Goal: Contribute content: Contribute content

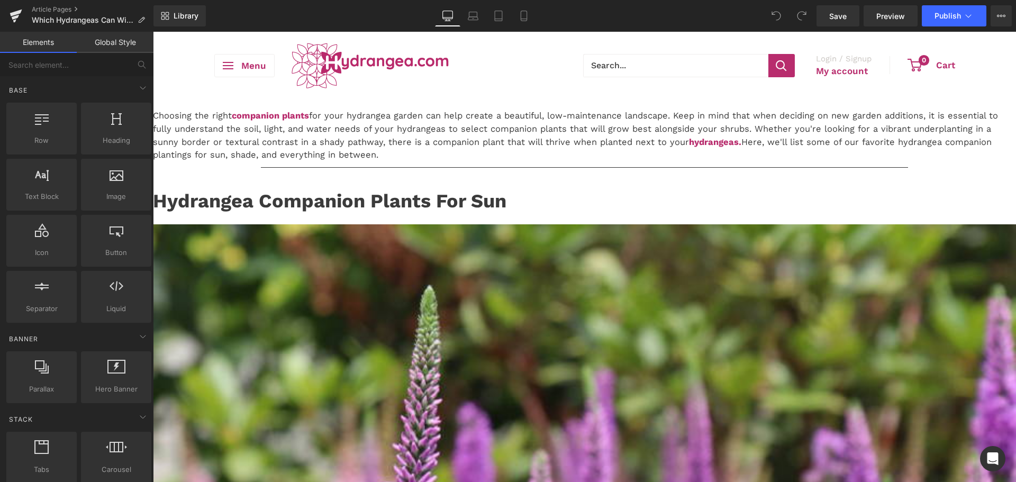
click at [447, 162] on p "Choosing the right companion plants for your hydrangea garden can help create a…" at bounding box center [584, 136] width 863 height 52
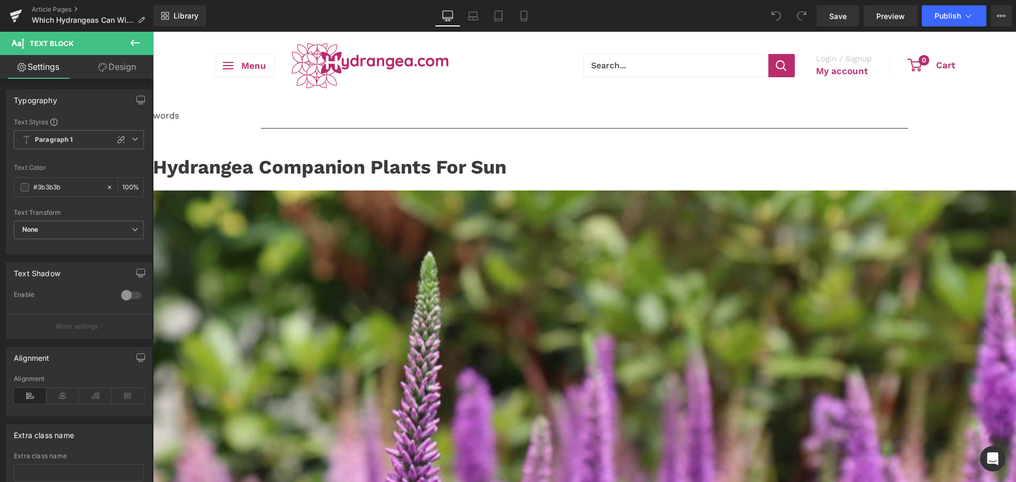
click at [444, 178] on strong "Hydrangea Companion Plants For Sun" at bounding box center [329, 167] width 353 height 22
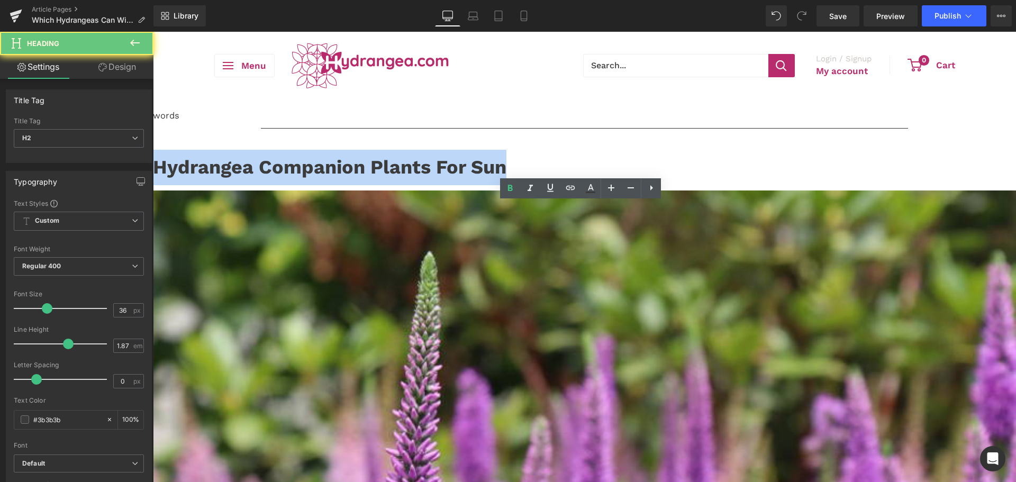
click at [444, 178] on strong "Hydrangea Companion Plants For Sun" at bounding box center [329, 167] width 353 height 22
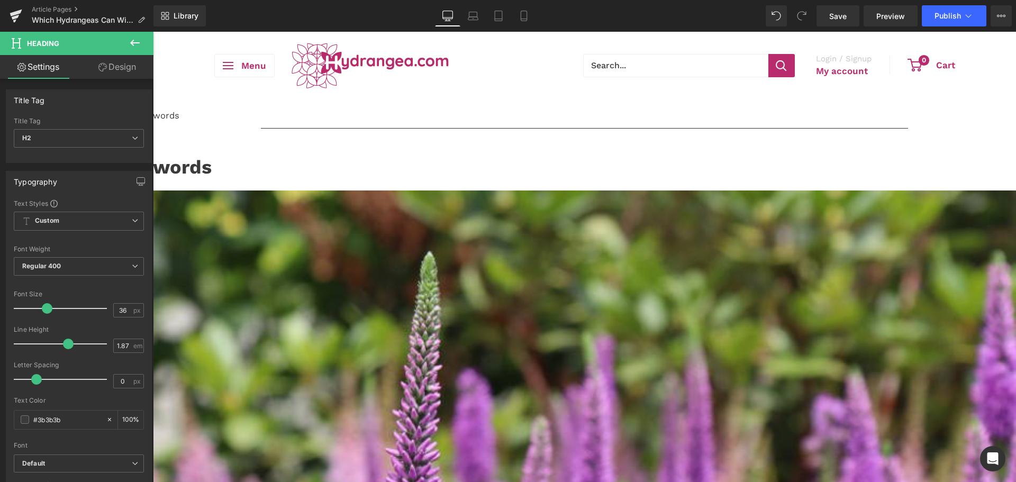
drag, startPoint x: 638, startPoint y: 278, endPoint x: 631, endPoint y: 283, distance: 8.4
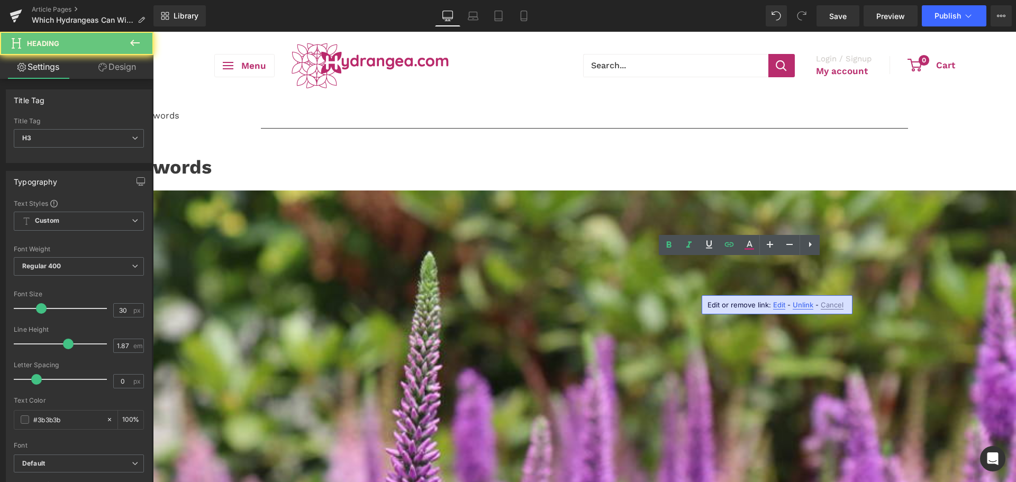
drag, startPoint x: 820, startPoint y: 277, endPoint x: 905, endPoint y: 296, distance: 87.4
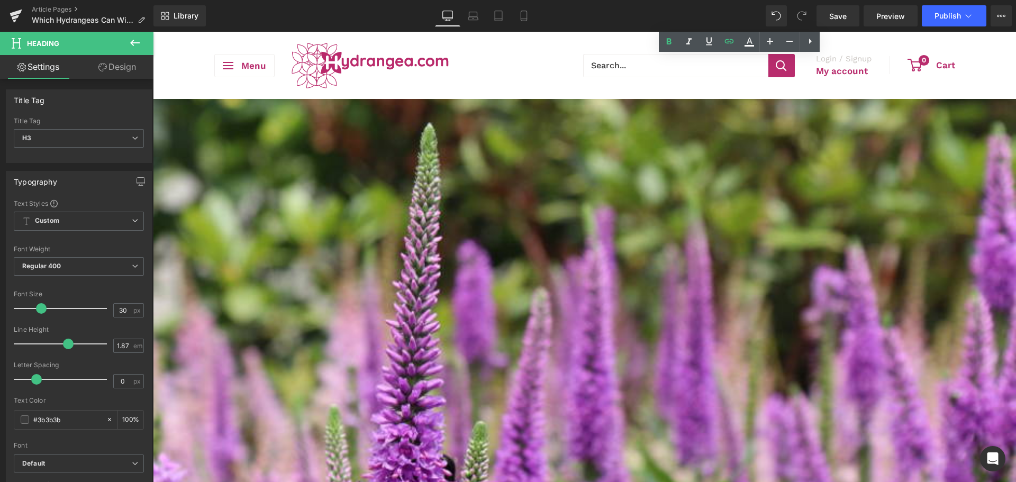
scroll to position [76, 0]
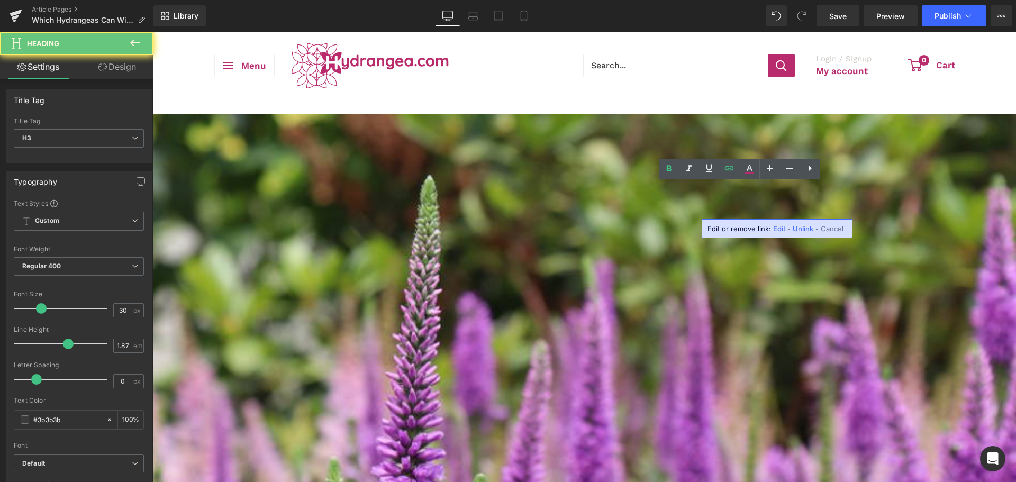
click at [728, 175] on icon at bounding box center [729, 168] width 13 height 13
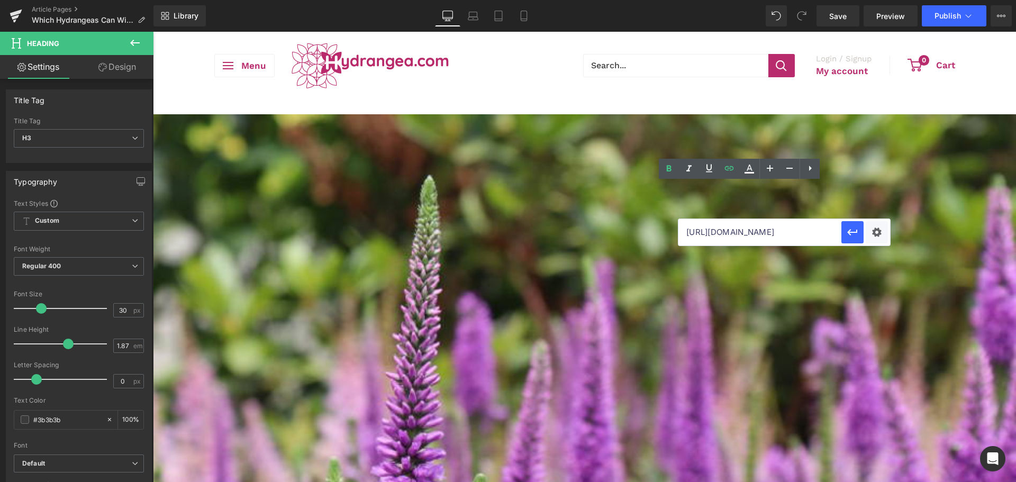
click at [754, 230] on input "https://hydrangea.com/collections/spike-speedwell" at bounding box center [759, 232] width 163 height 26
click at [876, 0] on div "Text Color Highlight Color #333333 Edit or remove link: Edit - Unlink - Cancel" at bounding box center [508, 0] width 1016 height 0
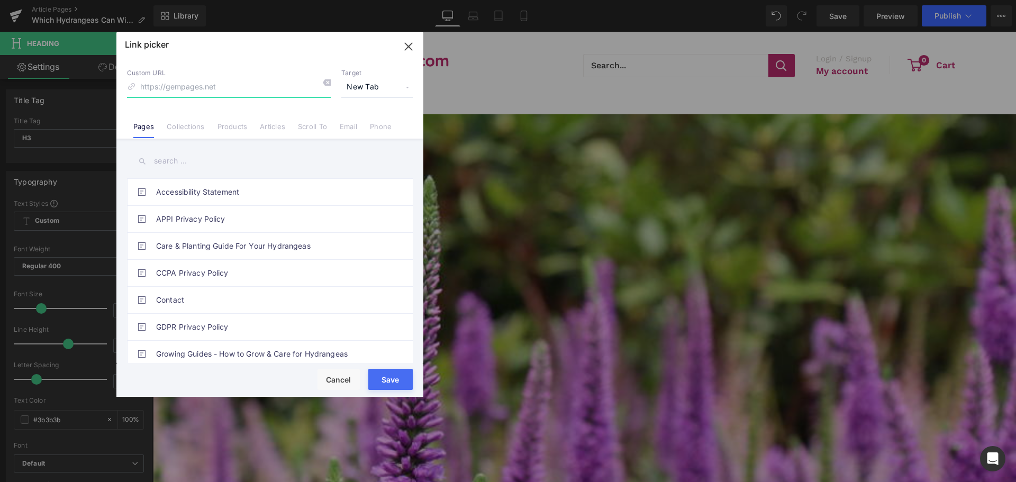
click at [407, 52] on icon "button" at bounding box center [408, 46] width 17 height 17
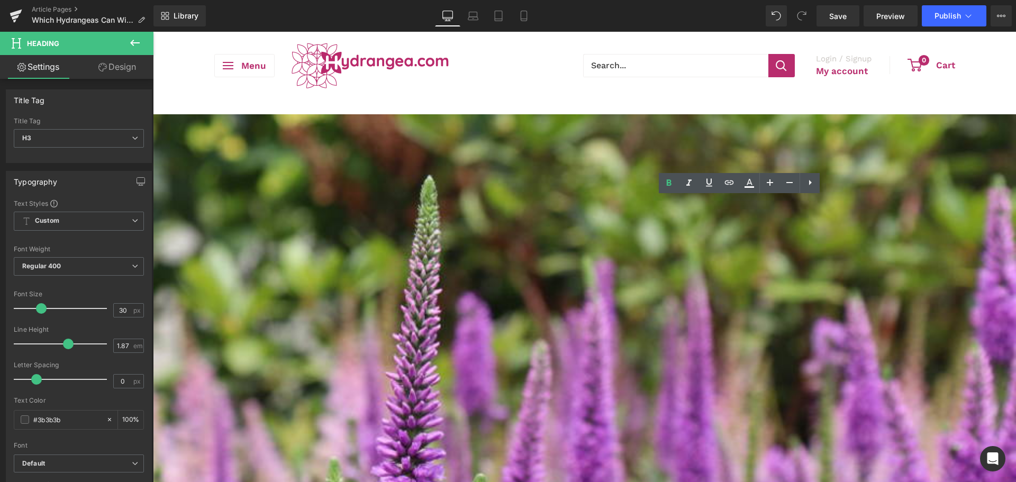
scroll to position [0, 0]
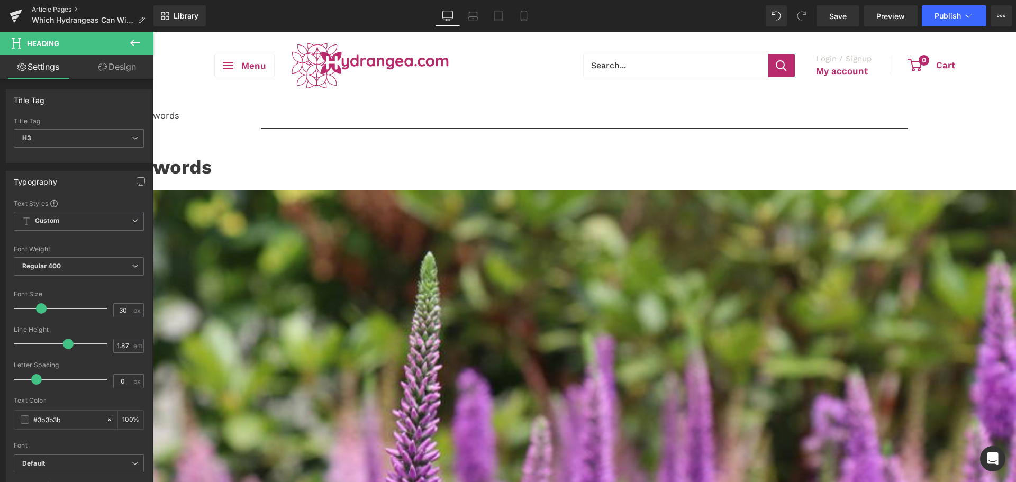
click at [47, 6] on link "Article Pages" at bounding box center [93, 9] width 122 height 8
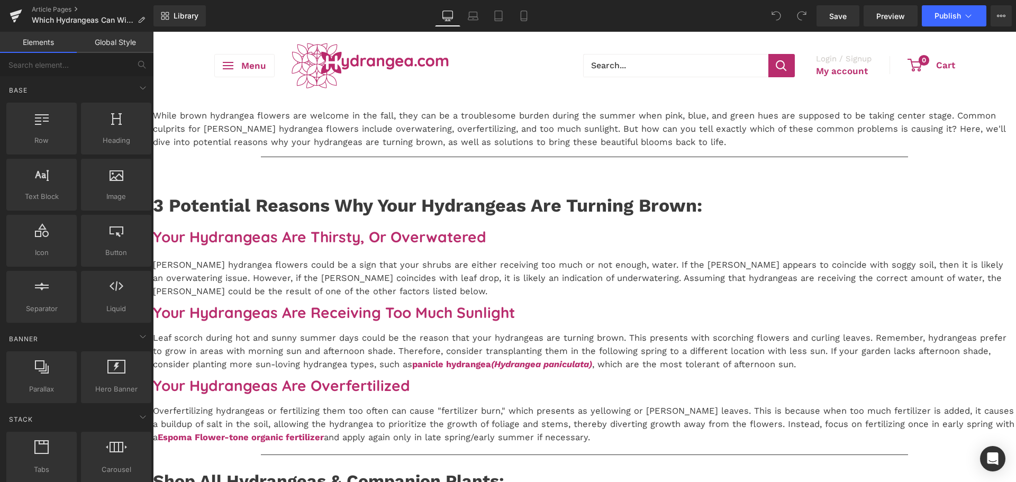
click at [336, 149] on p "While brown hydrangea flowers are welcome in the fall, they can be a troublesom…" at bounding box center [584, 129] width 863 height 39
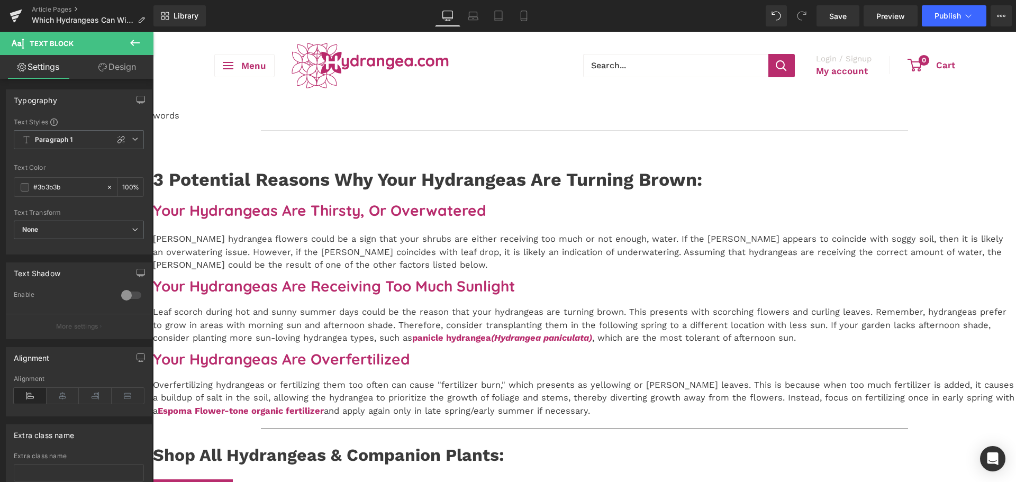
click at [341, 190] on strong "3 Potential Reasons Why Your Hydrangeas Are Turning Brown:" at bounding box center [427, 179] width 549 height 21
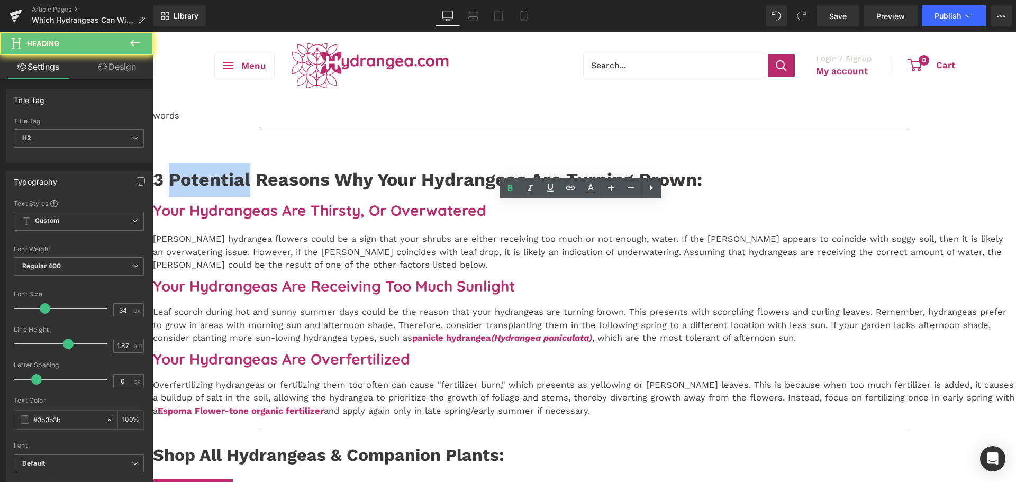
click at [341, 190] on strong "3 Potential Reasons Why Your Hydrangeas Are Turning Brown:" at bounding box center [427, 179] width 549 height 21
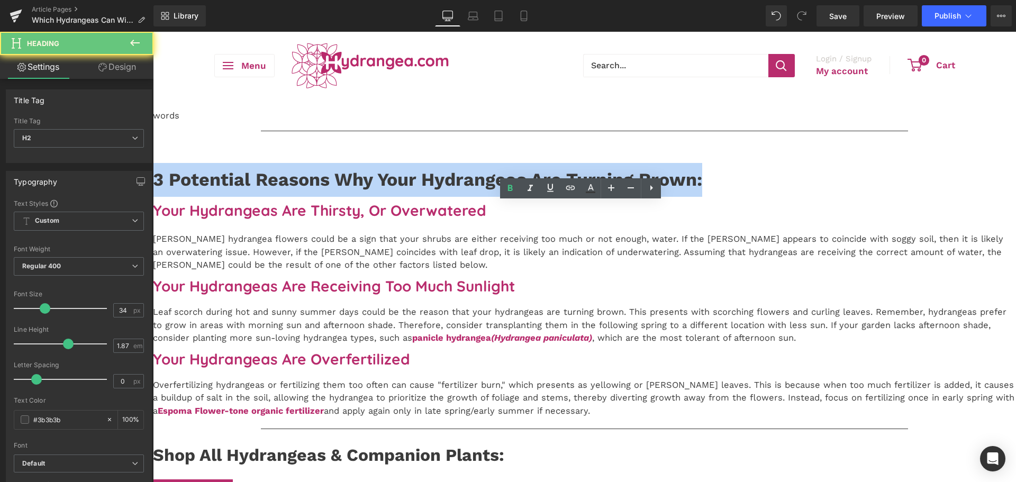
click at [341, 190] on strong "3 Potential Reasons Why Your Hydrangeas Are Turning Brown:" at bounding box center [427, 179] width 549 height 21
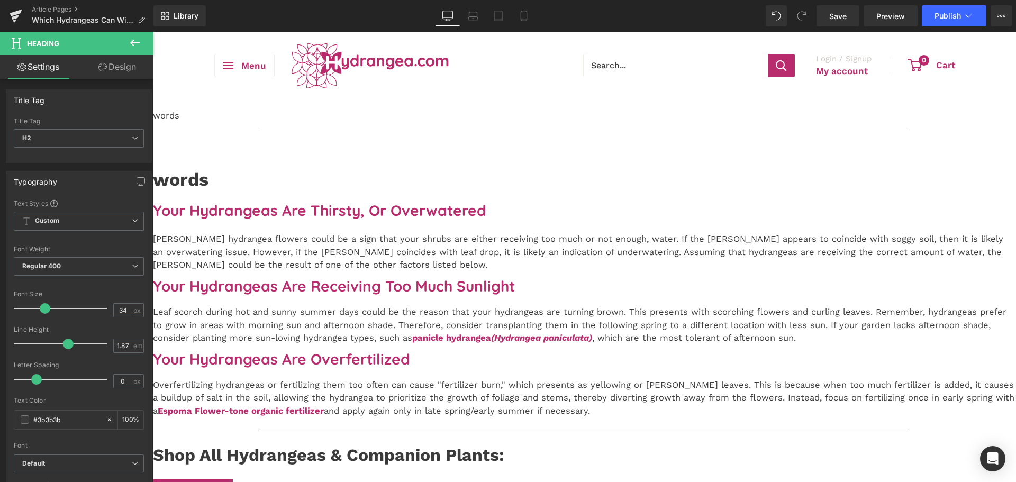
click at [342, 220] on h3 "Your Hydrangeas Are Thirsty, Or Overwatered" at bounding box center [584, 211] width 863 height 18
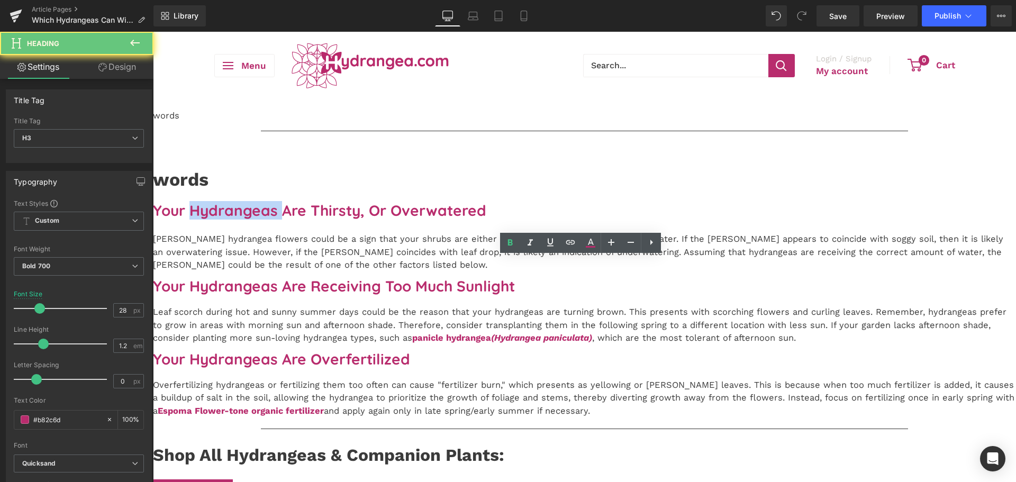
click at [342, 220] on h3 "Your Hydrangeas Are Thirsty, Or Overwatered" at bounding box center [584, 211] width 863 height 18
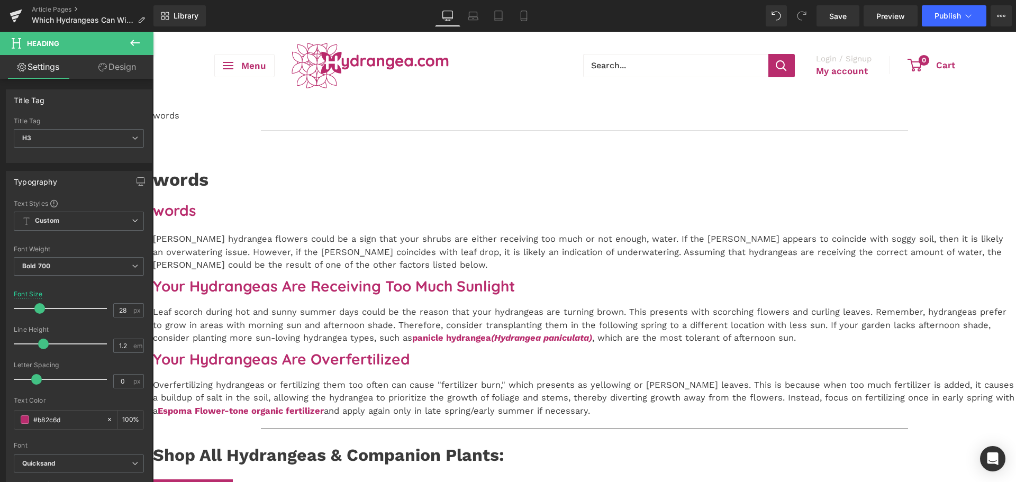
click at [350, 272] on p "[PERSON_NAME] hydrangea flowers could be a sign that your shrubs are either rec…" at bounding box center [584, 252] width 863 height 39
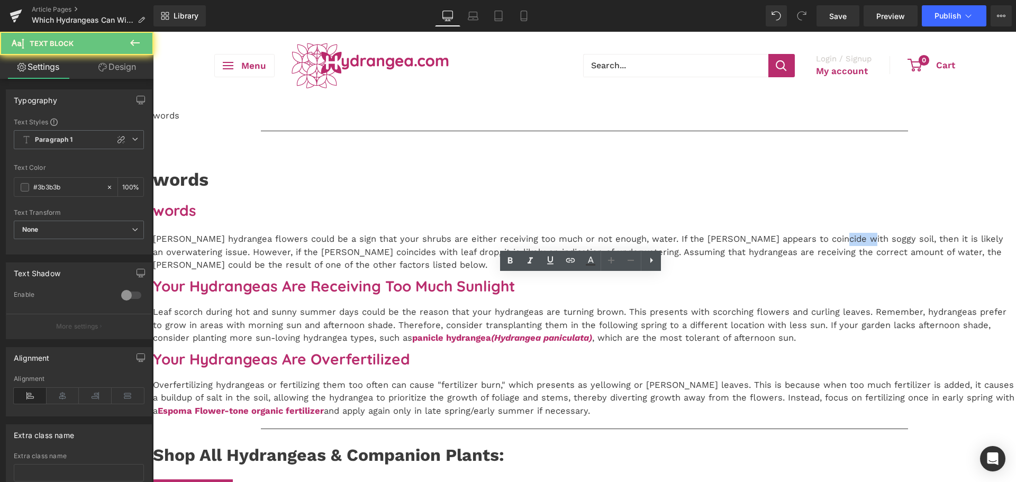
click at [350, 272] on p "[PERSON_NAME] hydrangea flowers could be a sign that your shrubs are either rec…" at bounding box center [584, 252] width 863 height 39
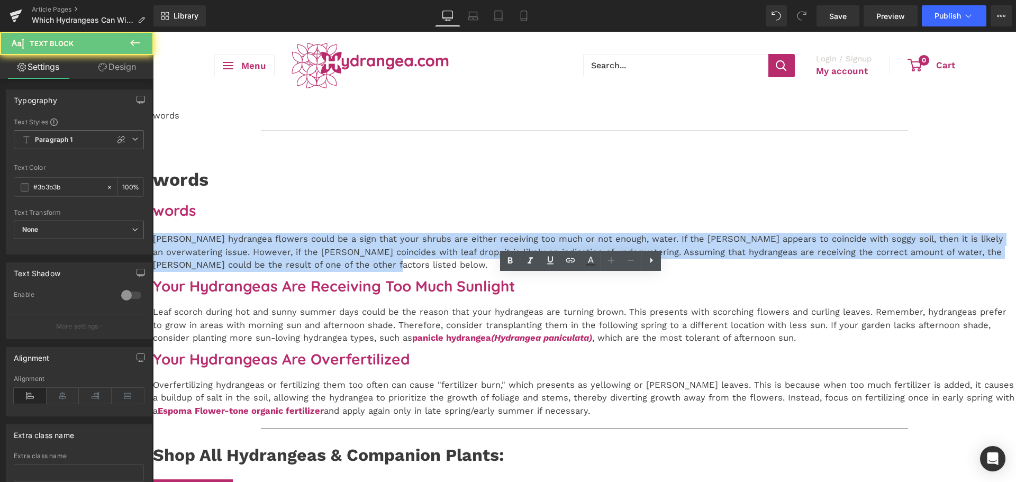
click at [350, 272] on p "[PERSON_NAME] hydrangea flowers could be a sign that your shrubs are either rec…" at bounding box center [584, 252] width 863 height 39
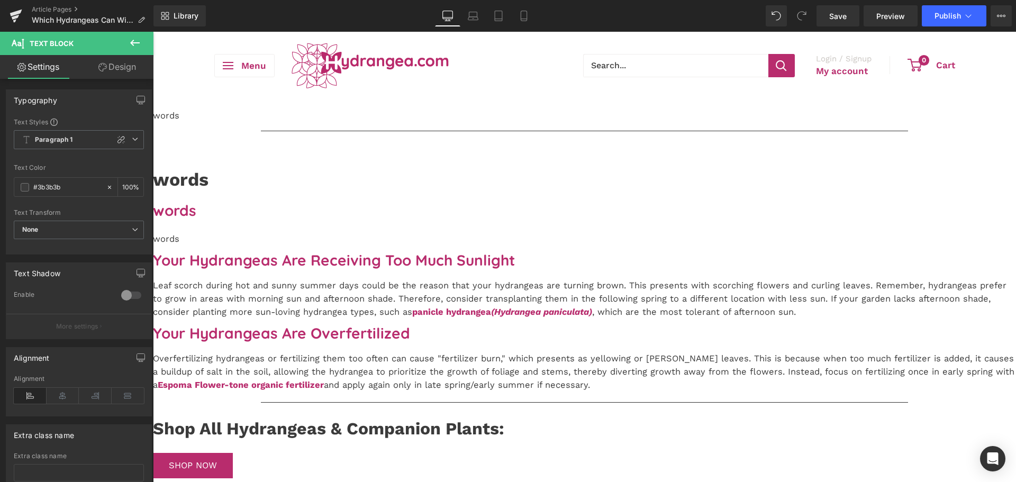
click at [351, 269] on h3 "Your Hydrangeas Are Receiving Too Much Sunlight" at bounding box center [584, 260] width 863 height 18
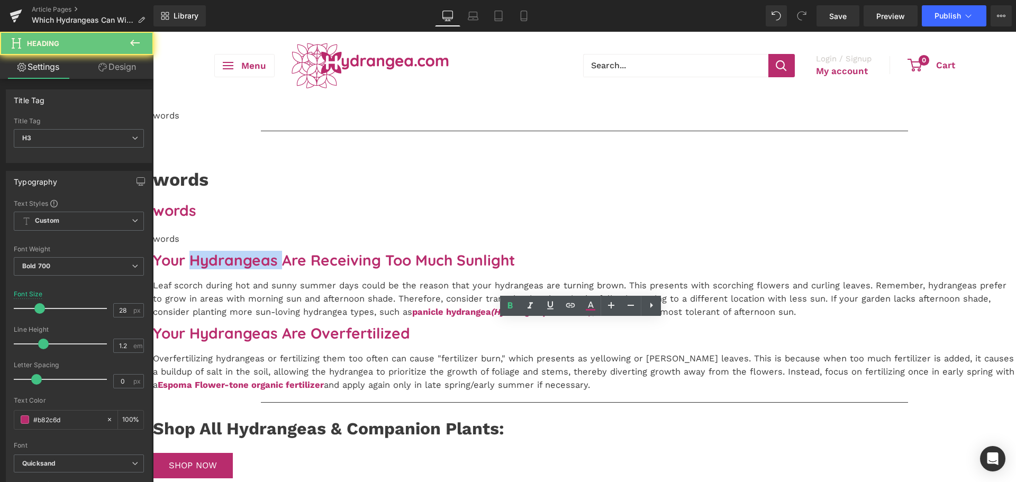
click at [351, 269] on h3 "Your Hydrangeas Are Receiving Too Much Sunlight" at bounding box center [584, 260] width 863 height 18
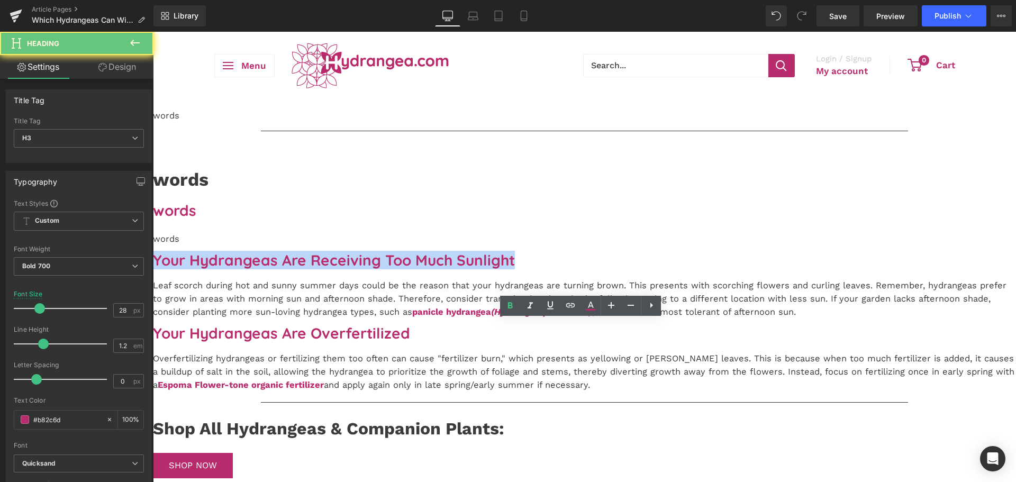
click at [351, 269] on h3 "Your Hydrangeas Are Receiving Too Much Sunlight" at bounding box center [584, 260] width 863 height 18
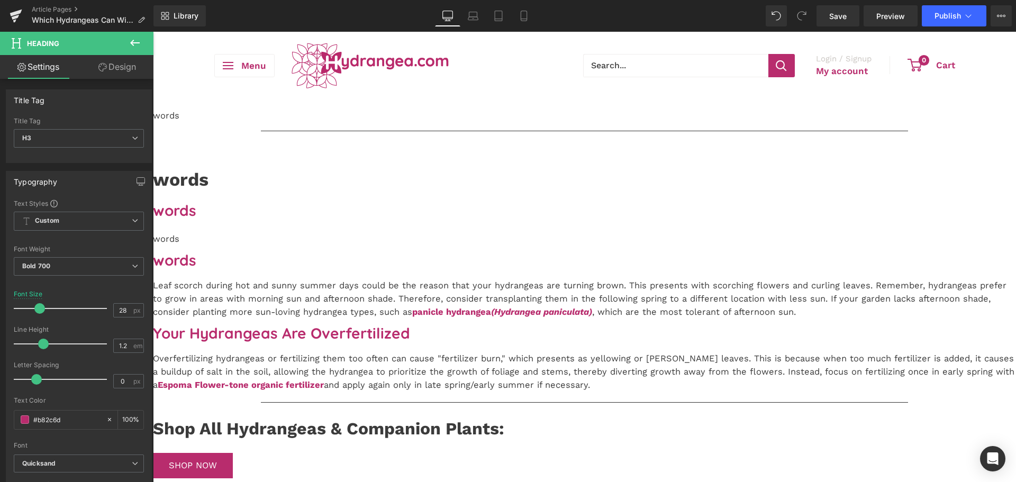
click at [394, 319] on p "Leaf scorch during hot and sunny summer days could be the reason that your hydr…" at bounding box center [584, 298] width 863 height 39
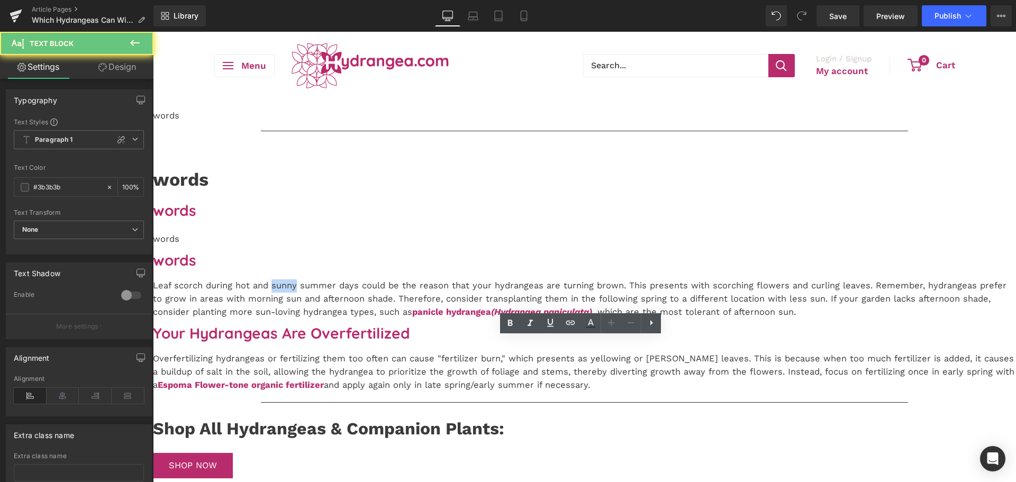
click at [394, 319] on p "Leaf scorch during hot and sunny summer days could be the reason that your hydr…" at bounding box center [584, 298] width 863 height 39
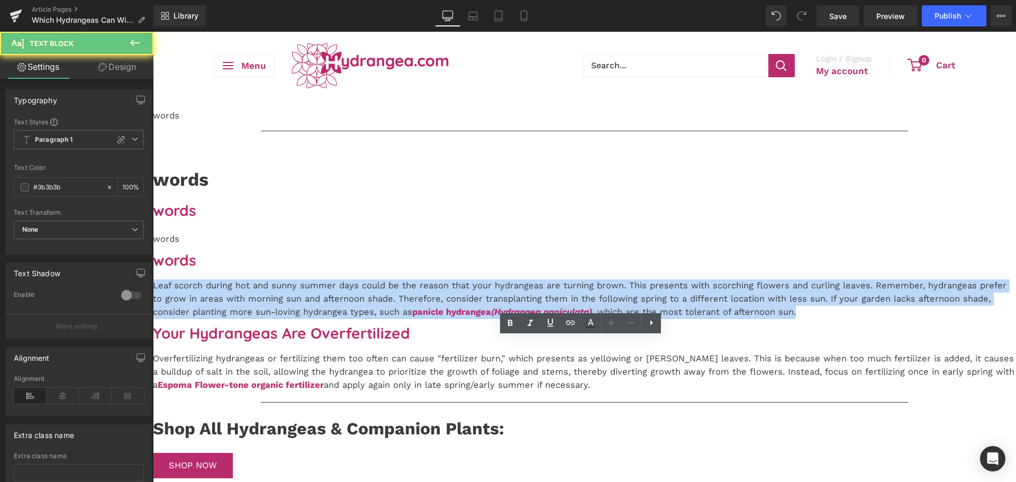
drag, startPoint x: 394, startPoint y: 355, endPoint x: 385, endPoint y: 346, distance: 13.1
click at [394, 319] on p "Leaf scorch during hot and sunny summer days could be the reason that your hydr…" at bounding box center [584, 298] width 863 height 39
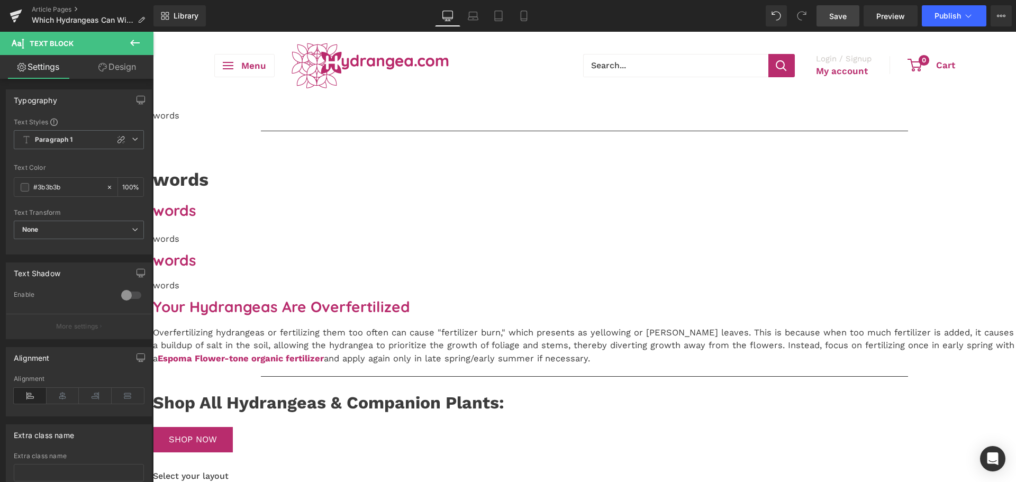
drag, startPoint x: 827, startPoint y: 15, endPoint x: 615, endPoint y: 30, distance: 211.7
click at [827, 15] on link "Save" at bounding box center [837, 15] width 43 height 21
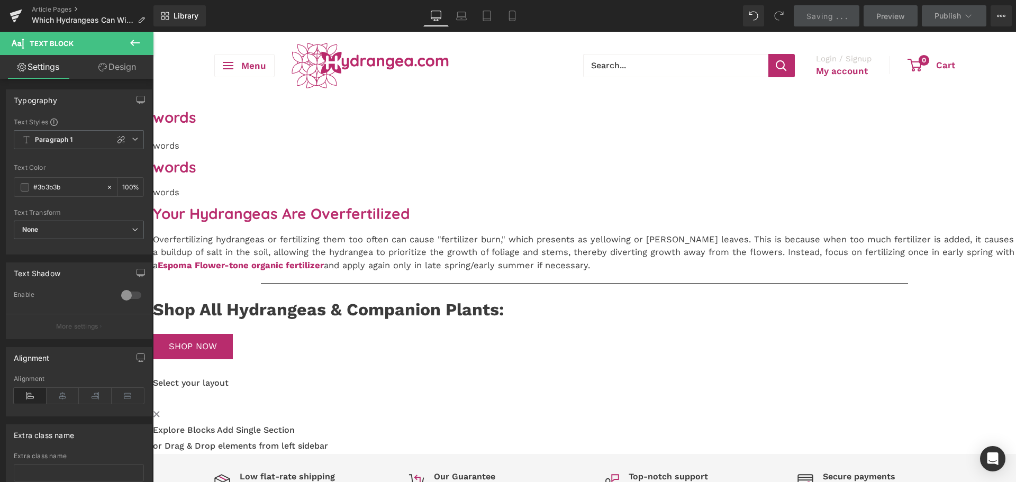
scroll to position [159, 0]
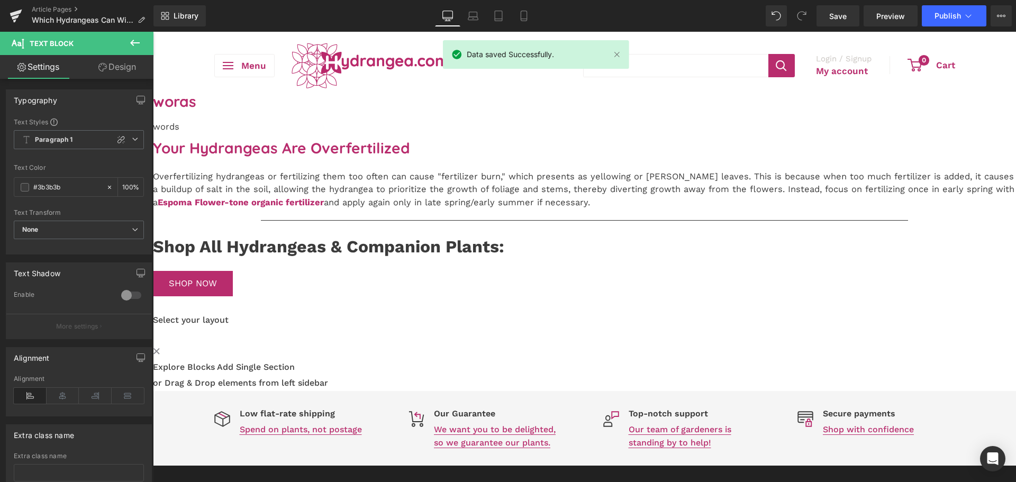
click at [153, 32] on icon at bounding box center [153, 32] width 0 height 0
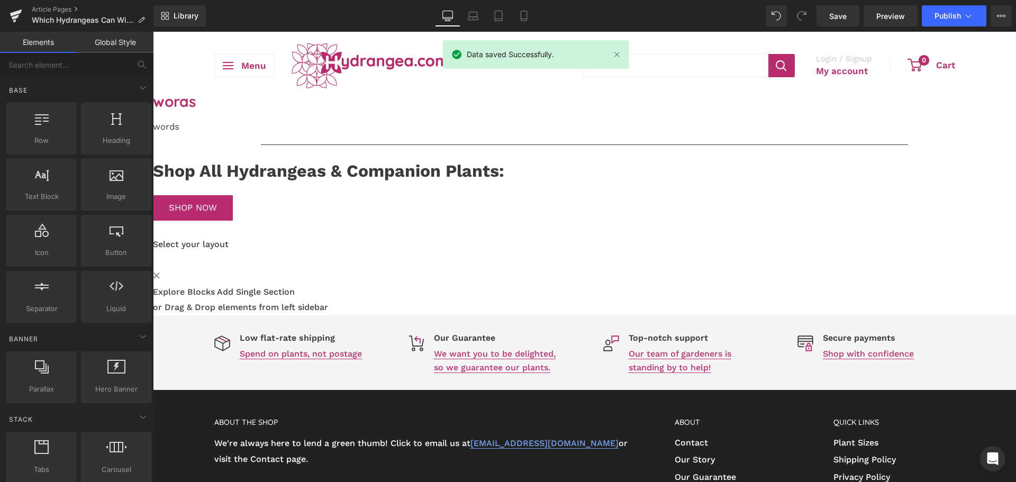
click at [360, 181] on strong "Shop All Hydrangeas & Companion Plants:" at bounding box center [328, 171] width 351 height 20
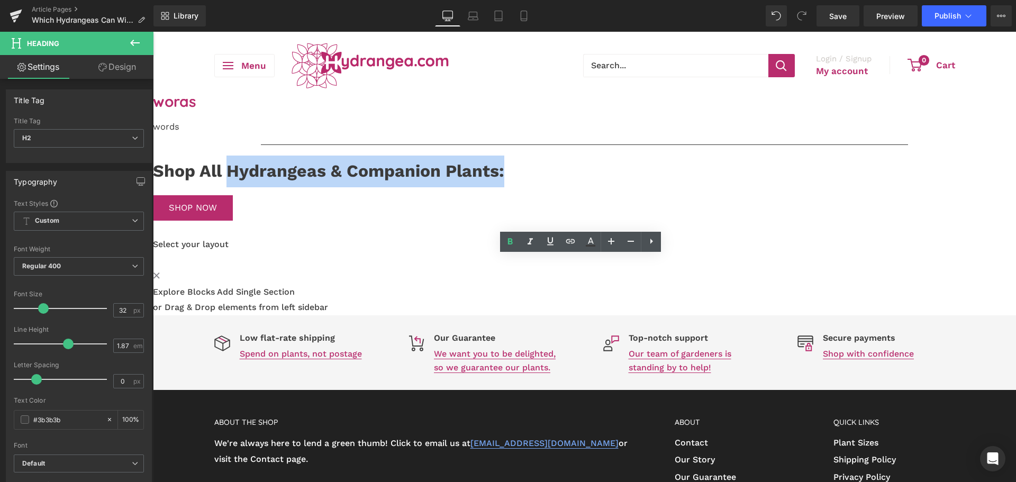
drag, startPoint x: 347, startPoint y: 270, endPoint x: 639, endPoint y: 270, distance: 292.1
click at [639, 187] on h2 "Shop All Hydrangeas & Companion Plants:" at bounding box center [584, 172] width 863 height 32
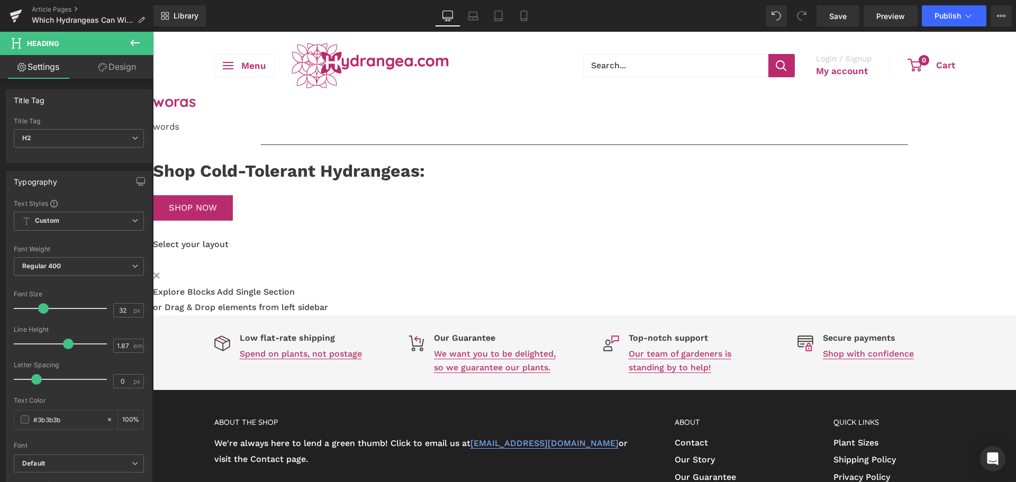
click at [642, 315] on div "Liquid words Text Block Separator Row Row words Heading Row words Heading words…" at bounding box center [584, 127] width 863 height 375
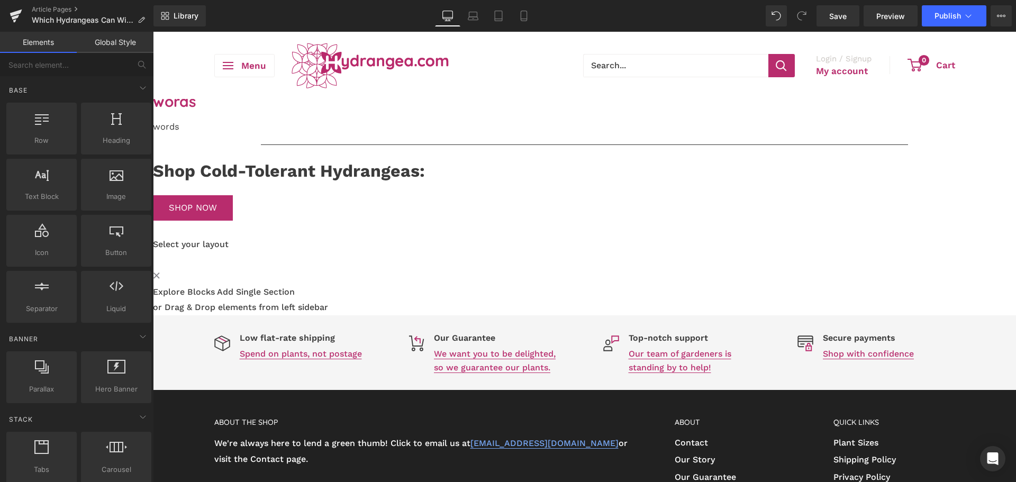
click at [295, 297] on link "Add Single Section" at bounding box center [256, 292] width 78 height 10
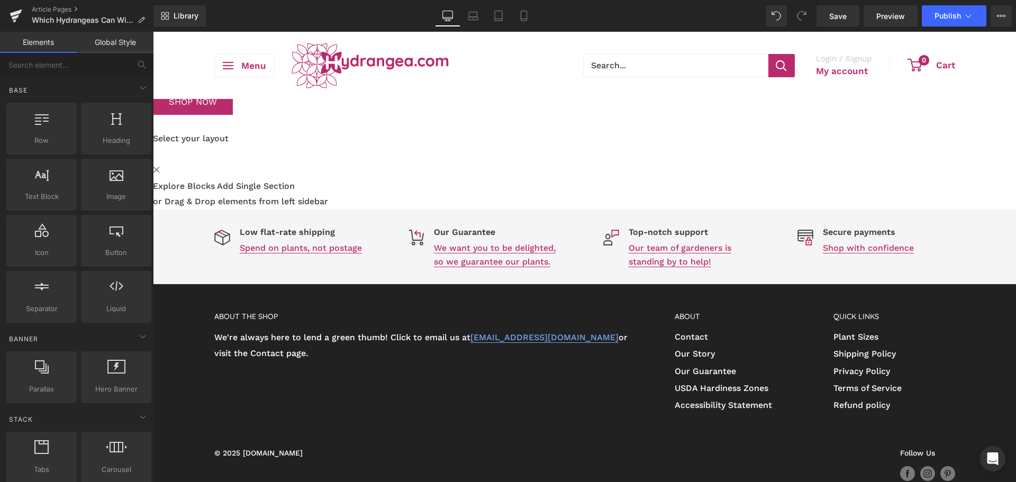
click at [153, 147] on span at bounding box center [153, 147] width 0 height 0
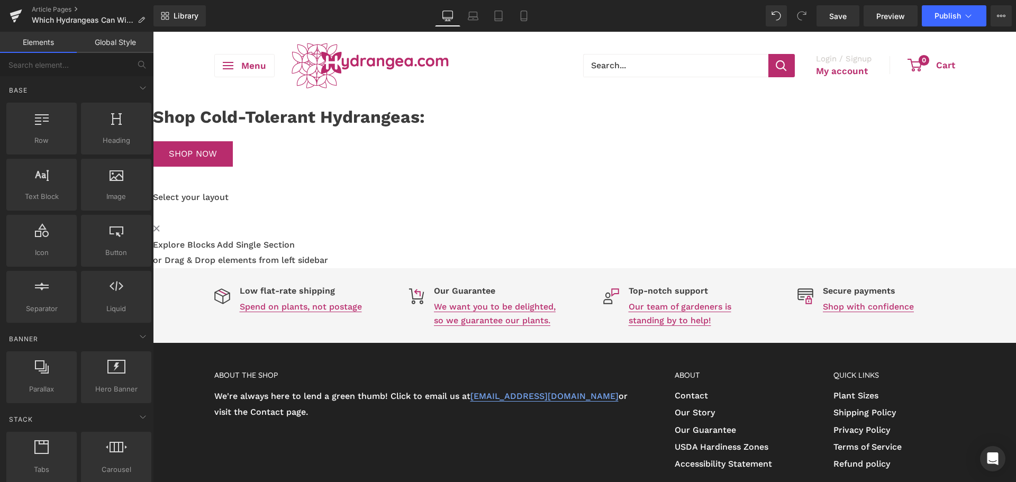
scroll to position [158, 0]
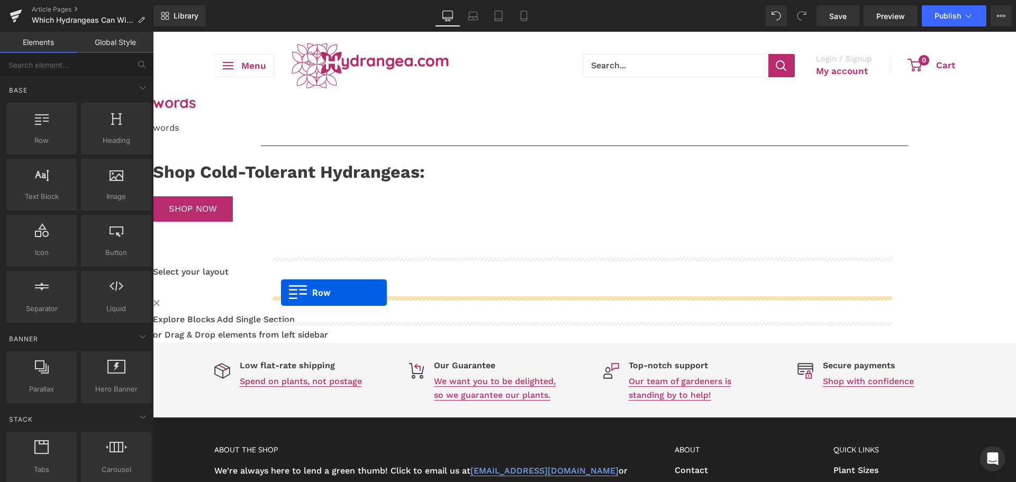
drag, startPoint x: 288, startPoint y: 350, endPoint x: 281, endPoint y: 293, distance: 57.6
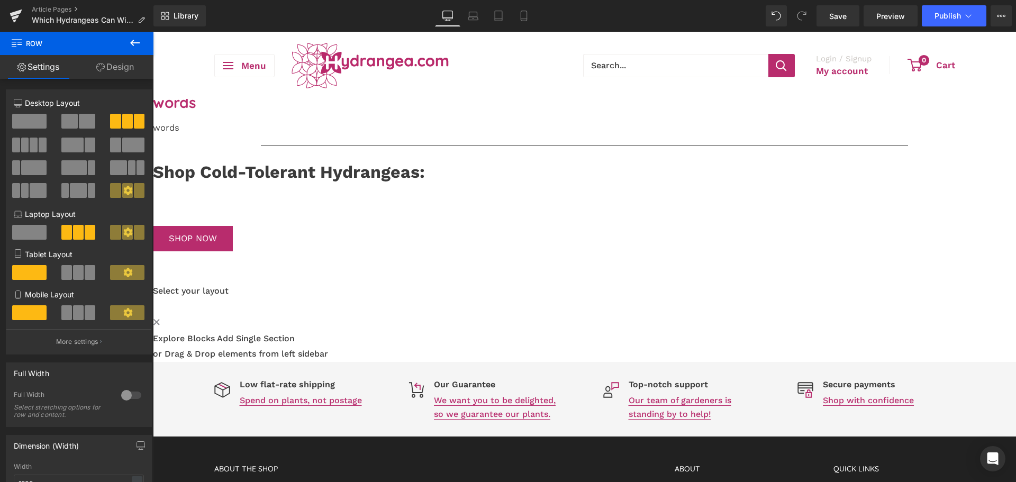
drag, startPoint x: 133, startPoint y: 50, endPoint x: 3, endPoint y: 99, distance: 139.2
click at [133, 50] on button at bounding box center [134, 43] width 37 height 23
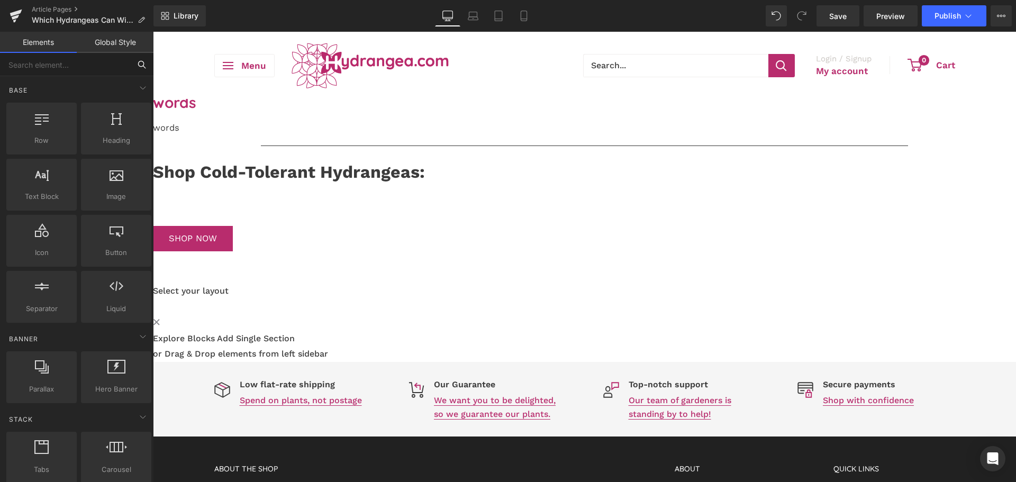
click at [22, 66] on input "text" at bounding box center [65, 64] width 130 height 23
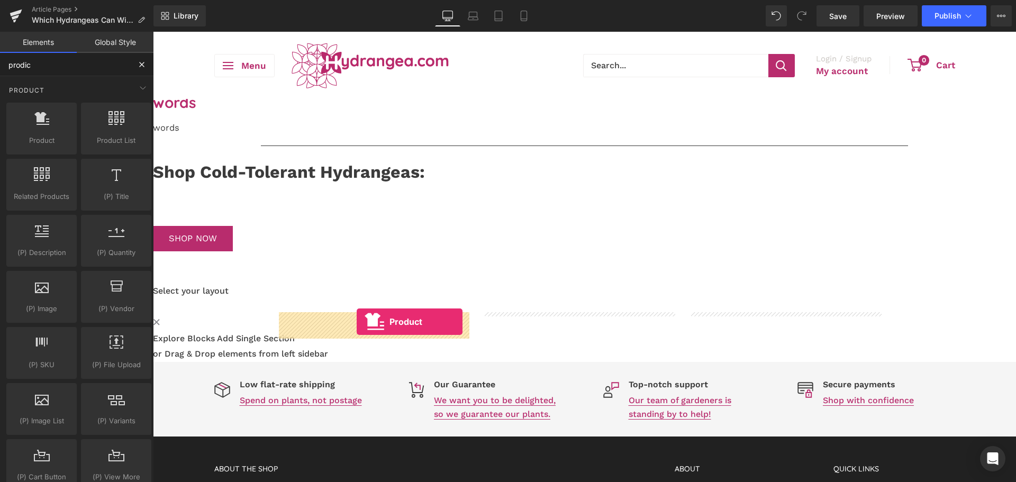
drag, startPoint x: 175, startPoint y: 150, endPoint x: 357, endPoint y: 322, distance: 250.1
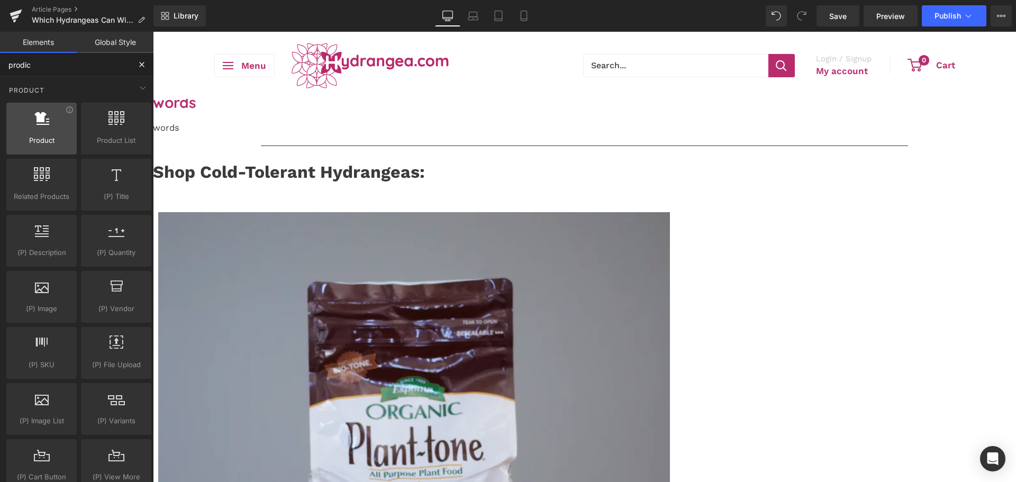
type input "prodic"
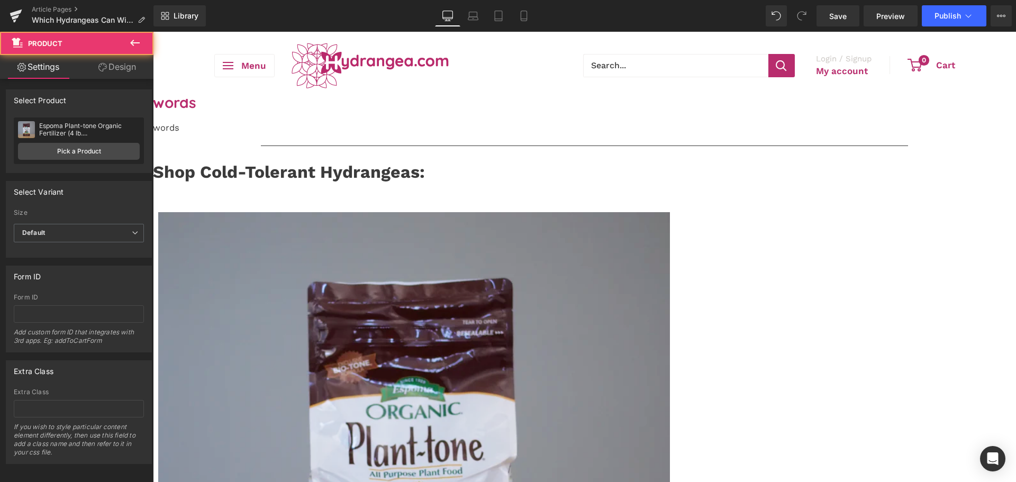
click at [131, 48] on icon at bounding box center [135, 43] width 13 height 13
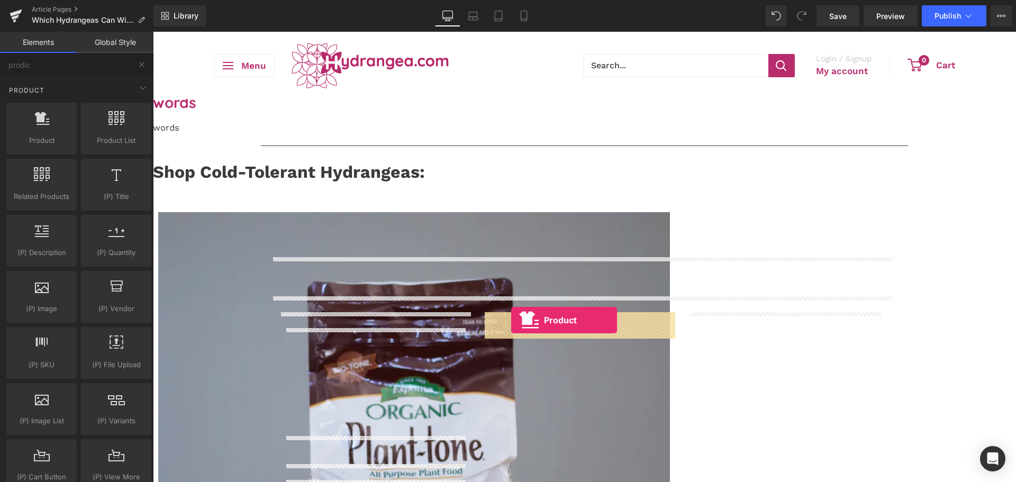
drag, startPoint x: 258, startPoint y: 192, endPoint x: 511, endPoint y: 320, distance: 283.7
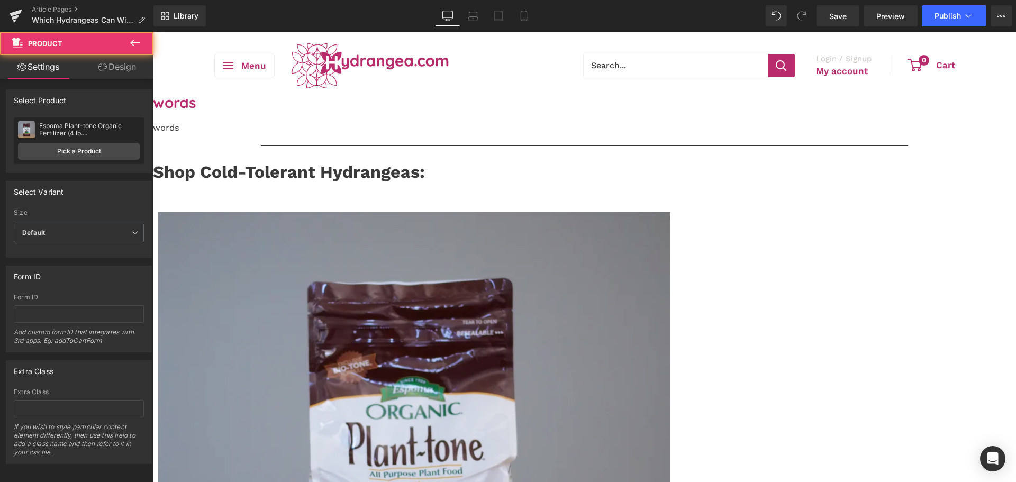
click at [134, 43] on icon at bounding box center [135, 43] width 10 height 6
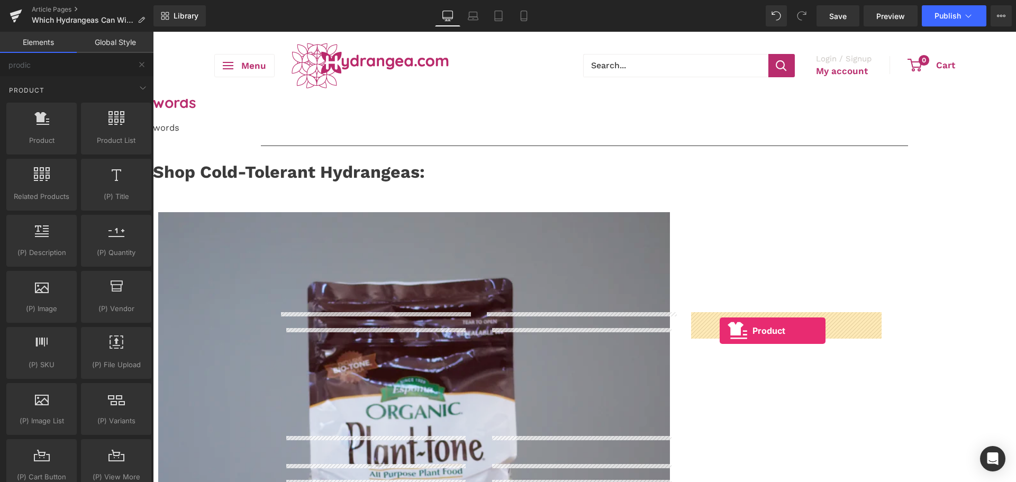
drag, startPoint x: 192, startPoint y: 164, endPoint x: 720, endPoint y: 331, distance: 553.4
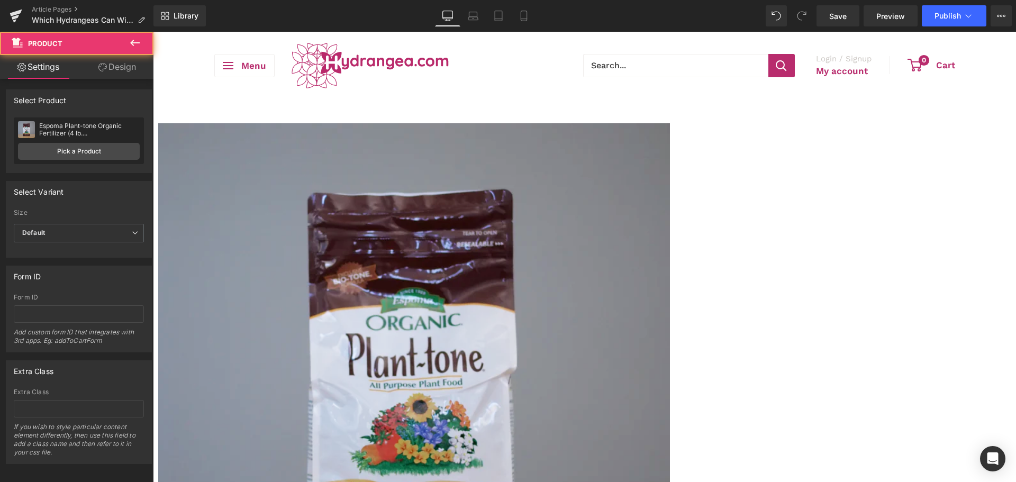
scroll to position [369, 0]
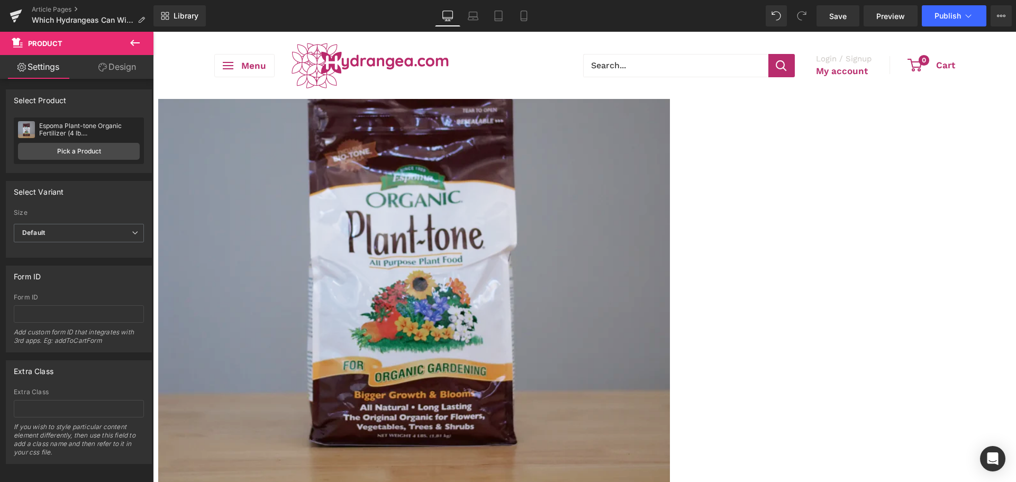
click at [153, 32] on link at bounding box center [153, 32] width 0 height 0
click at [153, 32] on icon at bounding box center [153, 32] width 0 height 0
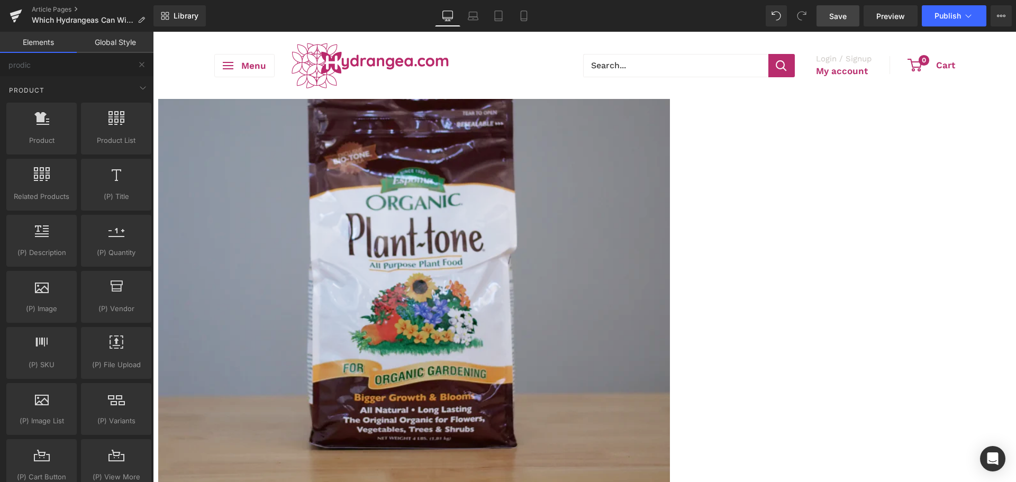
click at [841, 25] on link "Save" at bounding box center [837, 15] width 43 height 21
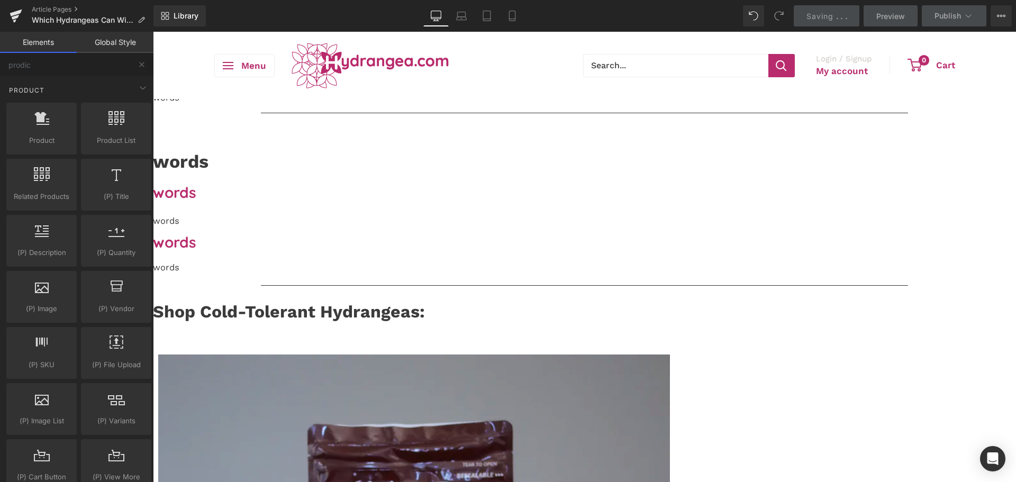
scroll to position [0, 0]
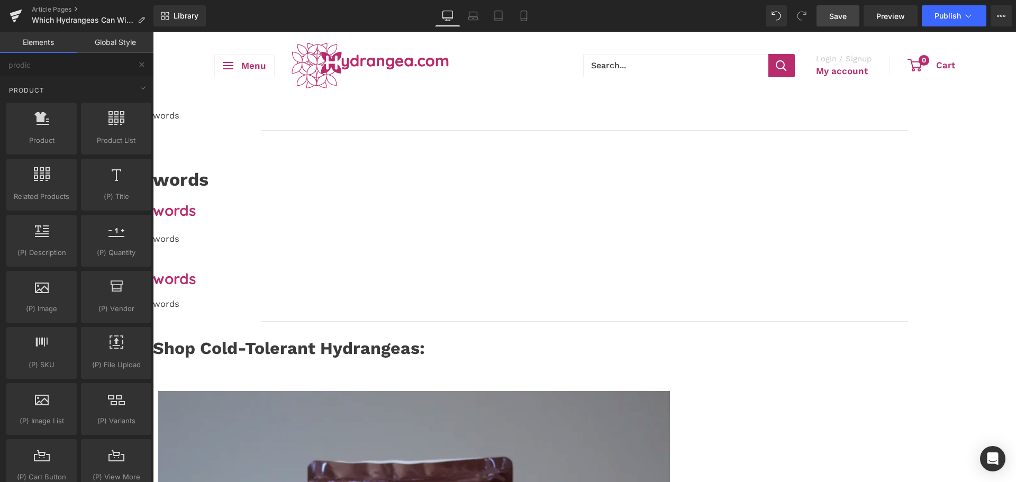
click at [856, 14] on link "Save" at bounding box center [837, 15] width 43 height 21
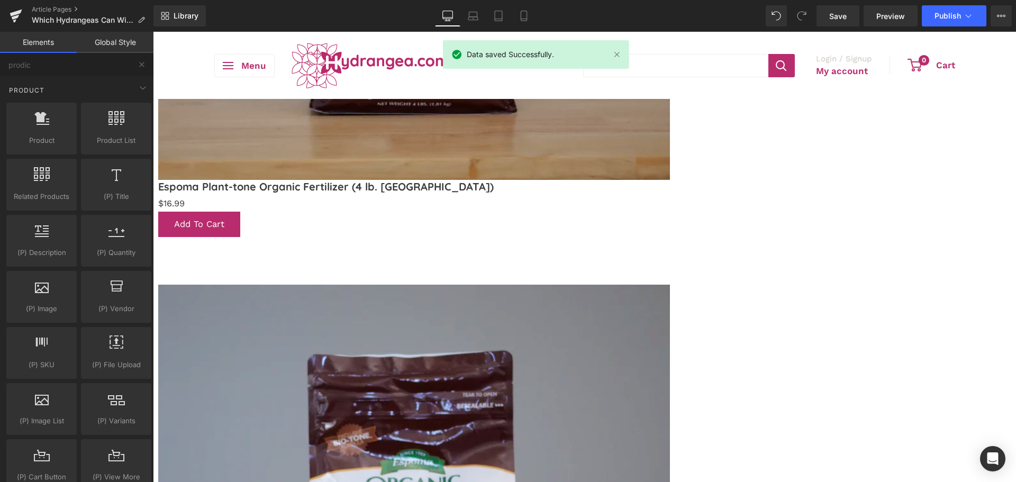
scroll to position [741, 0]
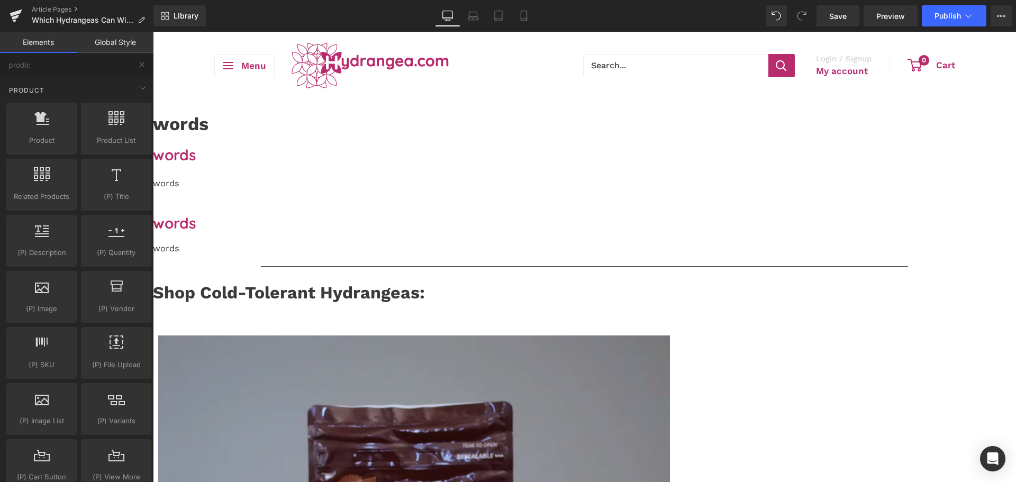
scroll to position [0, 0]
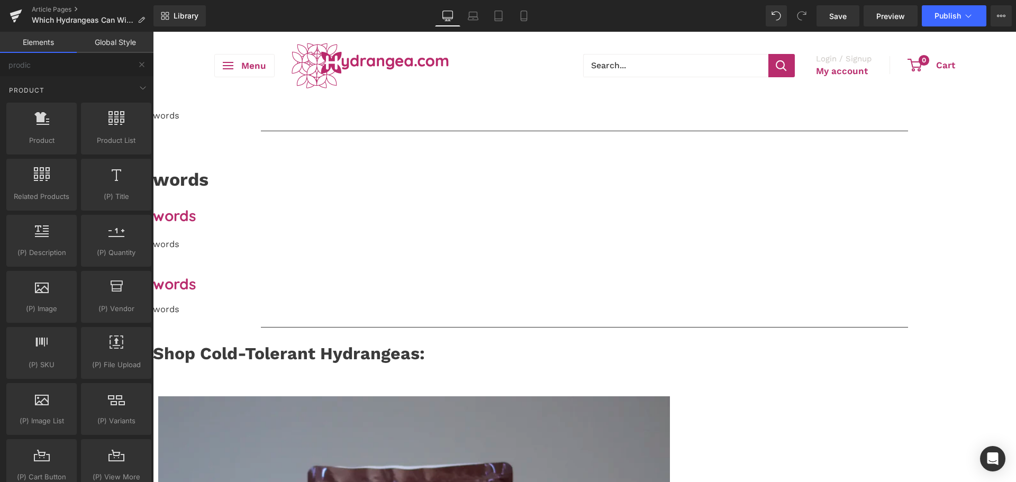
click at [291, 123] on p "words" at bounding box center [584, 116] width 863 height 13
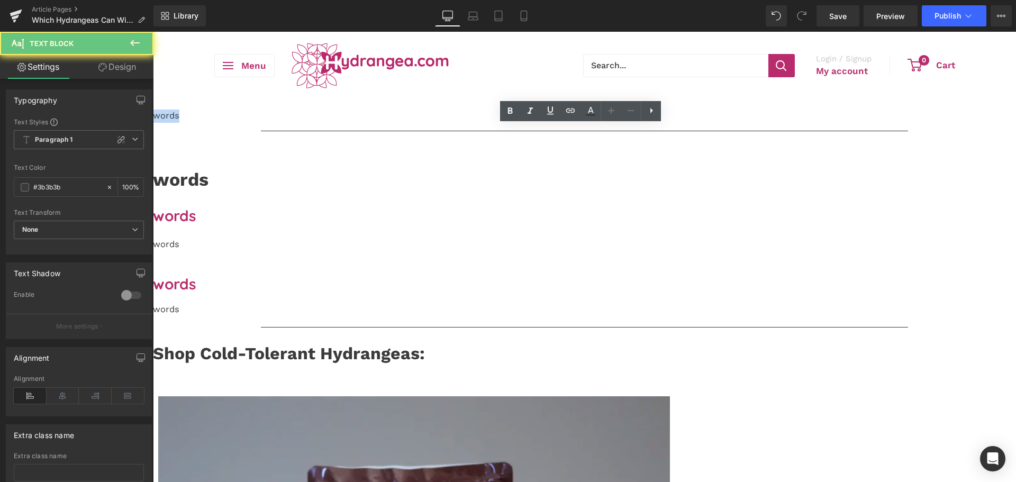
click at [291, 123] on p "words" at bounding box center [584, 116] width 863 height 13
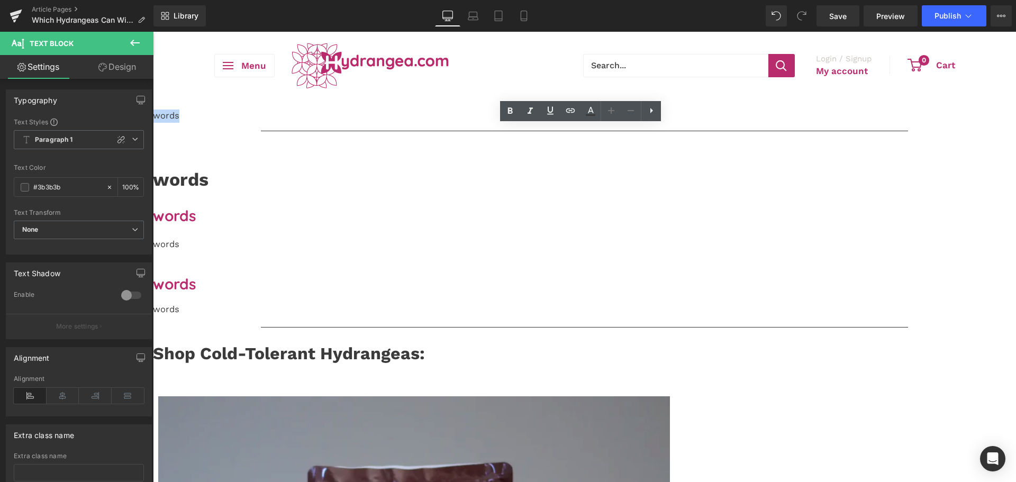
click at [208, 190] on strong "words" at bounding box center [181, 179] width 56 height 21
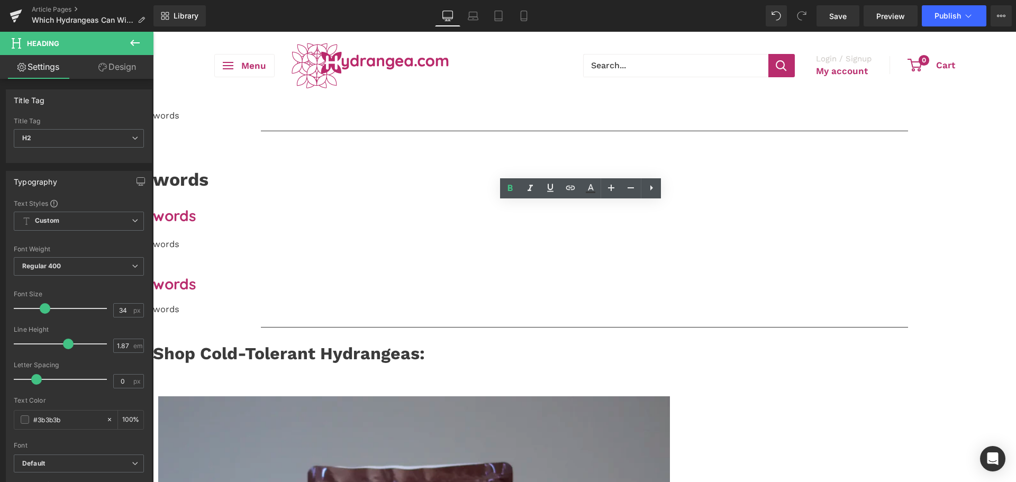
click at [292, 123] on p "words" at bounding box center [584, 116] width 863 height 13
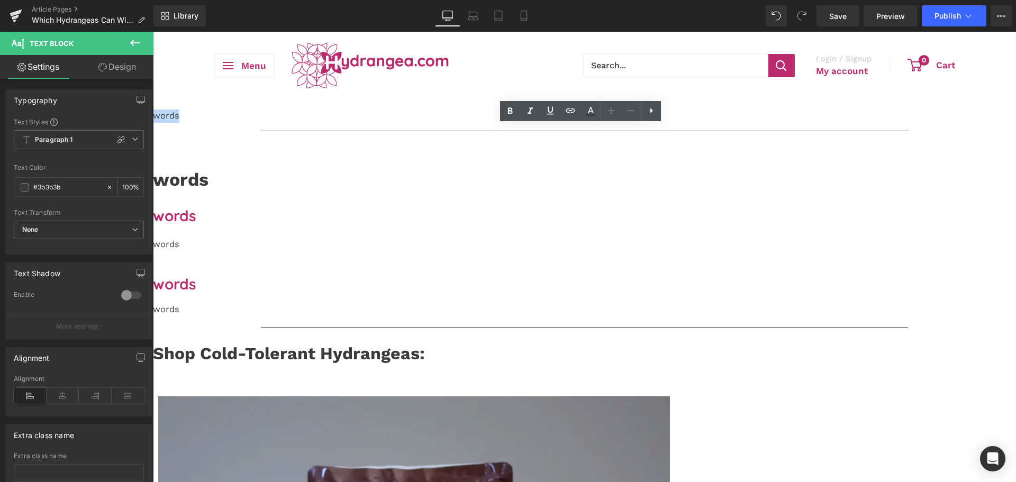
click at [292, 123] on p "words" at bounding box center [584, 116] width 863 height 13
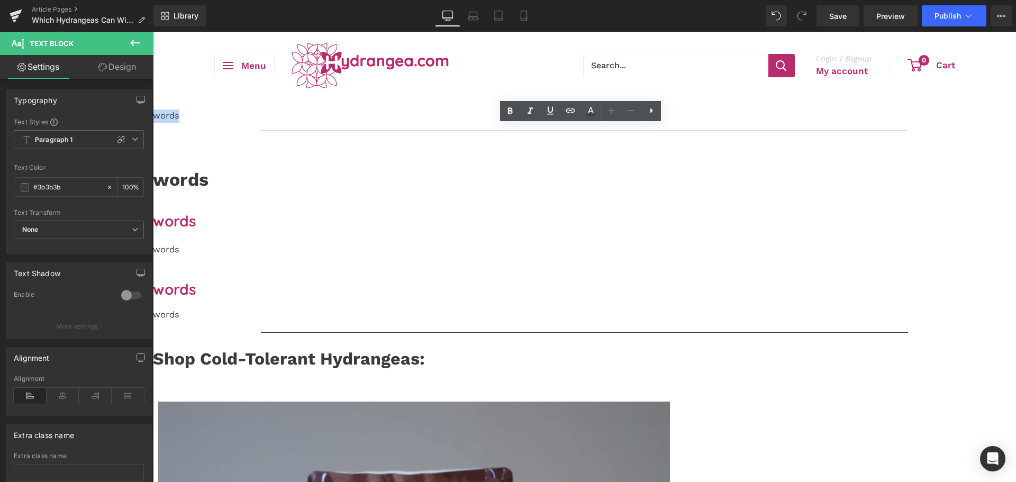
click at [306, 233] on div at bounding box center [584, 233] width 863 height 0
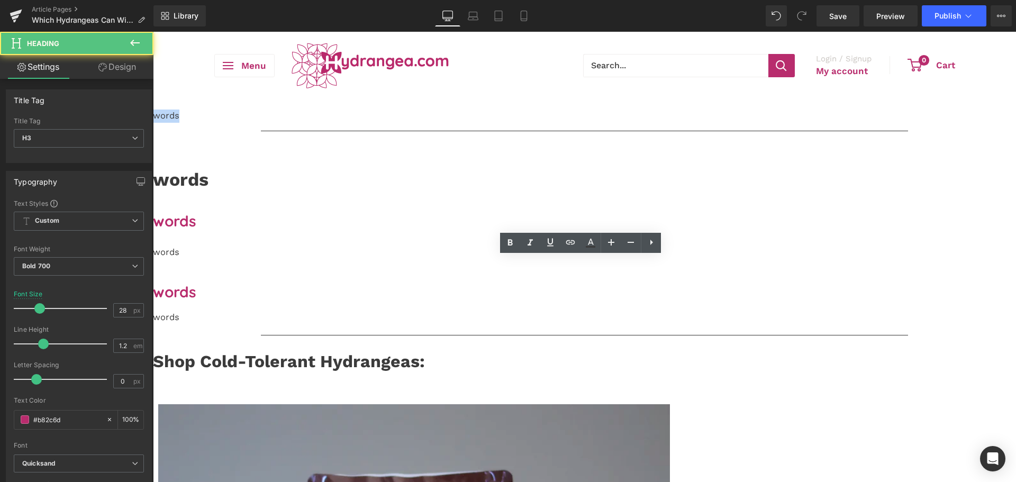
click at [296, 259] on p "words" at bounding box center [584, 252] width 863 height 13
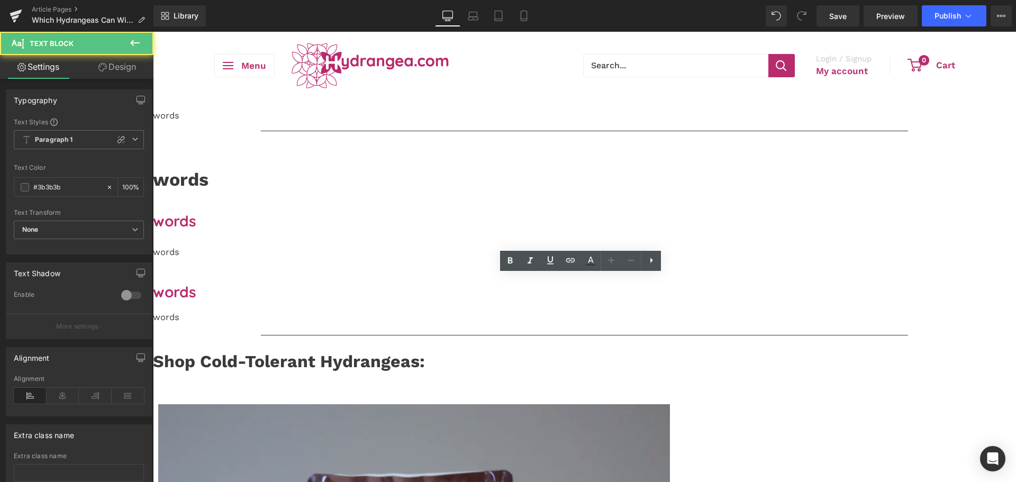
click at [285, 259] on p "words" at bounding box center [584, 252] width 863 height 13
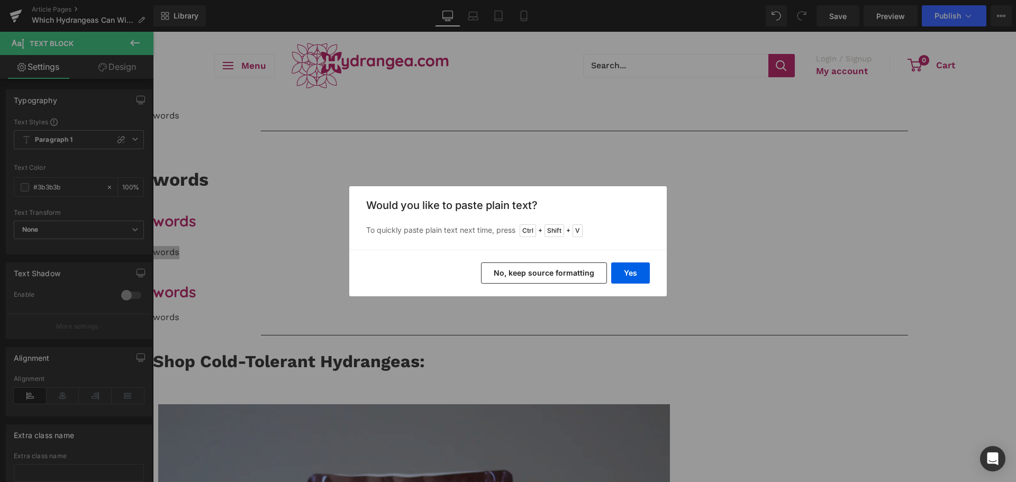
click at [656, 266] on div "Yes No, keep source formatting" at bounding box center [507, 273] width 317 height 47
click at [639, 265] on button "Yes" at bounding box center [630, 272] width 39 height 21
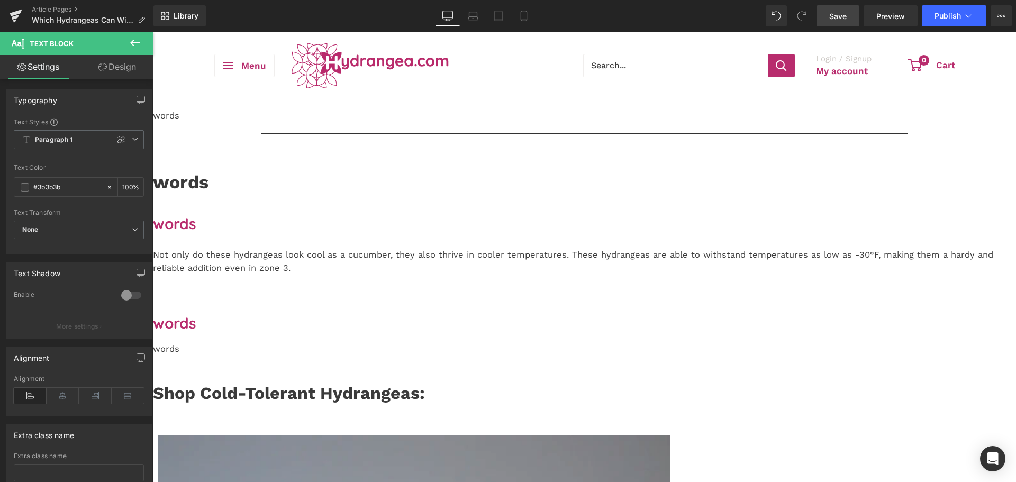
click at [852, 14] on link "Save" at bounding box center [837, 15] width 43 height 21
click at [836, 14] on span "Save" at bounding box center [837, 16] width 17 height 11
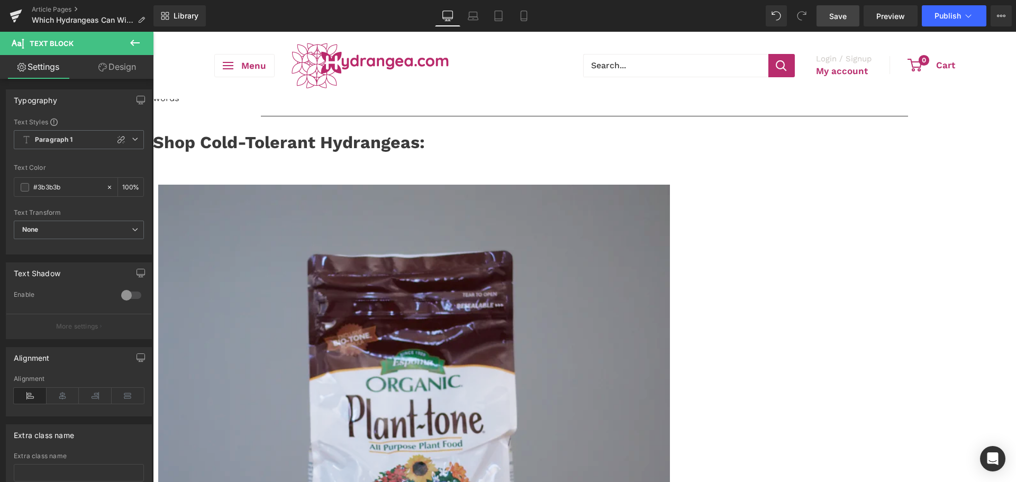
scroll to position [317, 0]
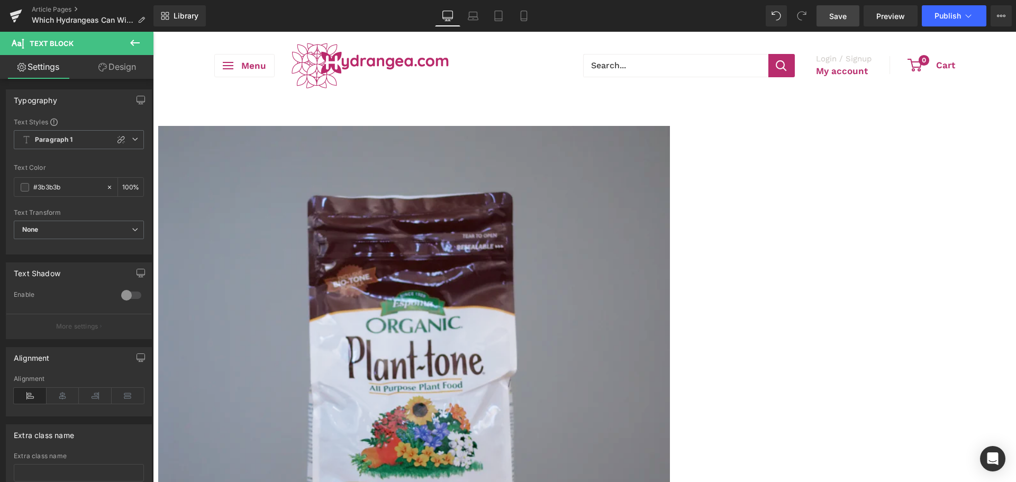
click at [153, 32] on span "Product" at bounding box center [153, 32] width 0 height 0
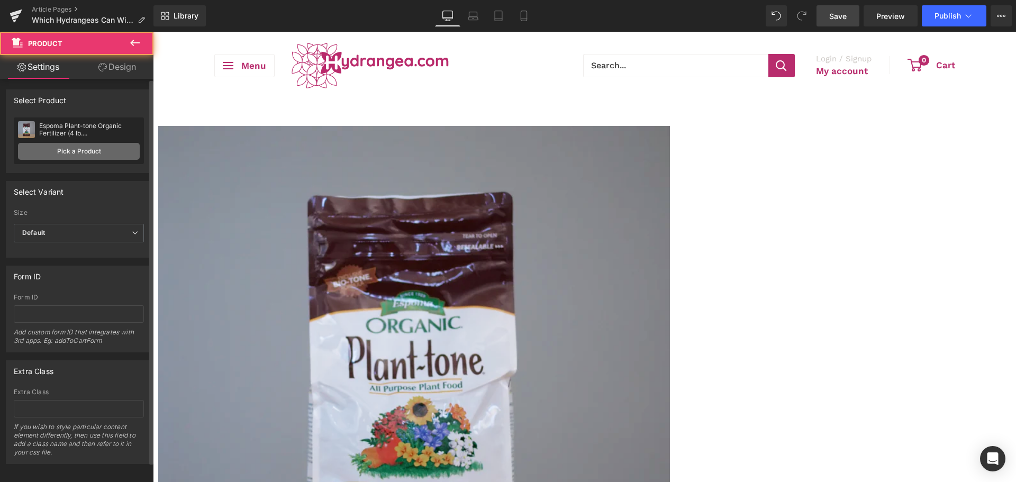
click at [49, 153] on link "Pick a Product" at bounding box center [79, 151] width 122 height 17
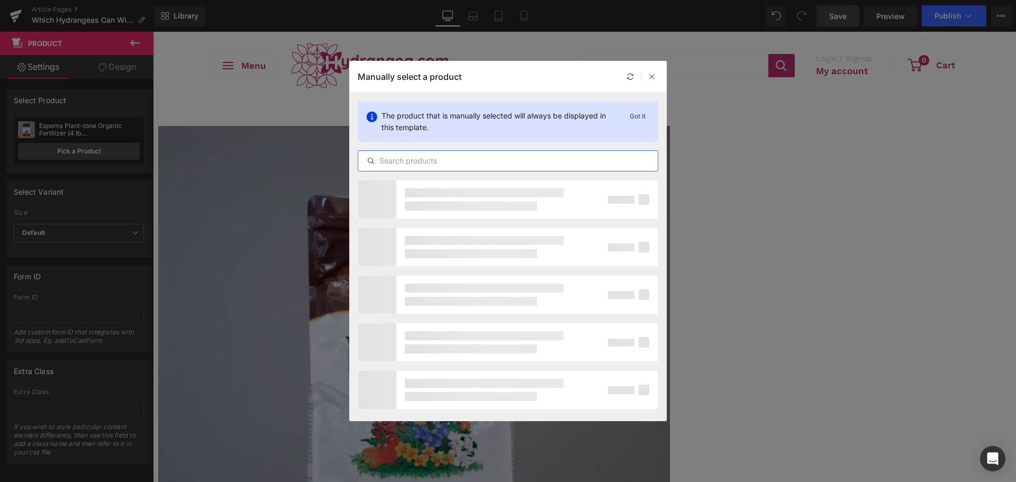
click at [488, 157] on input "text" at bounding box center [508, 161] width 300 height 13
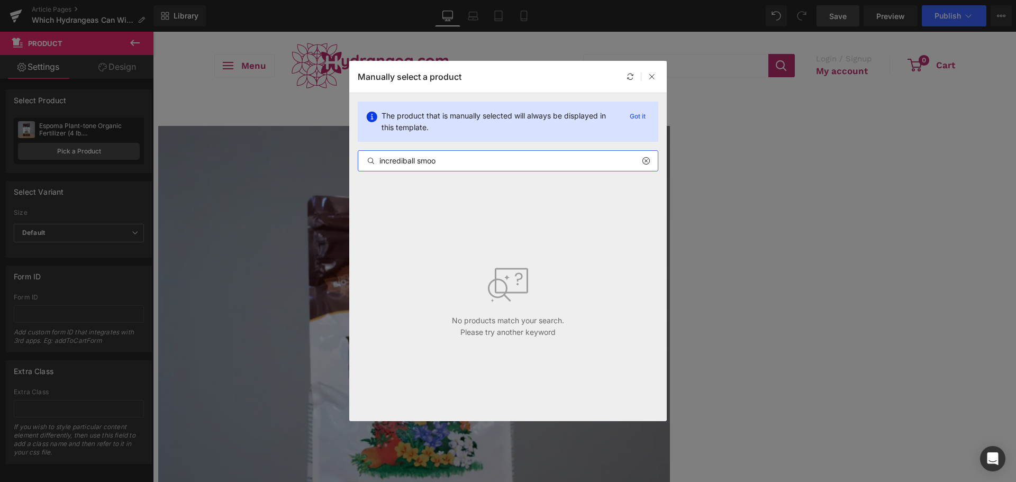
click at [411, 162] on input "incrediball smoo" at bounding box center [508, 161] width 300 height 13
click at [425, 163] on input "incrediball smoo" at bounding box center [508, 161] width 300 height 13
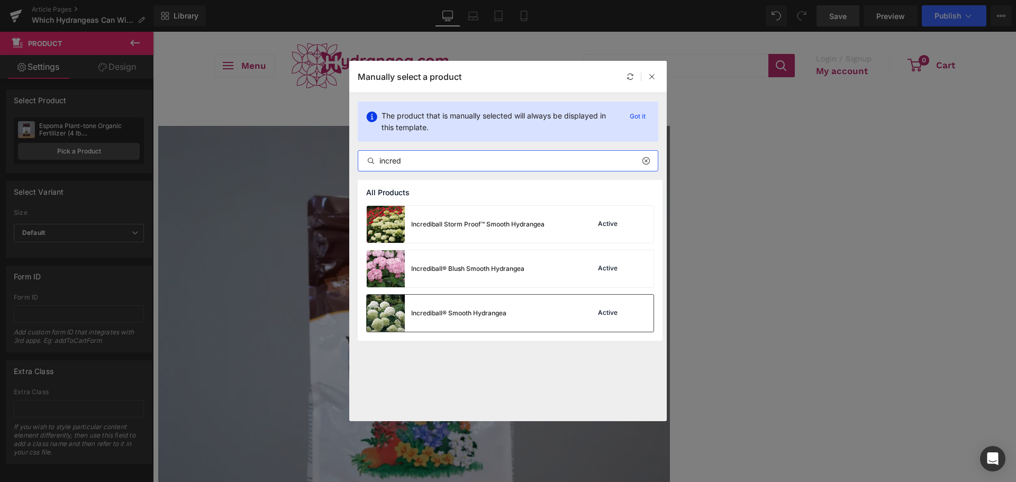
type input "incred"
click at [439, 306] on div "Incrediball® Smooth Hydrangea" at bounding box center [437, 313] width 140 height 37
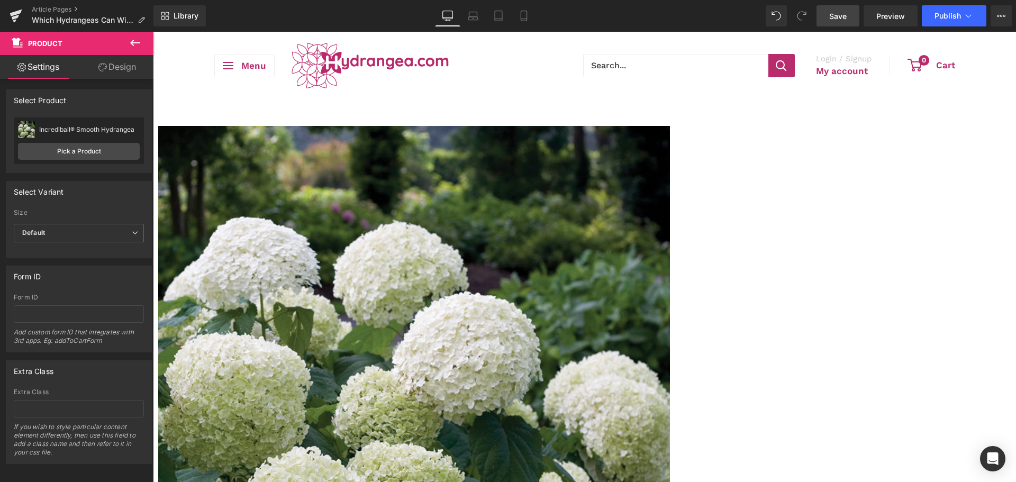
click at [153, 32] on span "Product" at bounding box center [153, 32] width 0 height 0
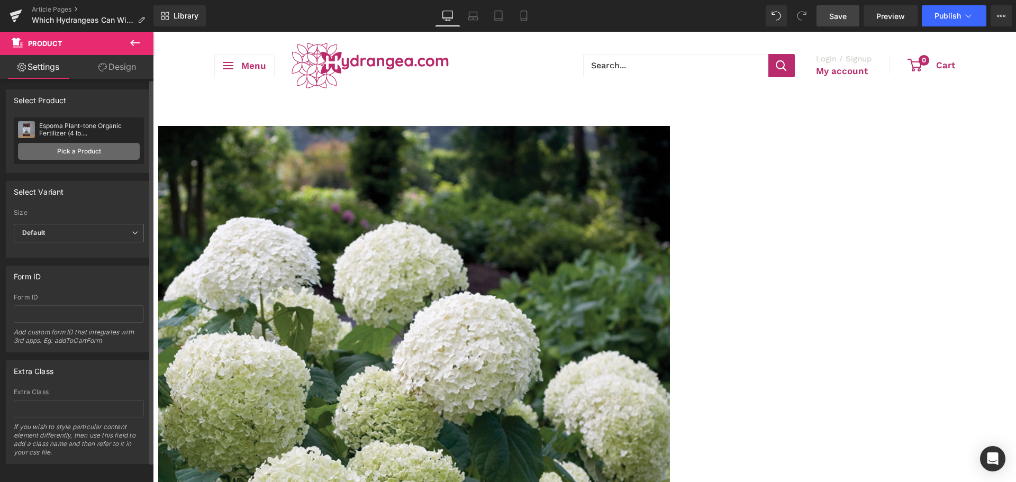
click at [44, 149] on link "Pick a Product" at bounding box center [79, 151] width 122 height 17
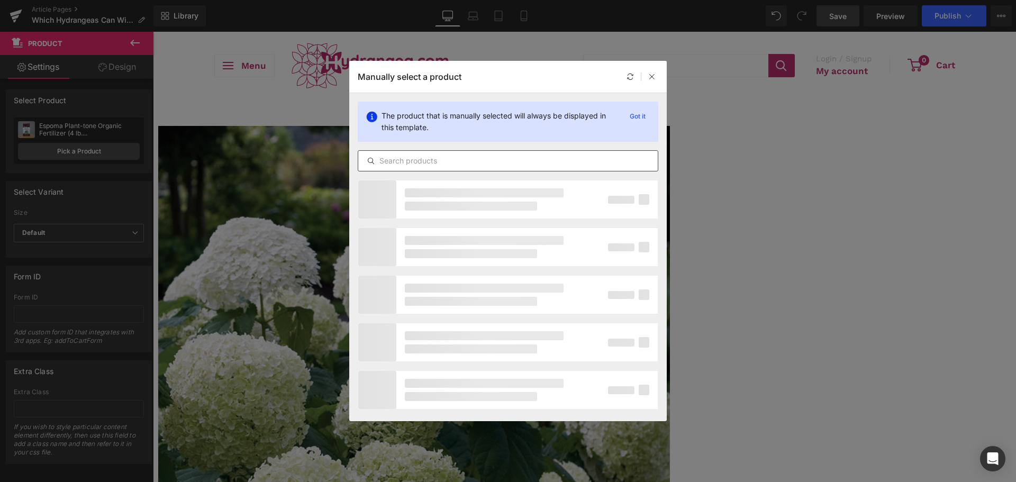
click at [454, 159] on input "text" at bounding box center [508, 161] width 300 height 13
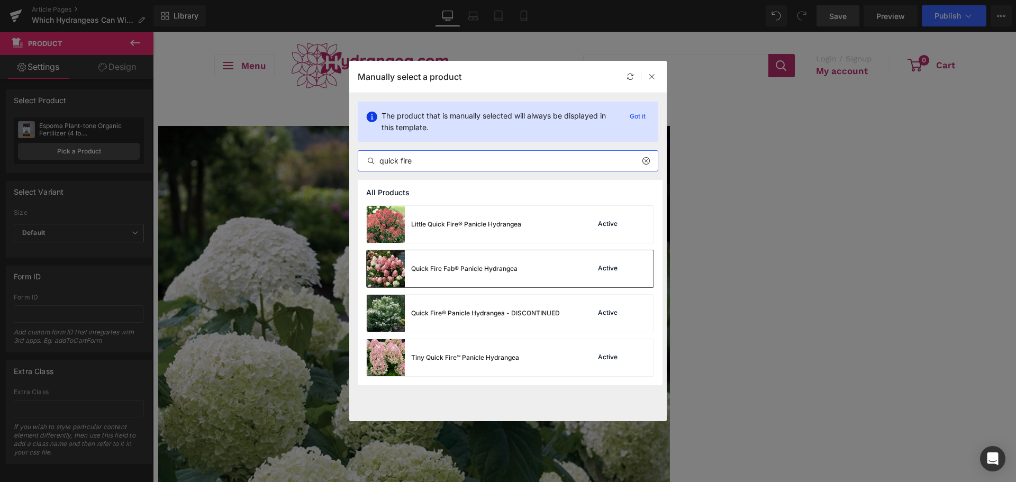
type input "quick fire"
click at [440, 268] on div "Quick Fire Fab® Panicle Hydrangea" at bounding box center [464, 269] width 106 height 10
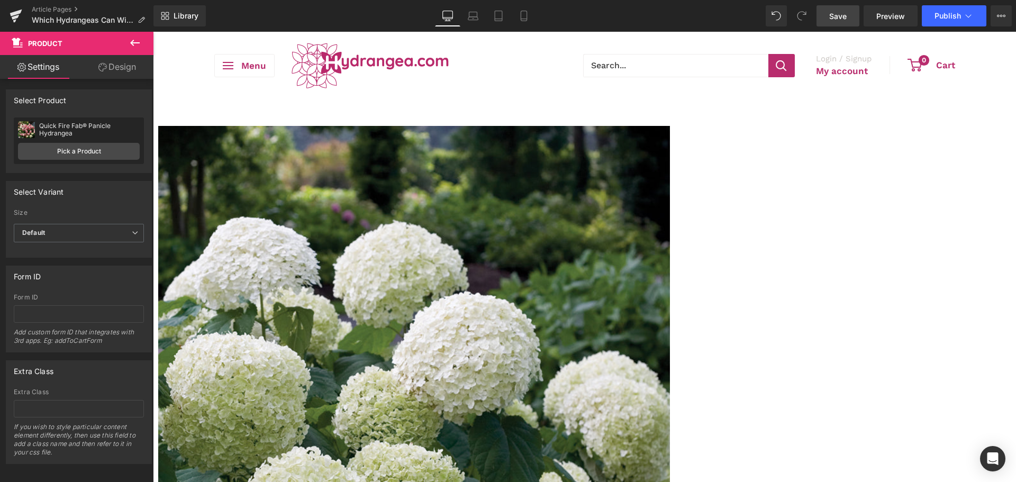
click at [153, 32] on span "Product" at bounding box center [153, 32] width 0 height 0
click at [79, 145] on link "Pick a Product" at bounding box center [79, 151] width 122 height 17
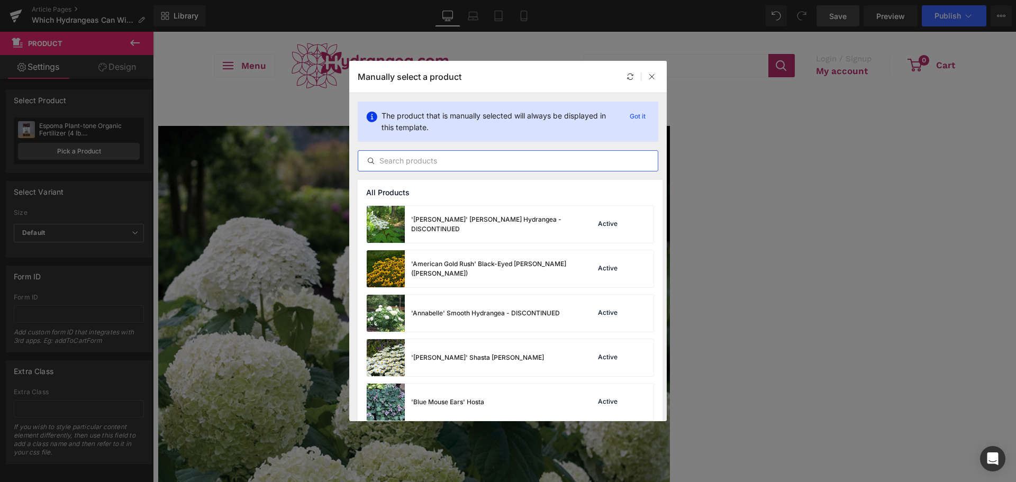
click at [461, 161] on input "text" at bounding box center [508, 161] width 300 height 13
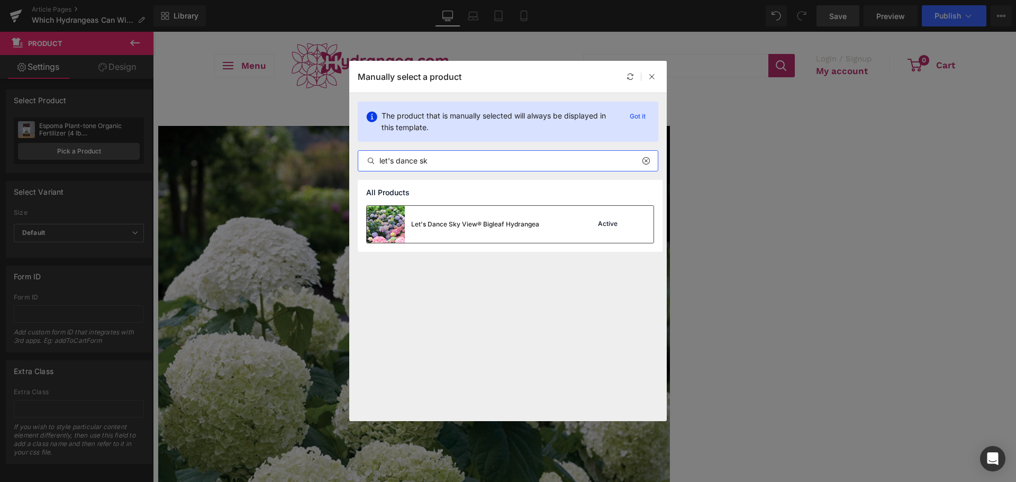
type input "let's dance sk"
drag, startPoint x: 483, startPoint y: 216, endPoint x: 475, endPoint y: 179, distance: 37.8
click at [483, 216] on div "Let's Dance Sky View® Bigleaf Hydrangea" at bounding box center [453, 224] width 173 height 37
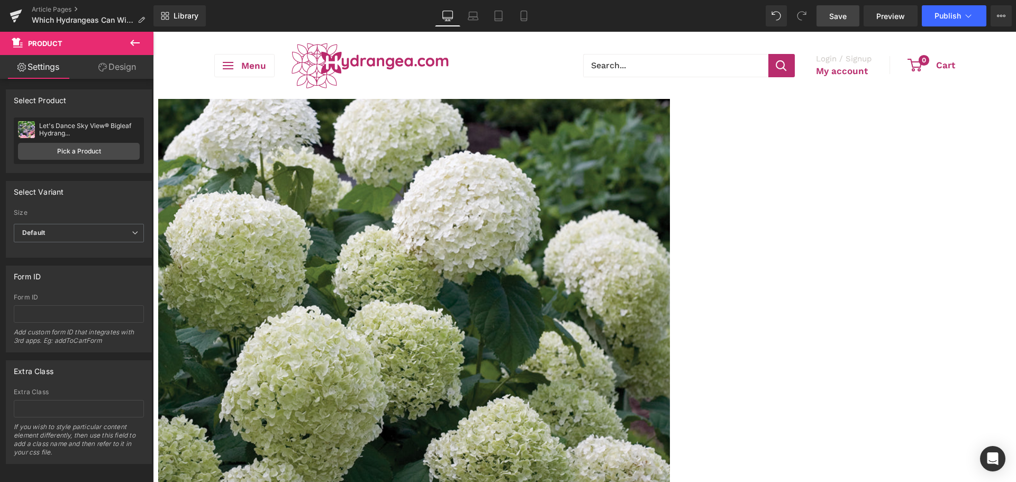
scroll to position [476, 0]
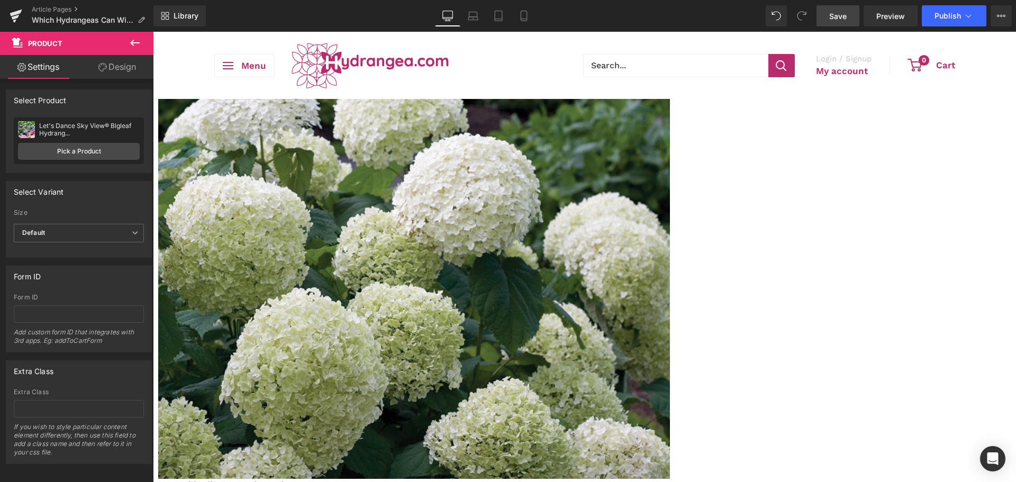
click at [153, 32] on span "Product" at bounding box center [153, 32] width 0 height 0
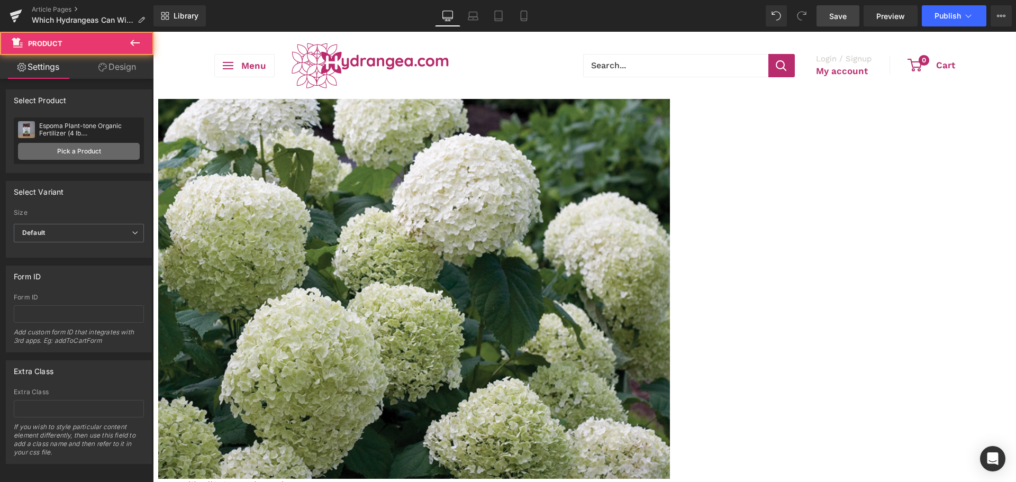
click at [91, 156] on link "Pick a Product" at bounding box center [79, 151] width 122 height 17
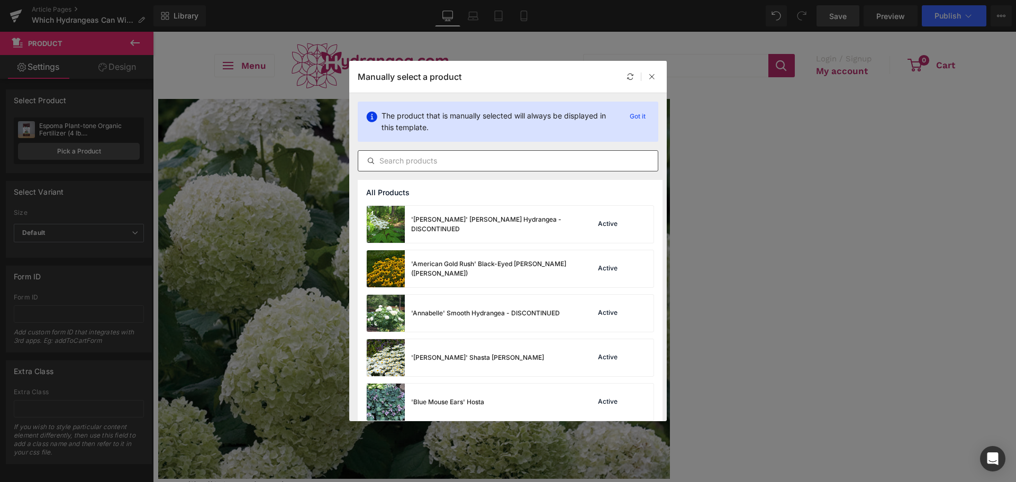
click at [507, 158] on input "text" at bounding box center [508, 161] width 300 height 13
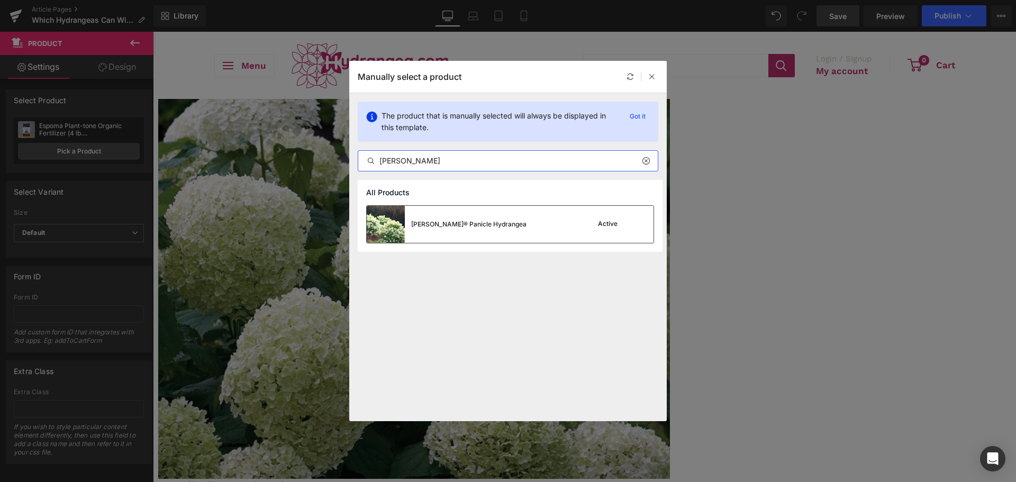
type input "[PERSON_NAME]"
drag, startPoint x: 496, startPoint y: 232, endPoint x: 344, endPoint y: 201, distance: 154.9
click at [496, 232] on div "[PERSON_NAME]® Panicle Hydrangea Active" at bounding box center [510, 224] width 287 height 37
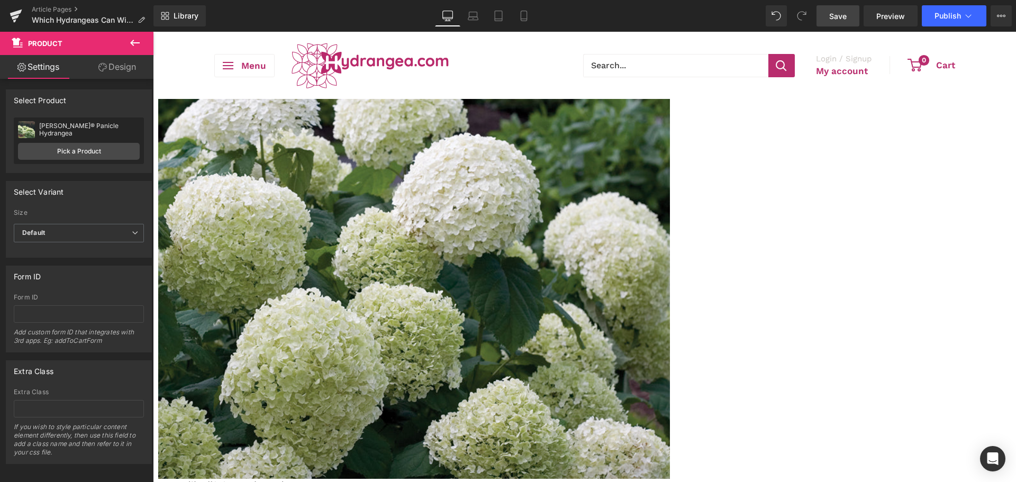
click at [846, 12] on span "Save" at bounding box center [837, 16] width 17 height 11
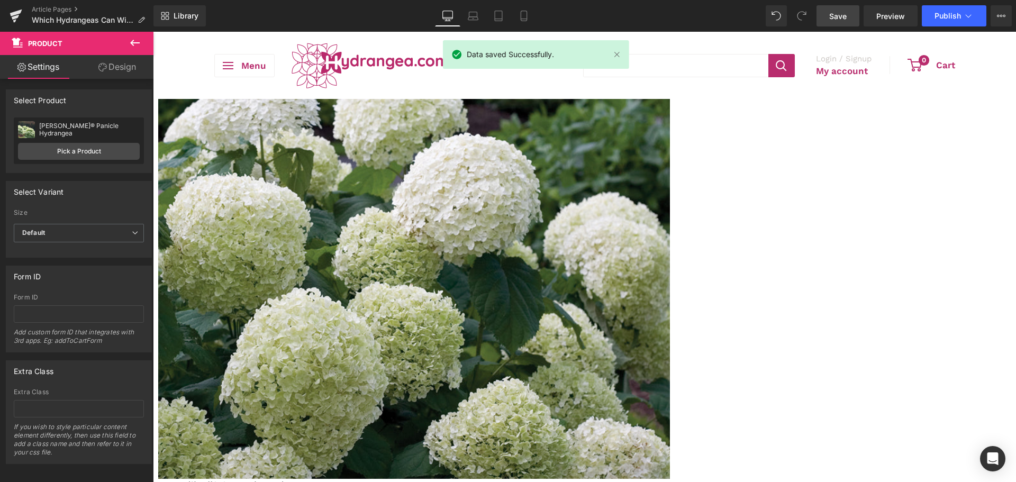
click at [153, 32] on span "Product" at bounding box center [153, 32] width 0 height 0
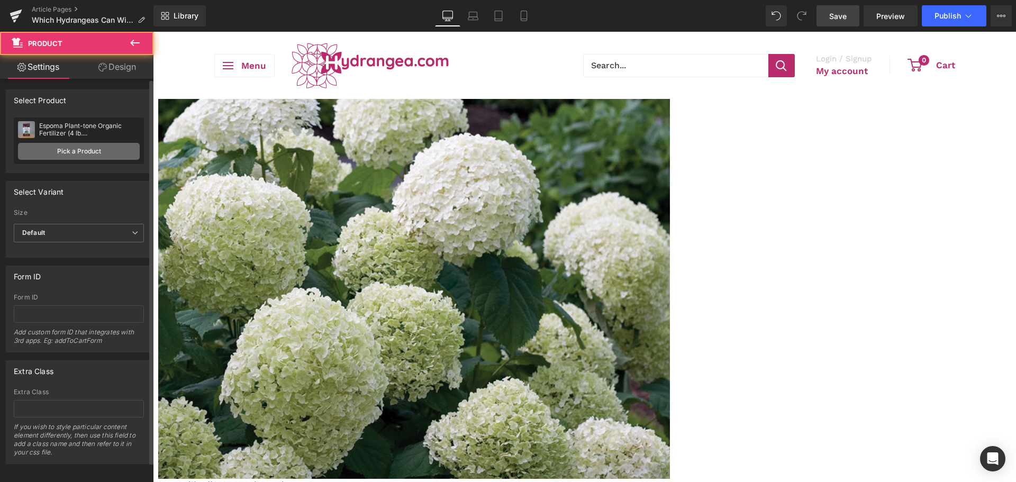
click at [68, 153] on link "Pick a Product" at bounding box center [79, 151] width 122 height 17
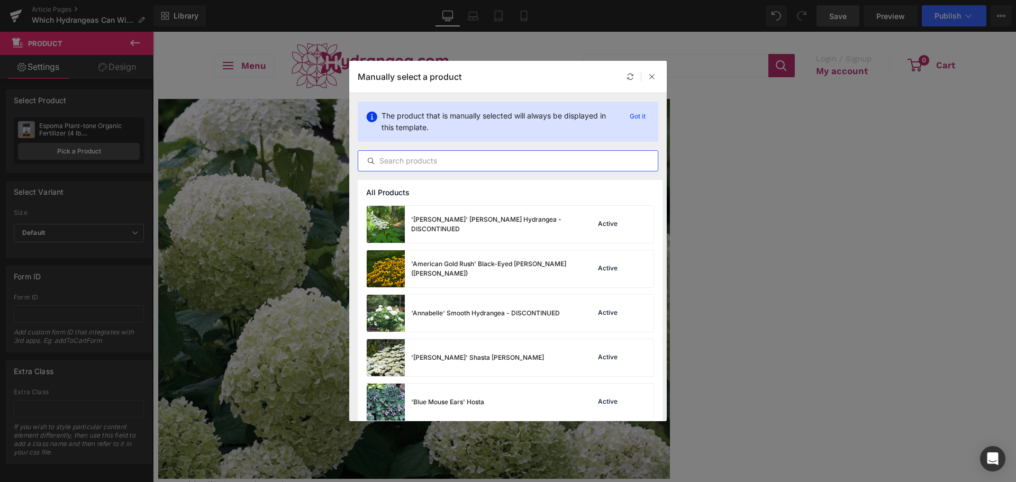
click at [496, 162] on input "text" at bounding box center [508, 161] width 300 height 13
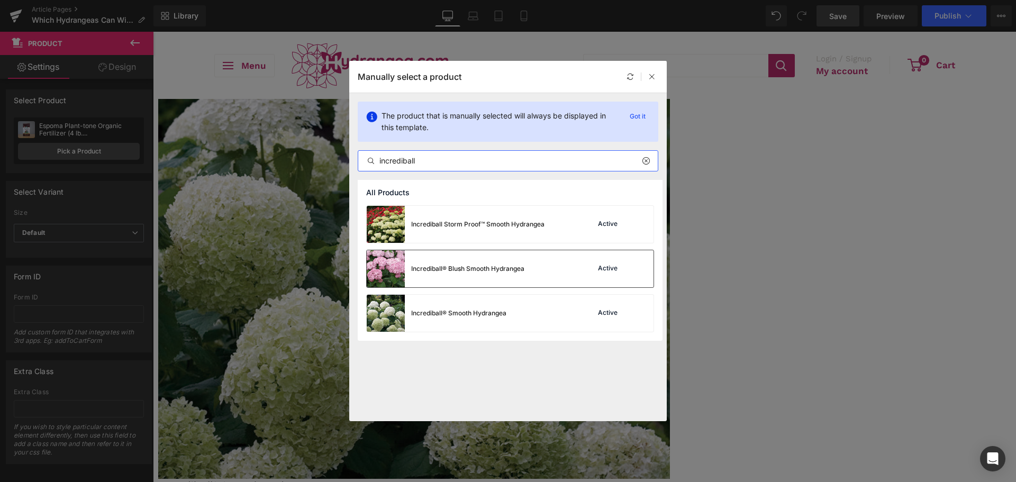
type input "incrediball"
click at [475, 265] on div "Incrediball® Blush Smooth Hydrangea" at bounding box center [467, 269] width 113 height 10
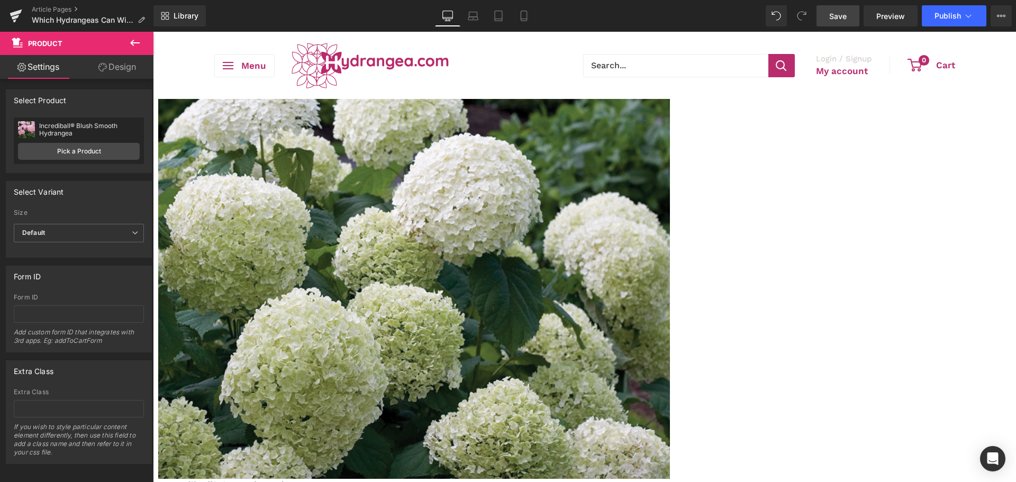
click at [153, 32] on span "Product" at bounding box center [153, 32] width 0 height 0
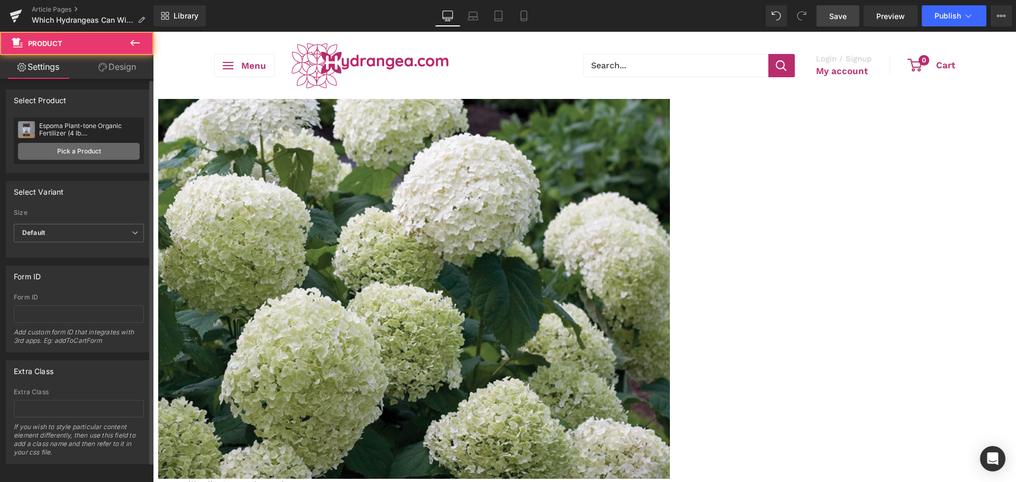
click at [39, 149] on link "Pick a Product" at bounding box center [79, 151] width 122 height 17
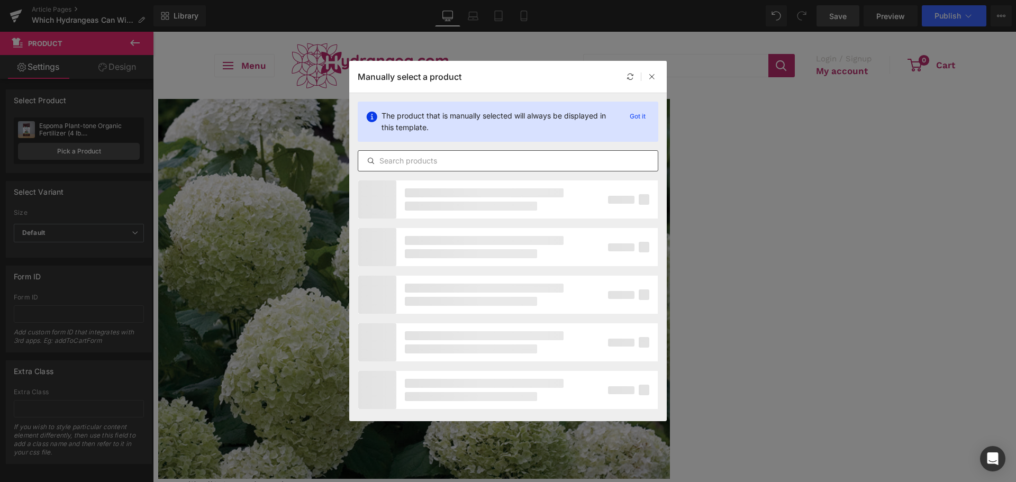
click at [493, 165] on input "text" at bounding box center [508, 161] width 300 height 13
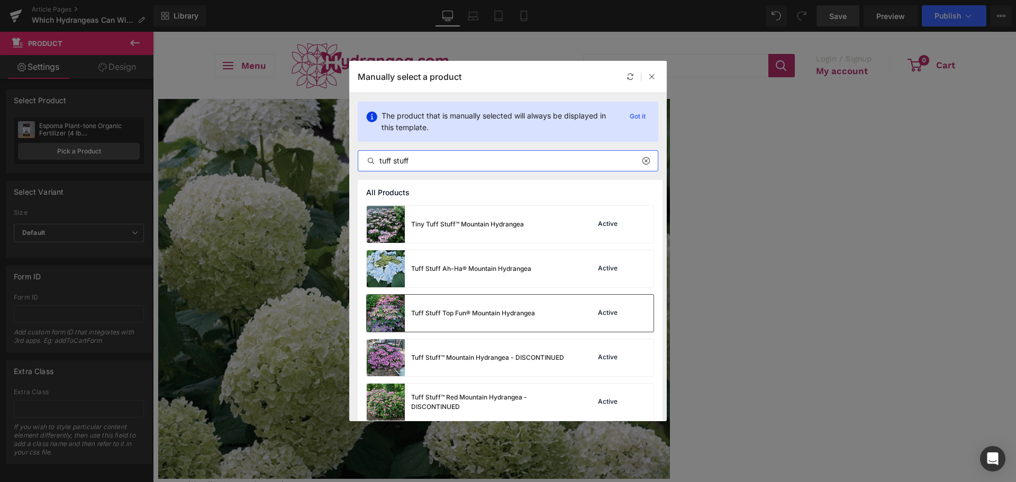
type input "tuff stuff"
click at [446, 327] on div "Tuff Stuff Top Fun® Mountain Hydrangea" at bounding box center [451, 313] width 168 height 37
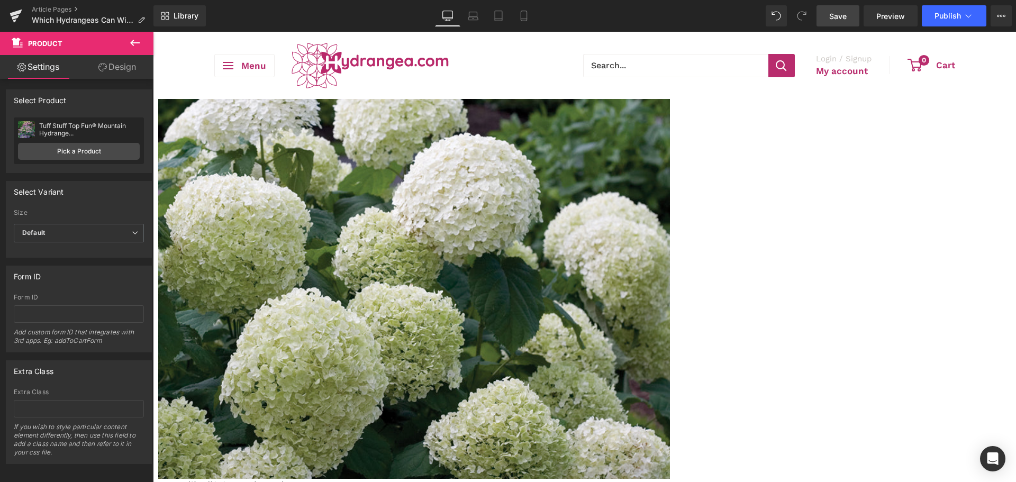
click at [819, 23] on link "Save" at bounding box center [837, 15] width 43 height 21
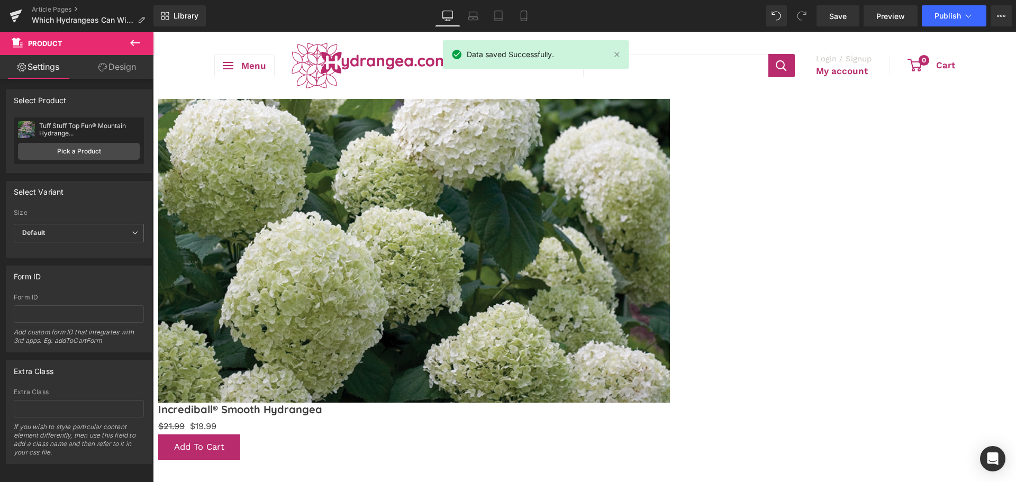
scroll to position [635, 0]
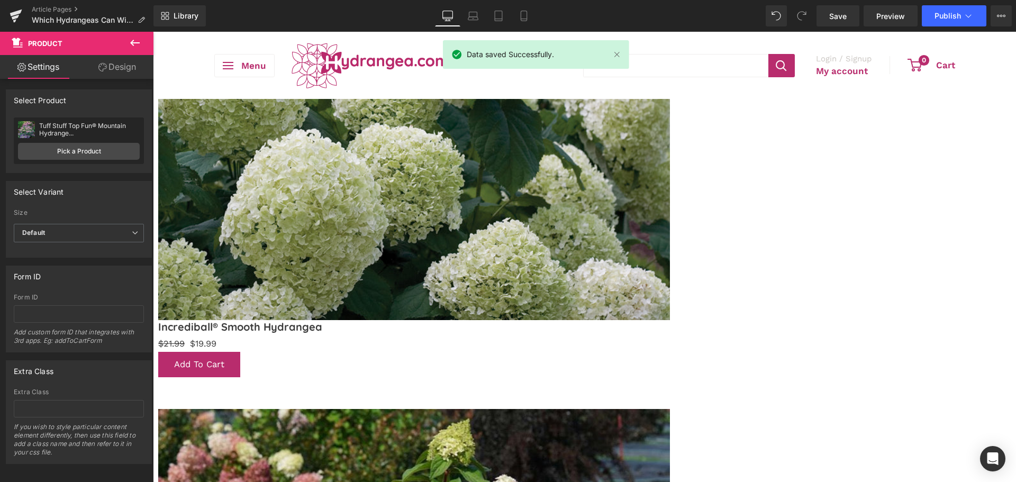
click at [153, 32] on icon at bounding box center [153, 32] width 0 height 0
click at [153, 32] on link at bounding box center [153, 32] width 0 height 0
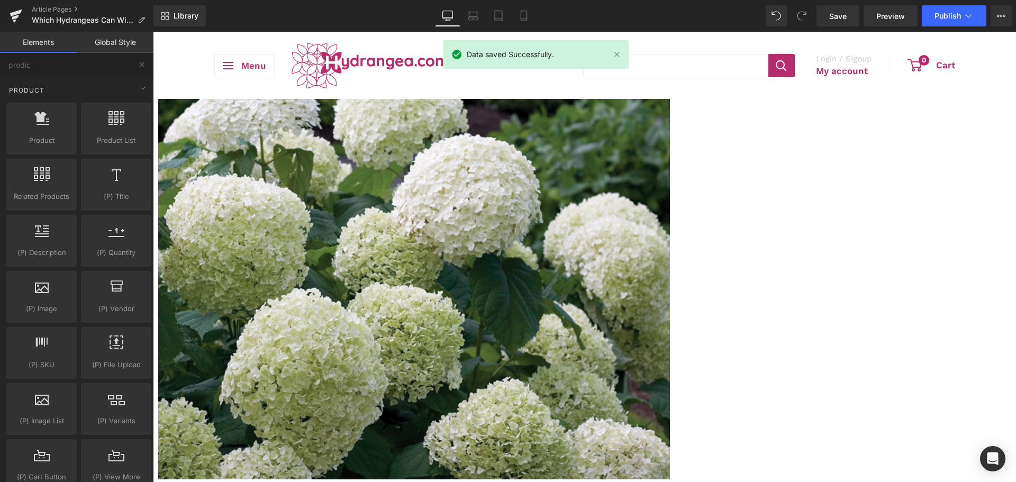
scroll to position [370, 0]
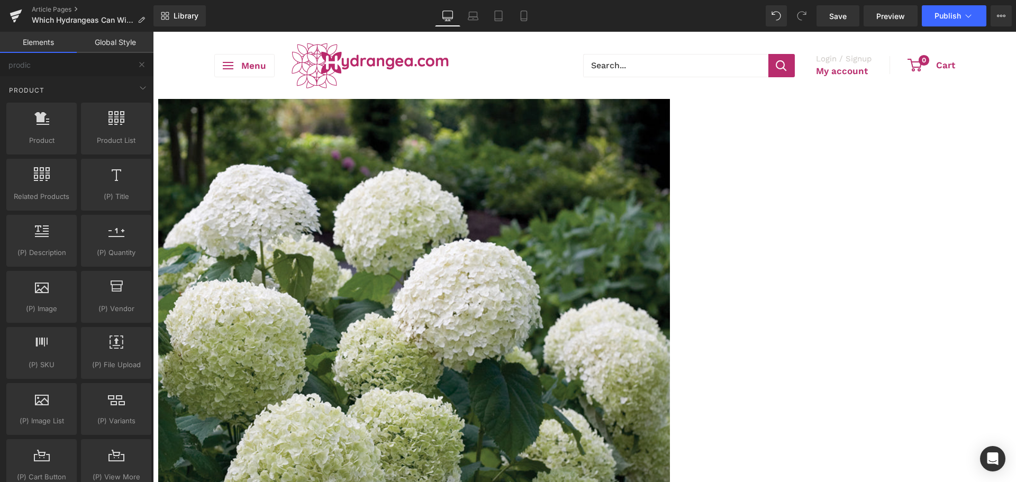
click at [832, 26] on div "Library Desktop Desktop Laptop Tablet Mobile Save Preview Publish Scheduled Vie…" at bounding box center [584, 16] width 863 height 32
click at [837, 22] on link "Save" at bounding box center [837, 15] width 43 height 21
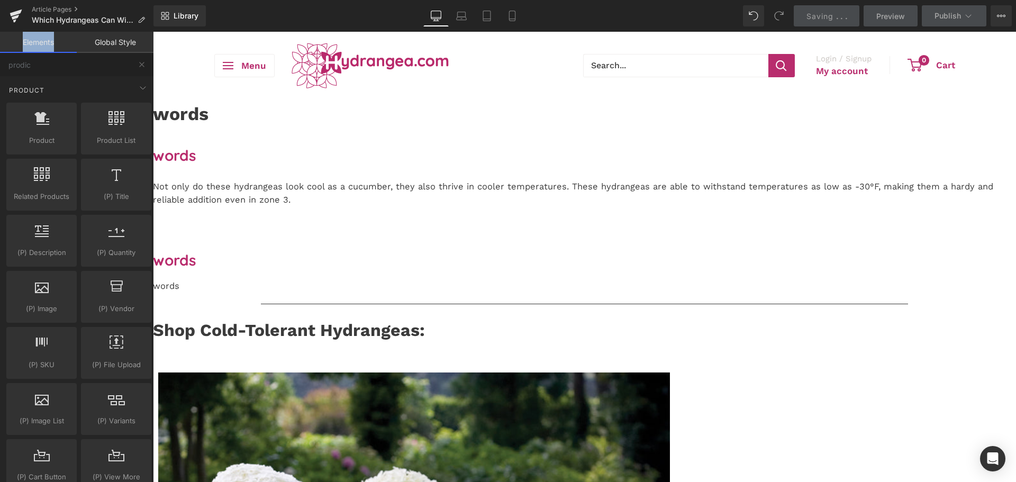
scroll to position [0, 0]
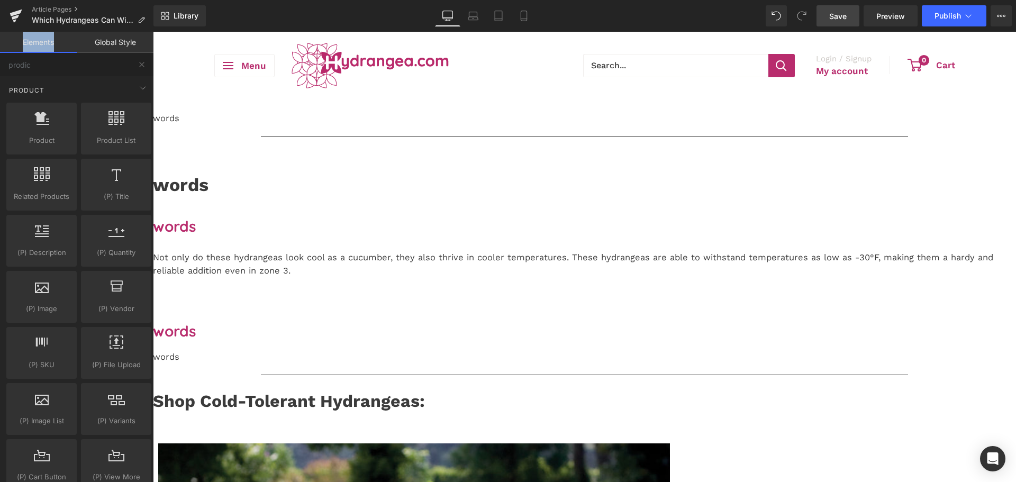
click at [838, 15] on span "Save" at bounding box center [837, 16] width 17 height 11
click at [831, 22] on link "Save" at bounding box center [837, 15] width 43 height 21
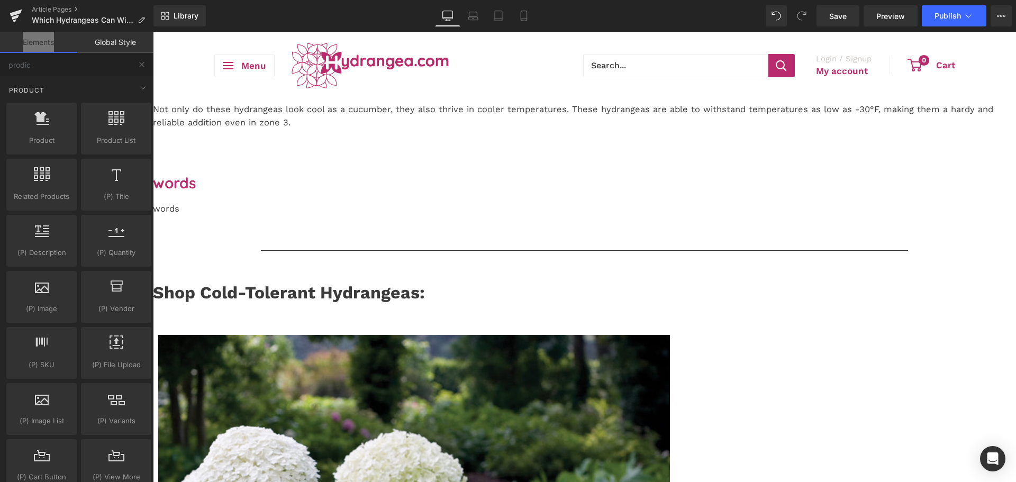
scroll to position [53, 0]
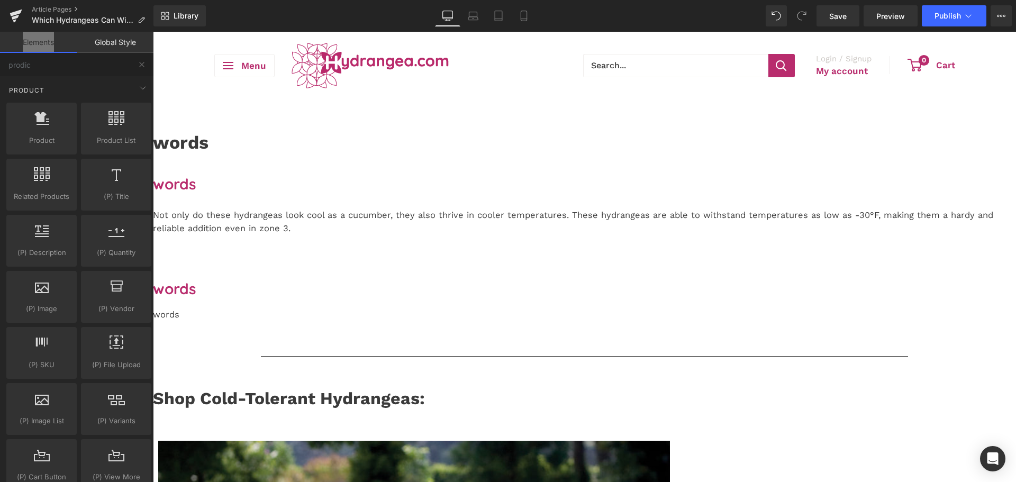
click at [208, 153] on strong "words" at bounding box center [181, 142] width 56 height 21
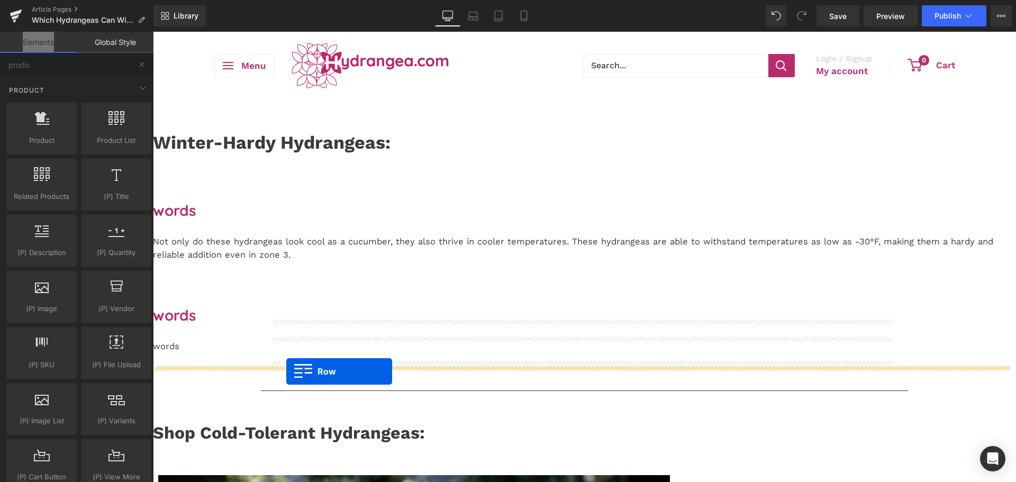
drag, startPoint x: 287, startPoint y: 197, endPoint x: 286, endPoint y: 371, distance: 174.1
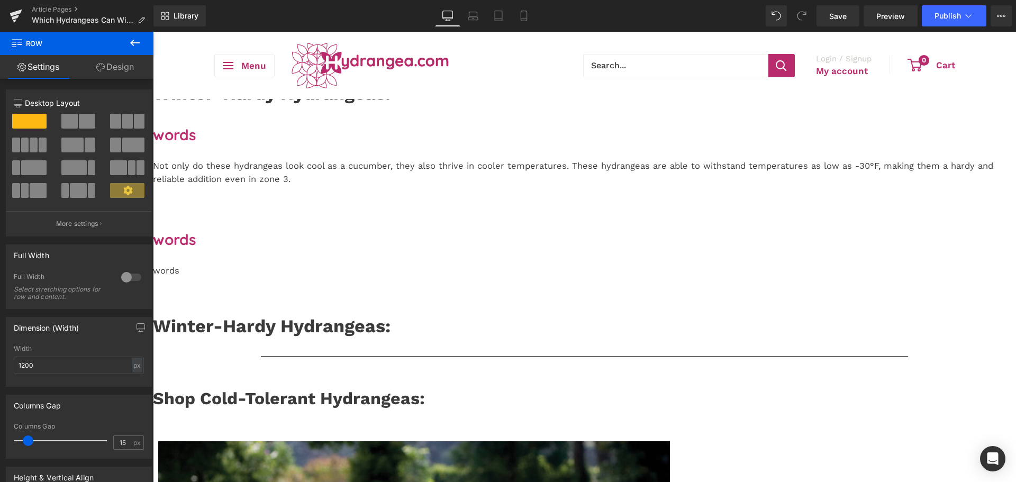
scroll to position [159, 0]
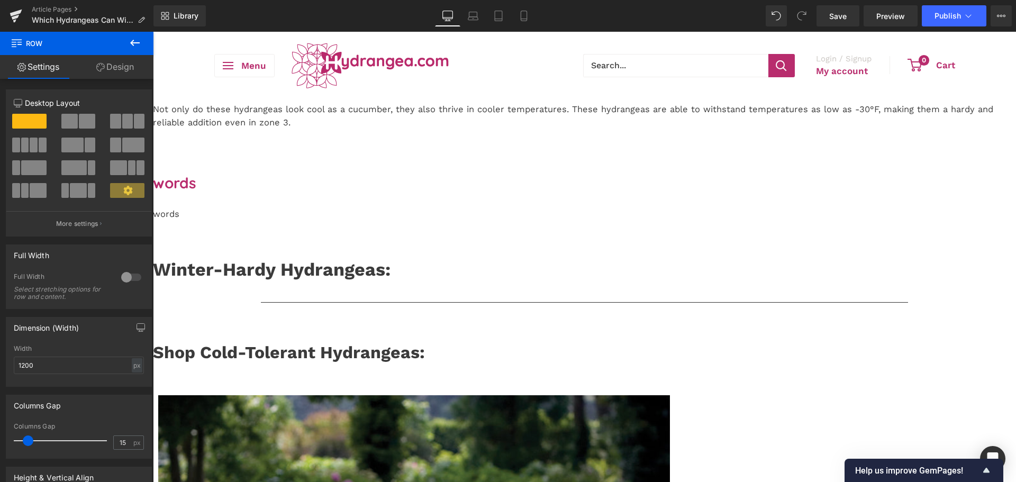
click at [375, 269] on strong "Winter-Hardy Hydrangeas:" at bounding box center [272, 269] width 238 height 21
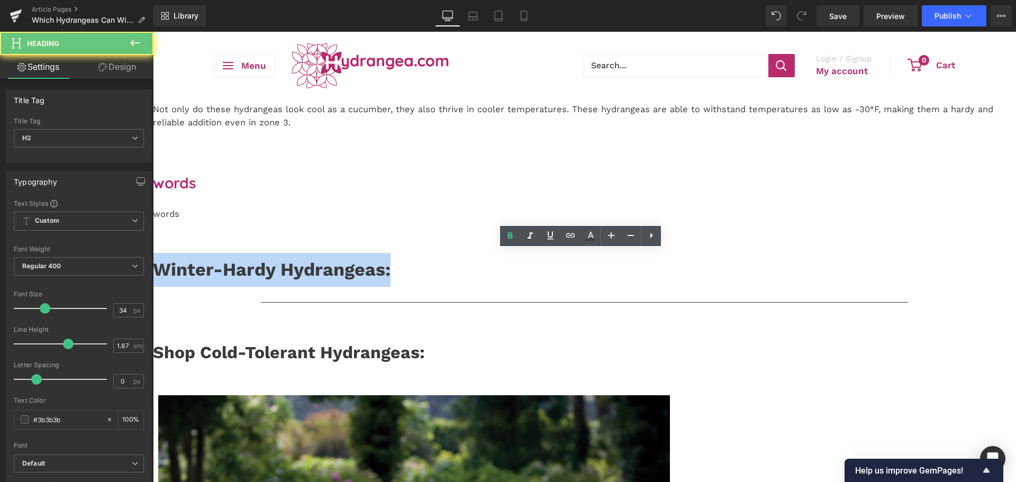
click at [375, 269] on strong "Winter-Hardy Hydrangeas:" at bounding box center [272, 269] width 238 height 21
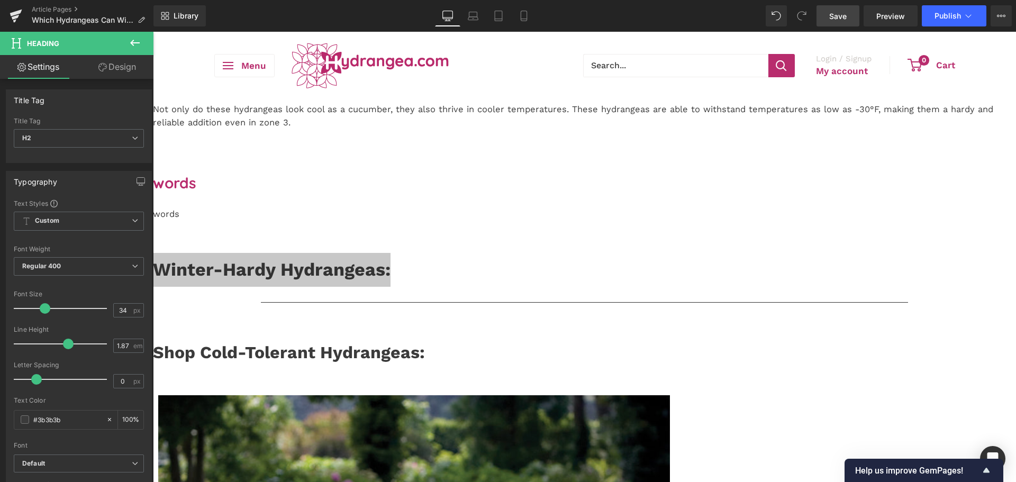
click at [850, 23] on link "Save" at bounding box center [837, 15] width 43 height 21
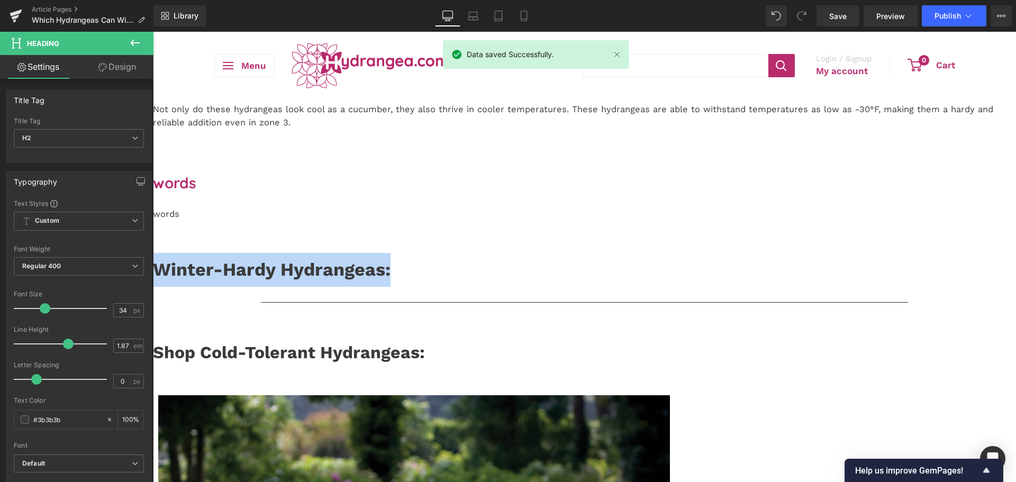
click at [153, 32] on icon at bounding box center [153, 32] width 0 height 0
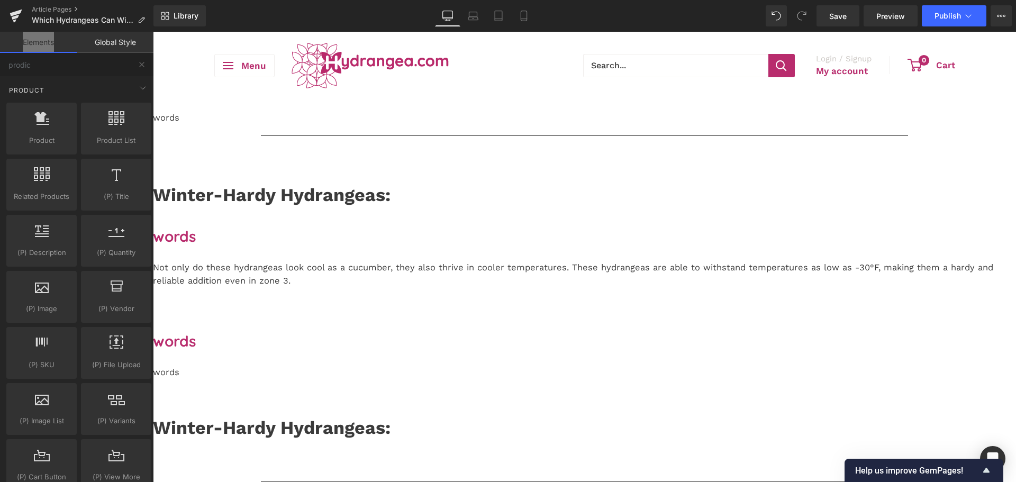
scroll to position [0, 0]
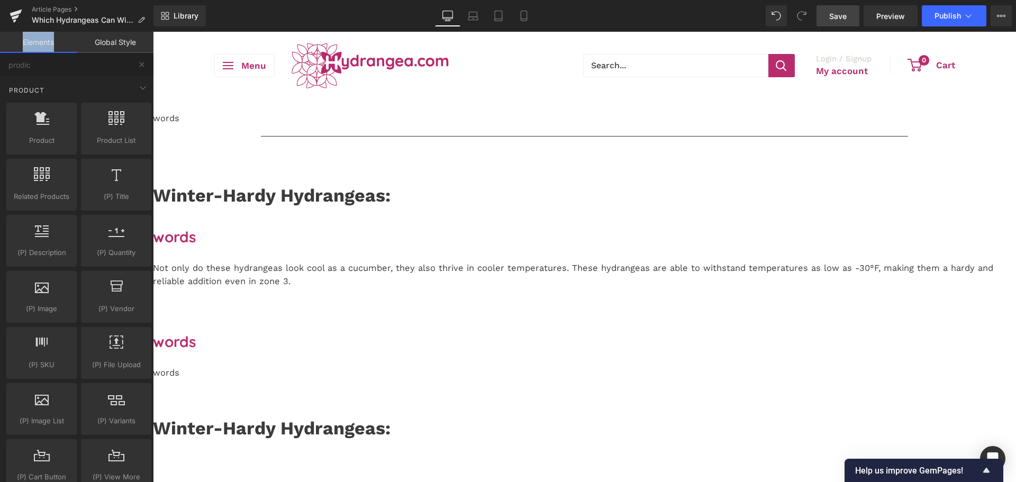
click at [832, 15] on span "Save" at bounding box center [837, 16] width 17 height 11
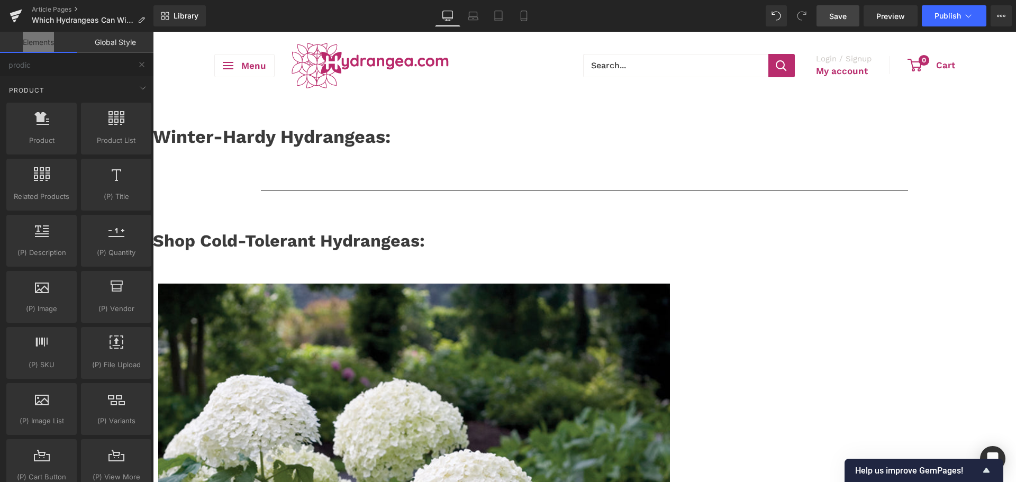
scroll to position [53, 0]
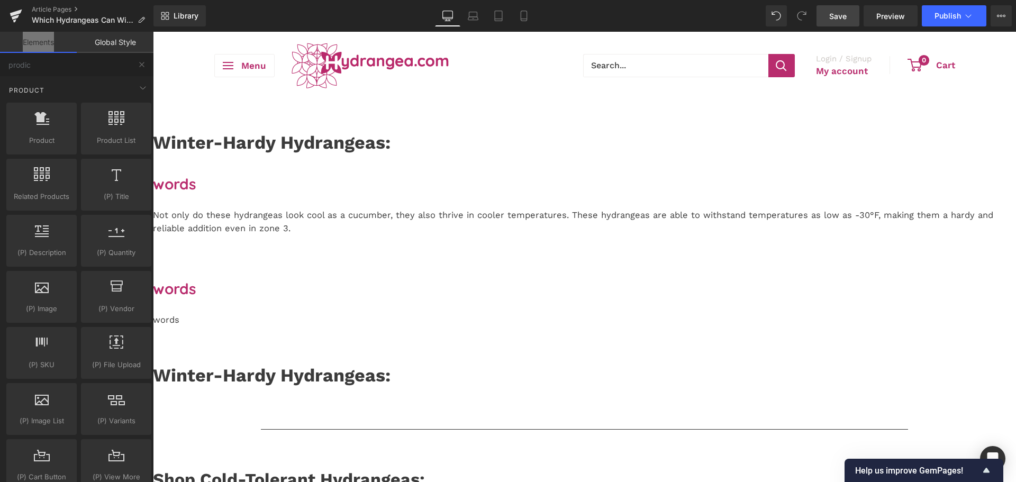
click at [337, 372] on strong "Winter-Hardy Hydrangeas:" at bounding box center [272, 375] width 238 height 21
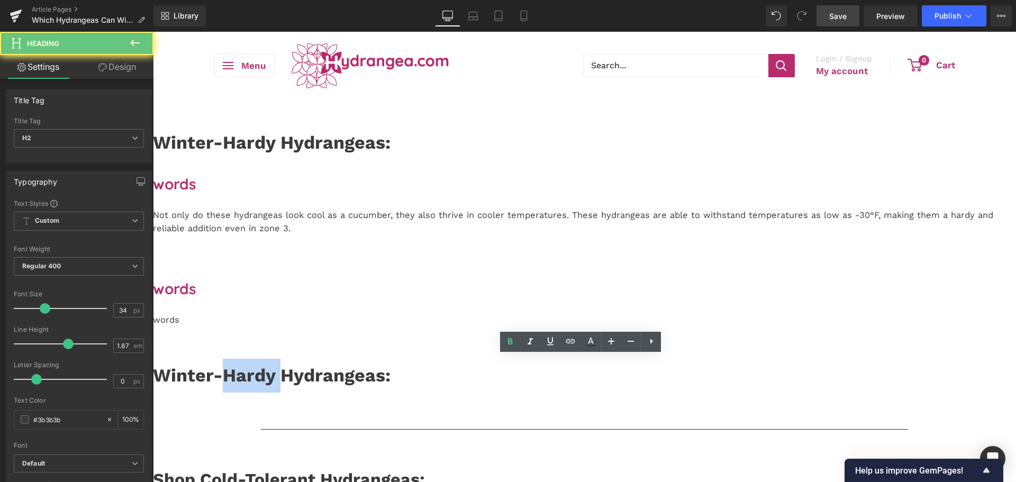
click at [337, 372] on strong "Winter-Hardy Hydrangeas:" at bounding box center [272, 375] width 238 height 21
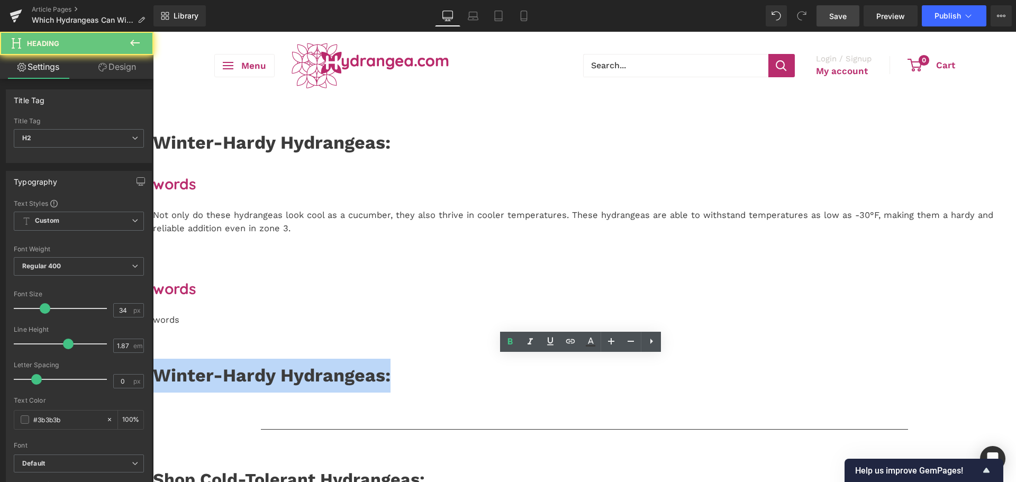
click at [337, 372] on strong "Winter-Hardy Hydrangeas:" at bounding box center [272, 375] width 238 height 21
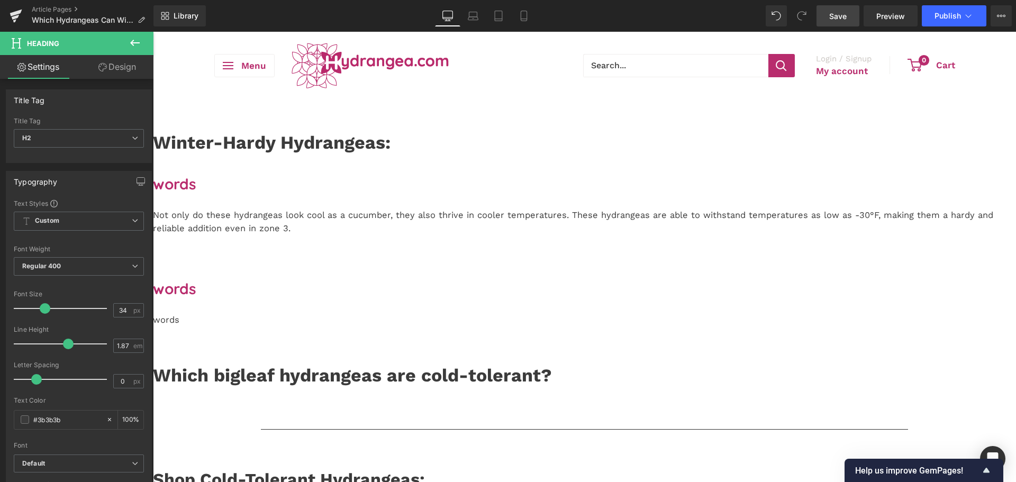
click at [295, 193] on h3 "words" at bounding box center [584, 184] width 863 height 18
click at [297, 298] on h3 "words" at bounding box center [584, 289] width 863 height 18
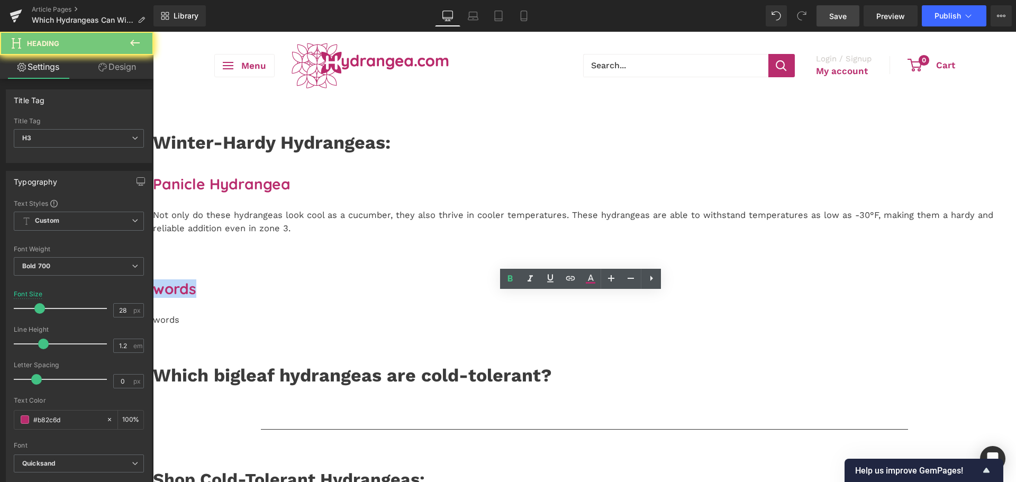
click at [297, 298] on h3 "words" at bounding box center [584, 289] width 863 height 18
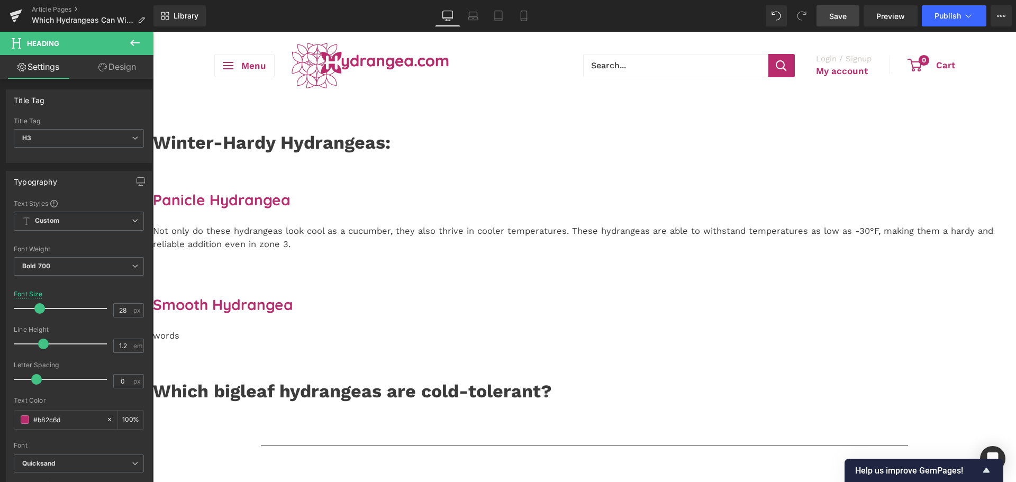
click at [845, 22] on link "Save" at bounding box center [837, 15] width 43 height 21
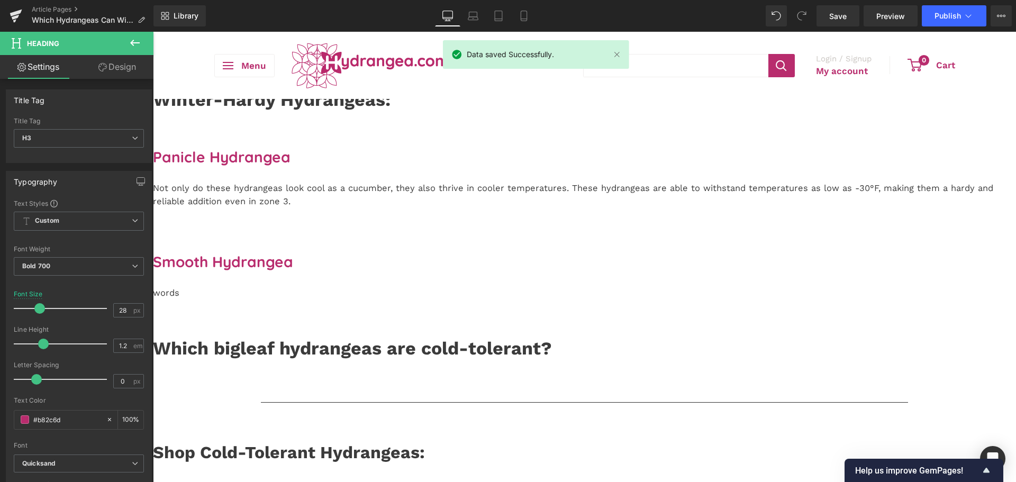
scroll to position [159, 0]
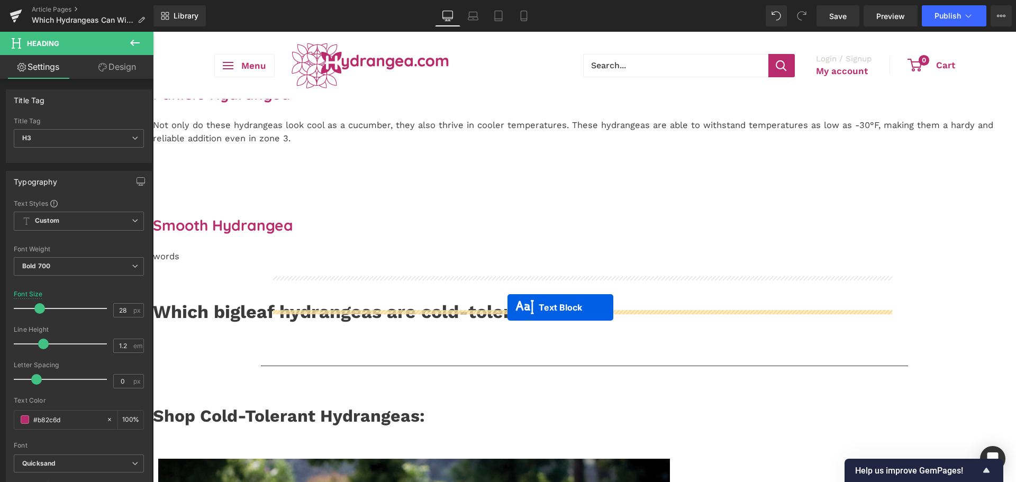
drag, startPoint x: 571, startPoint y: 188, endPoint x: 507, endPoint y: 307, distance: 135.4
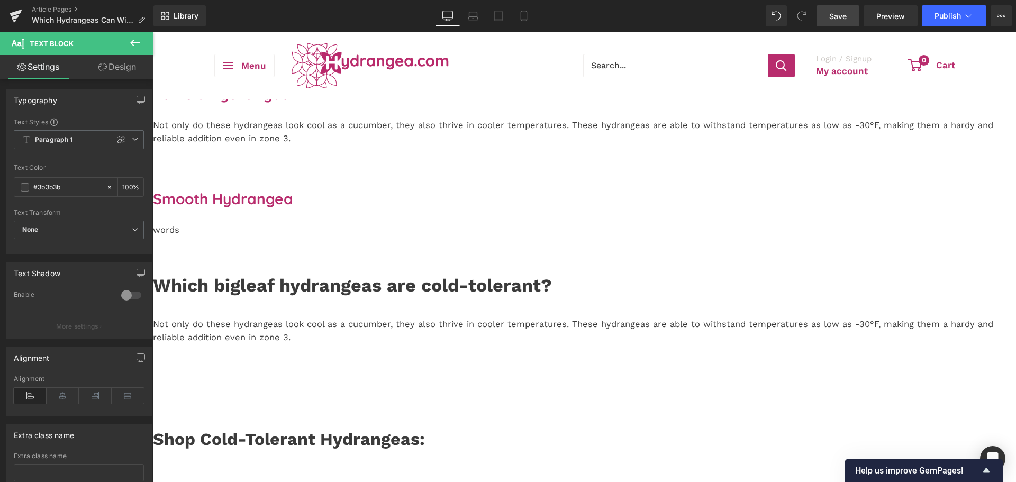
click at [846, 10] on link "Save" at bounding box center [837, 15] width 43 height 21
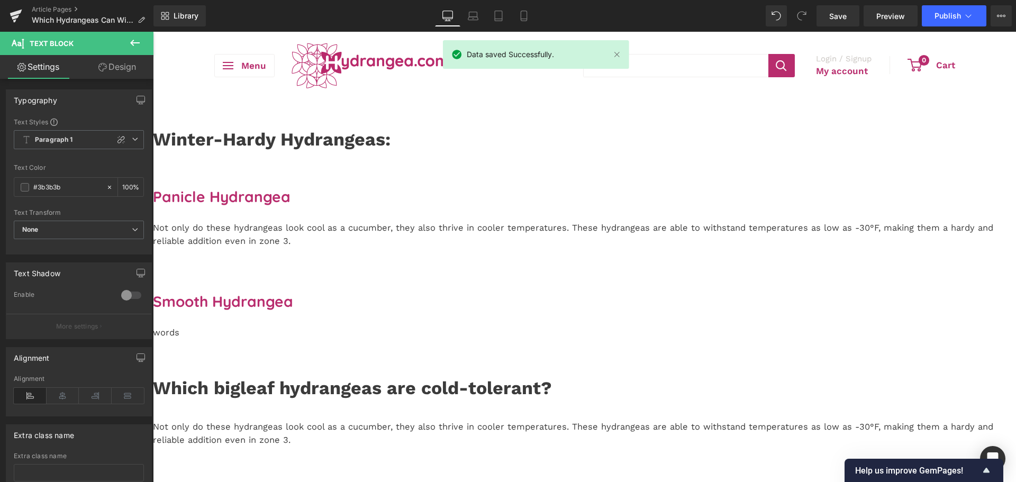
scroll to position [53, 0]
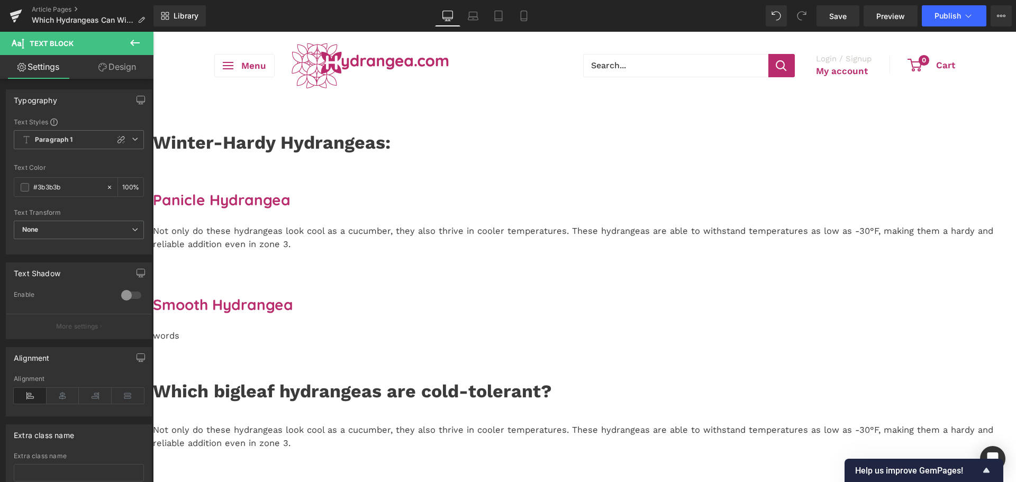
click at [350, 153] on strong "Winter-Hardy Hydrangeas:" at bounding box center [272, 142] width 238 height 21
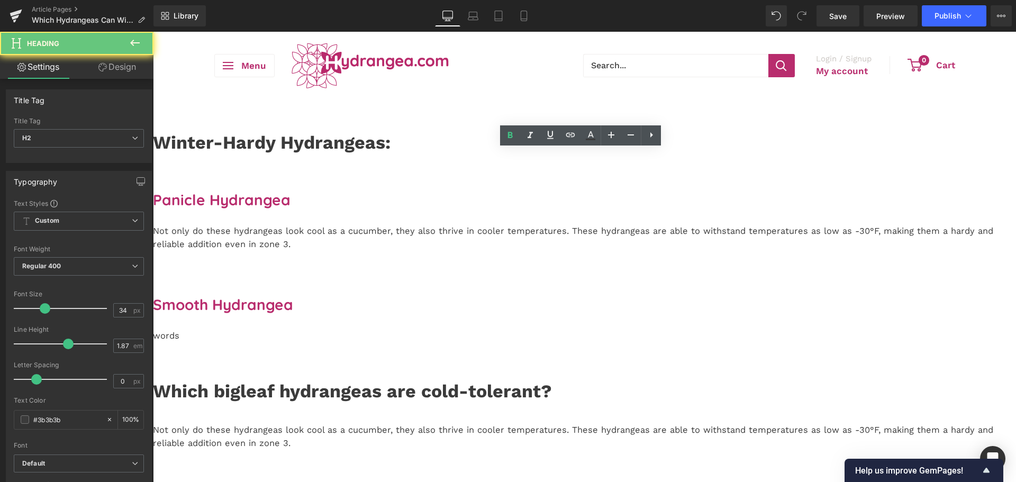
click at [391, 153] on strong "Winter-Hardy Hydrangeas:" at bounding box center [272, 142] width 238 height 21
click at [338, 380] on strong "Which bigleaf hydrangeas are cold-tolerant?" at bounding box center [352, 390] width 399 height 21
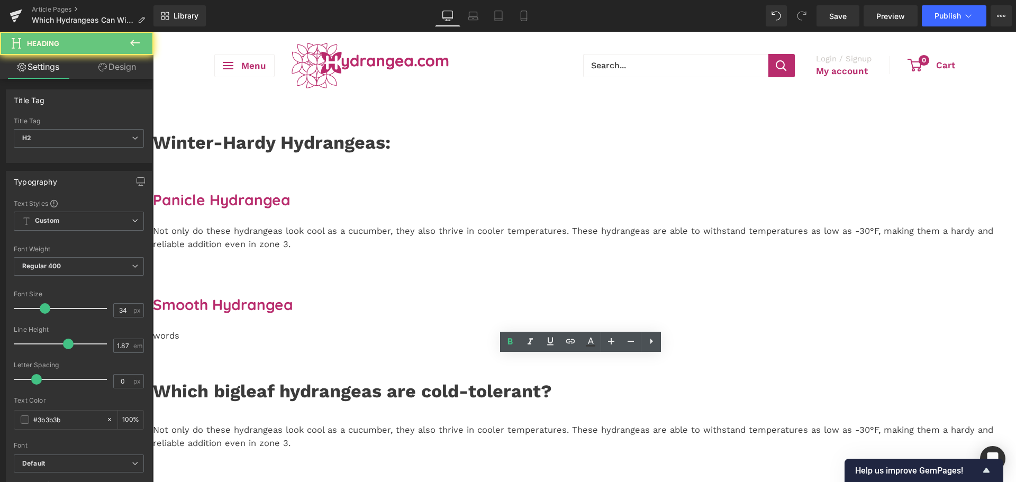
click at [340, 380] on strong "Which bigleaf hydrangeas are cold-tolerant?" at bounding box center [352, 390] width 399 height 21
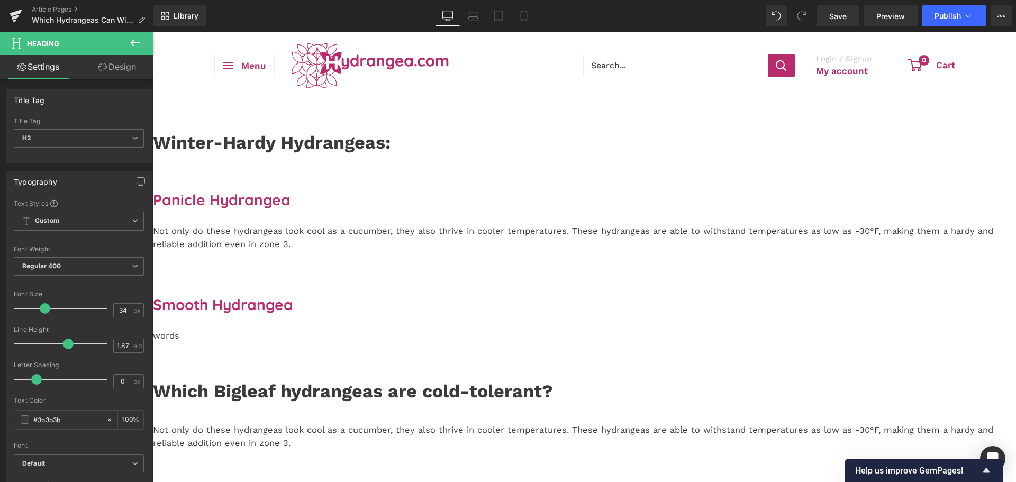
click at [410, 380] on strong "Which Bigleaf hydrangeas are cold-tolerant?" at bounding box center [353, 390] width 400 height 21
click at [556, 380] on strong "Which Bigleaf Hydrangeas are cold-tolerant?" at bounding box center [354, 390] width 403 height 21
click at [558, 380] on strong "Which Bigleaf Hydrangeas are Cold-tolerant?" at bounding box center [355, 390] width 405 height 21
click at [832, 11] on span "Save" at bounding box center [837, 16] width 17 height 11
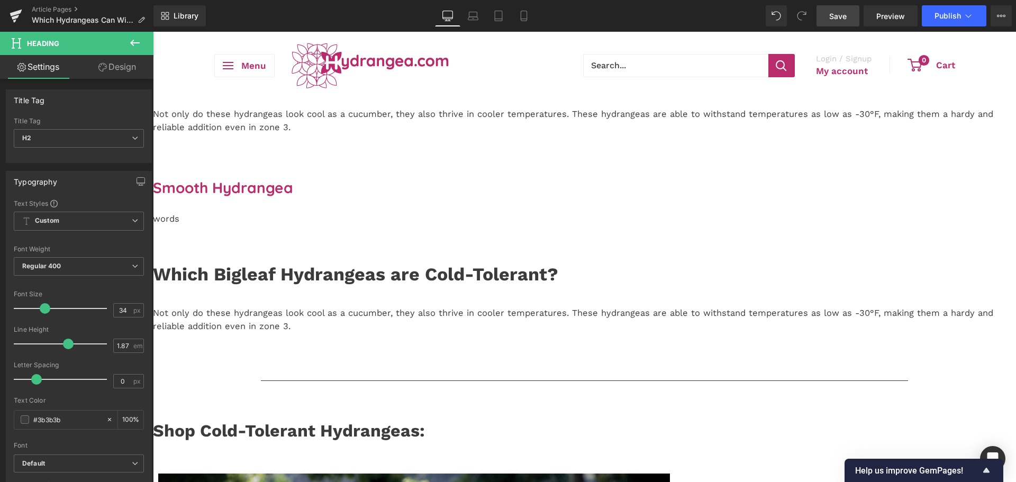
scroll to position [106, 0]
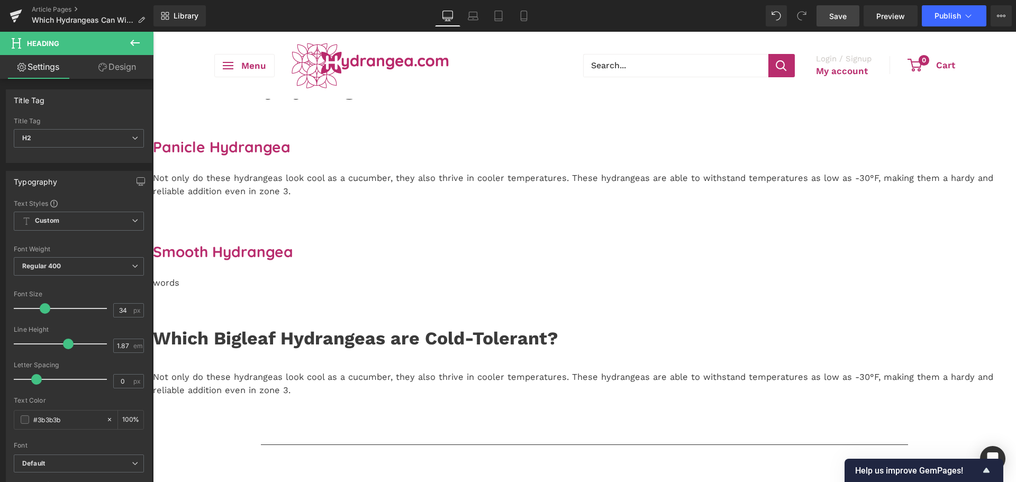
click at [859, 11] on link "Save" at bounding box center [837, 15] width 43 height 21
click at [831, 14] on span "Save" at bounding box center [837, 16] width 17 height 11
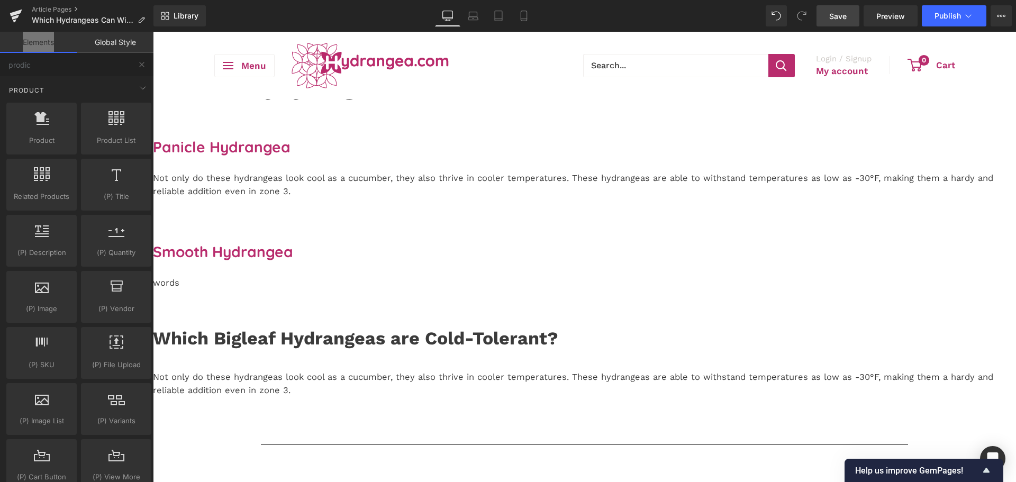
click at [292, 328] on strong "Which Bigleaf Hydrangeas are Cold-Tolerant?" at bounding box center [355, 338] width 405 height 21
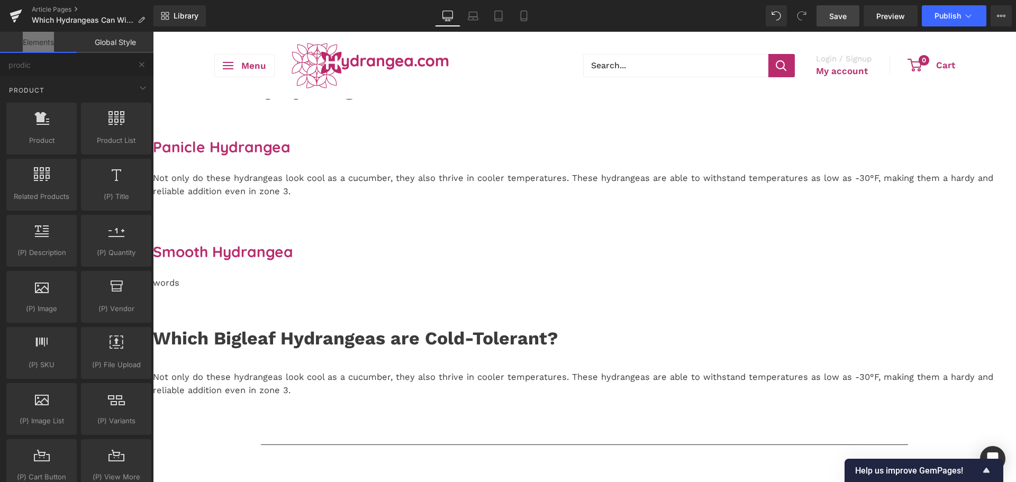
click at [288, 328] on strong "Which Bigleaf Hydrangeas are Cold-Tolerant?" at bounding box center [355, 338] width 405 height 21
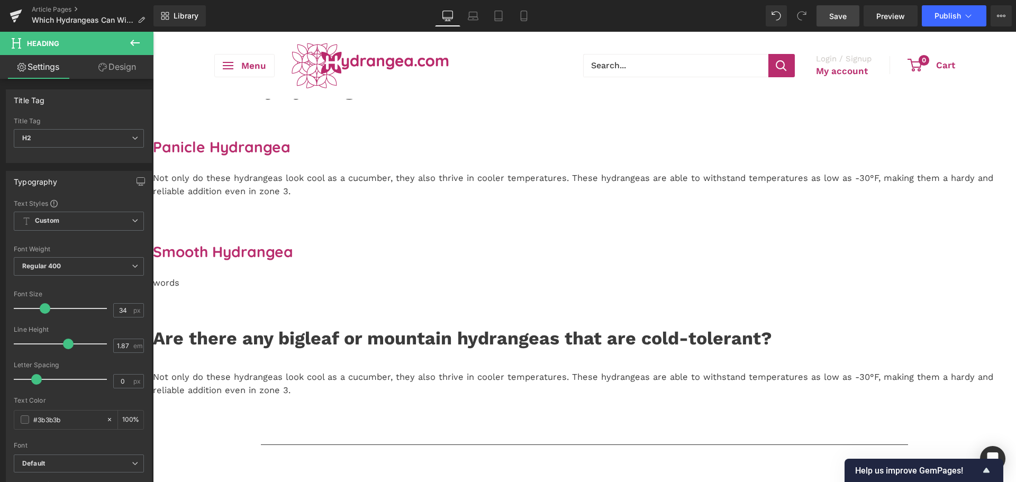
click at [348, 371] on p "Not only do these hydrangeas look cool as a cucumber, they also thrive in coole…" at bounding box center [584, 384] width 863 height 26
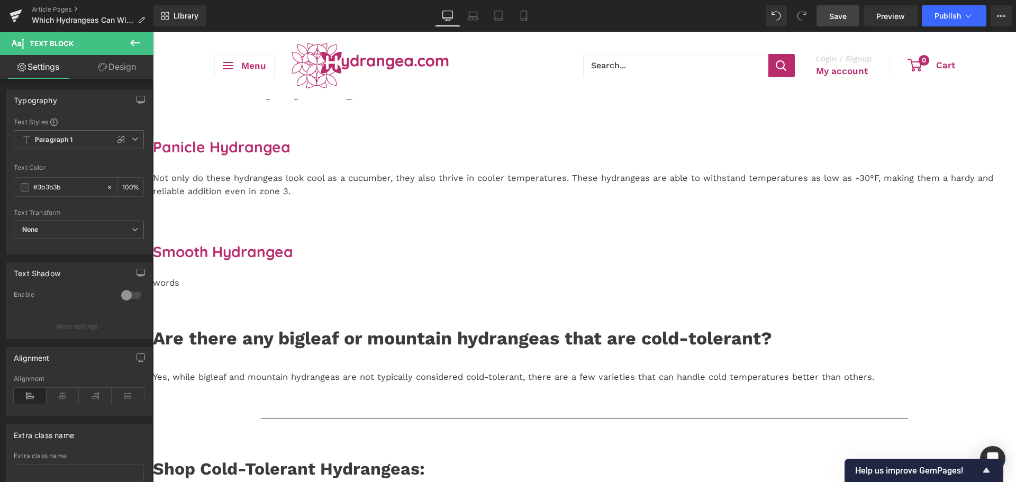
click at [849, 11] on link "Save" at bounding box center [837, 15] width 43 height 21
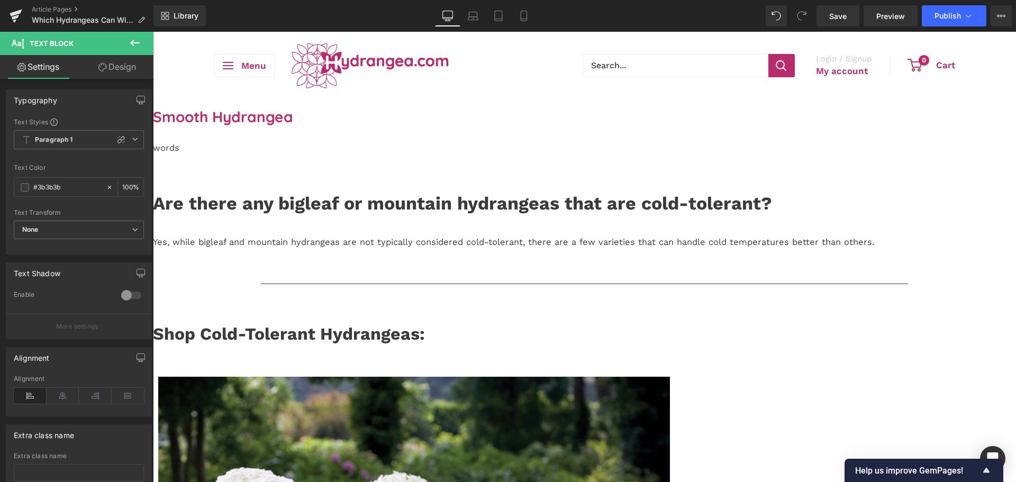
scroll to position [265, 0]
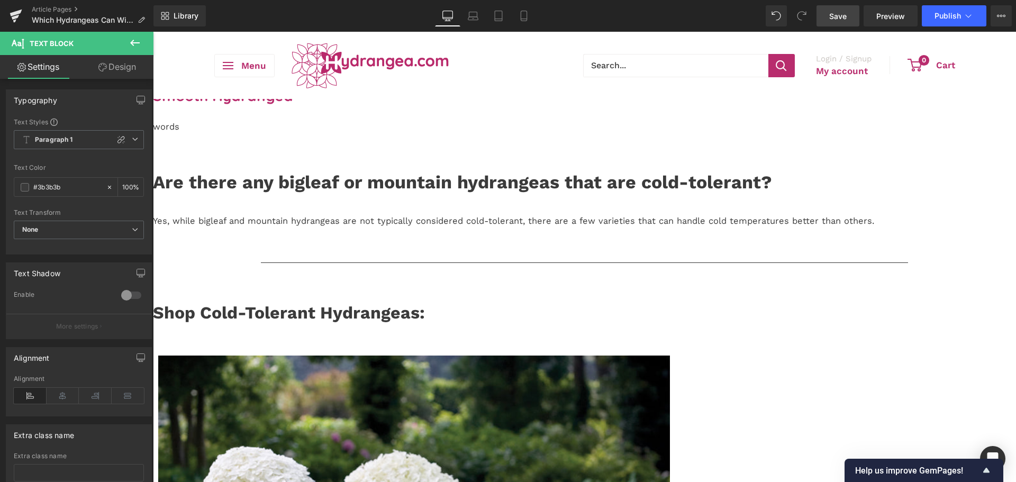
click at [845, 13] on span "Save" at bounding box center [837, 16] width 17 height 11
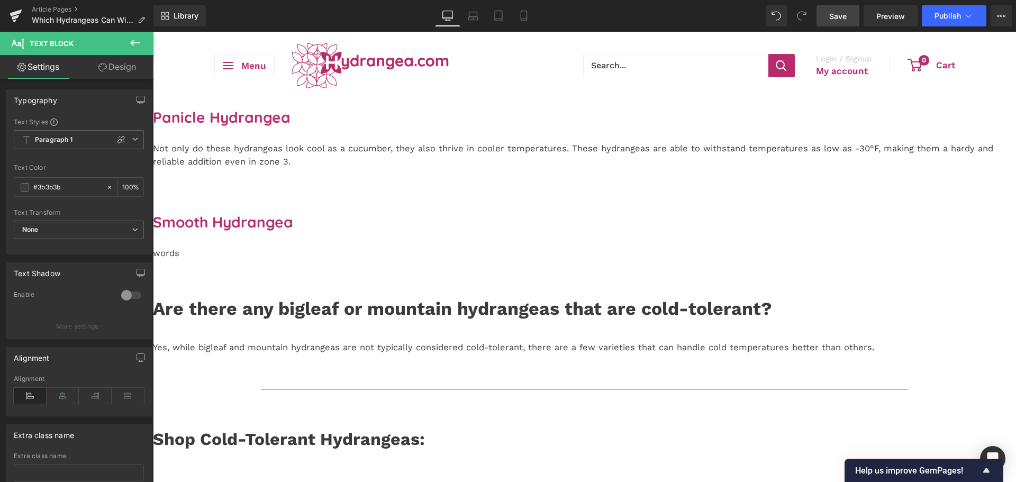
scroll to position [0, 0]
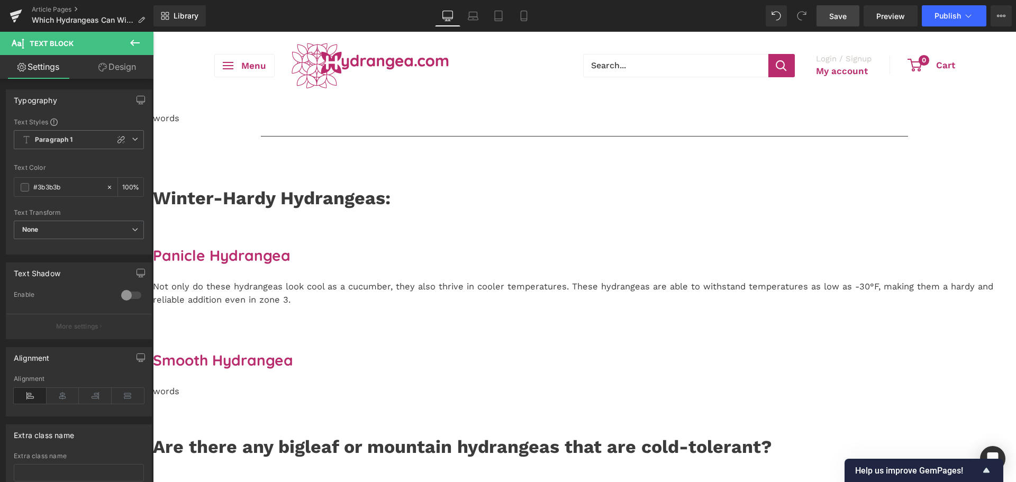
click at [294, 313] on p at bounding box center [584, 312] width 863 height 13
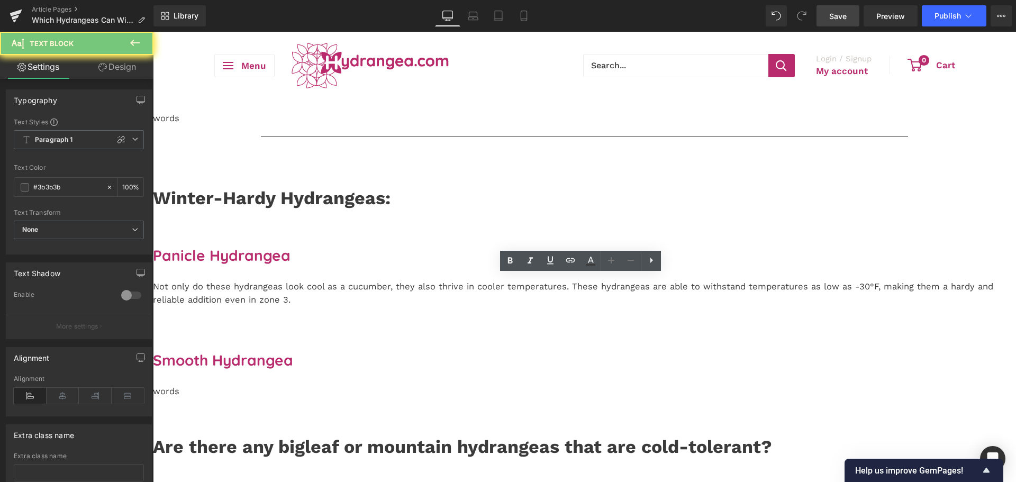
click at [294, 313] on p at bounding box center [584, 312] width 863 height 13
click at [292, 305] on p "Not only do these hydrangeas look cool as a cucumber, they also thrive in coole…" at bounding box center [584, 293] width 863 height 26
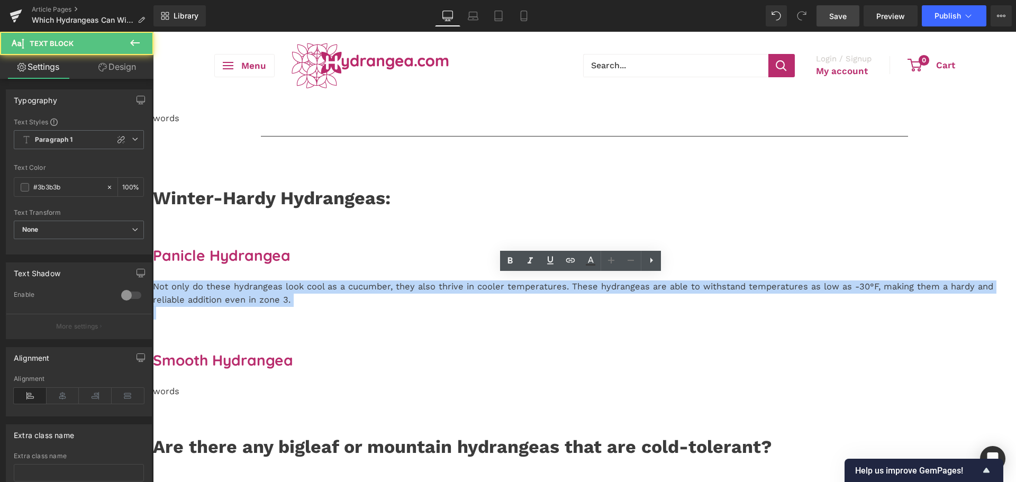
click at [292, 305] on p "Not only do these hydrangeas look cool as a cucumber, they also thrive in coole…" at bounding box center [584, 293] width 863 height 26
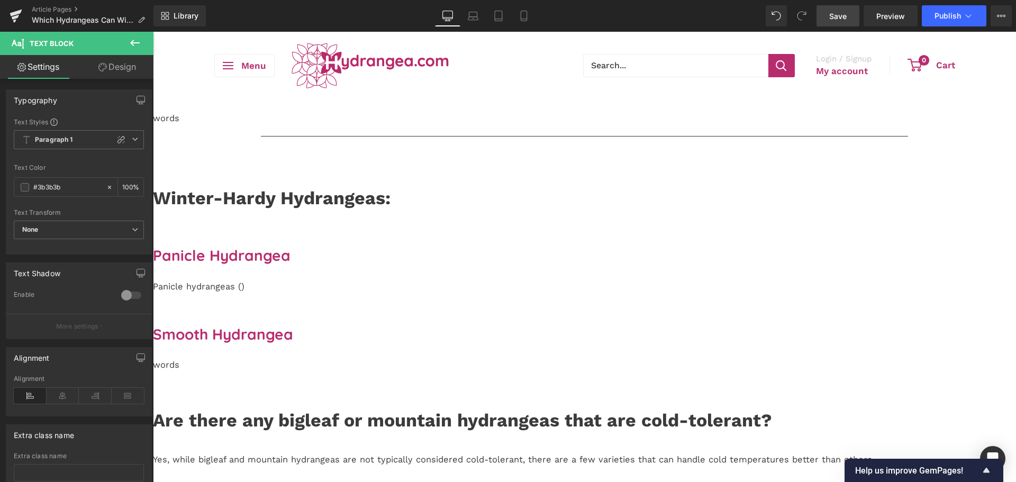
click at [293, 348] on div "words" at bounding box center [584, 360] width 863 height 24
click at [372, 288] on p "Panicle hydrangeas ()" at bounding box center [584, 286] width 863 height 13
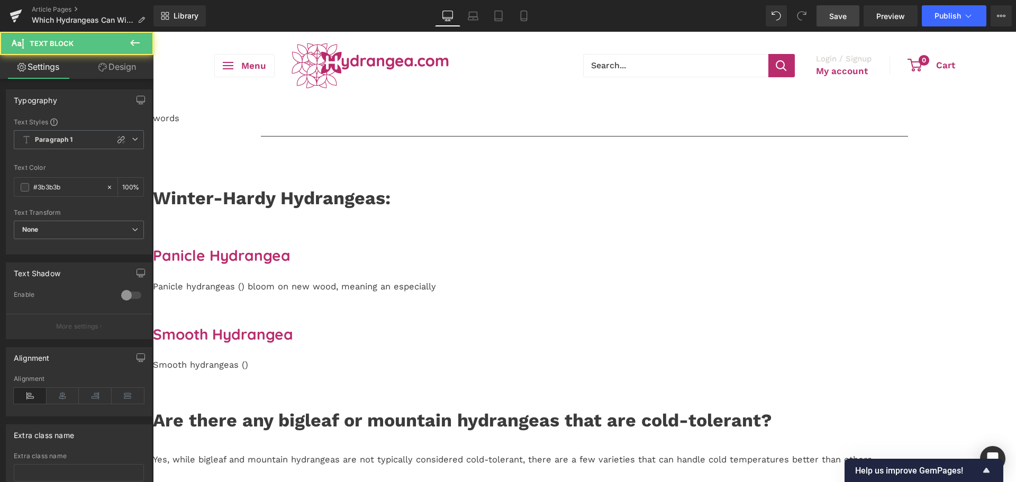
click at [366, 294] on p "Panicle hydrangeas () bloom on new wood, meaning an especially" at bounding box center [584, 286] width 863 height 13
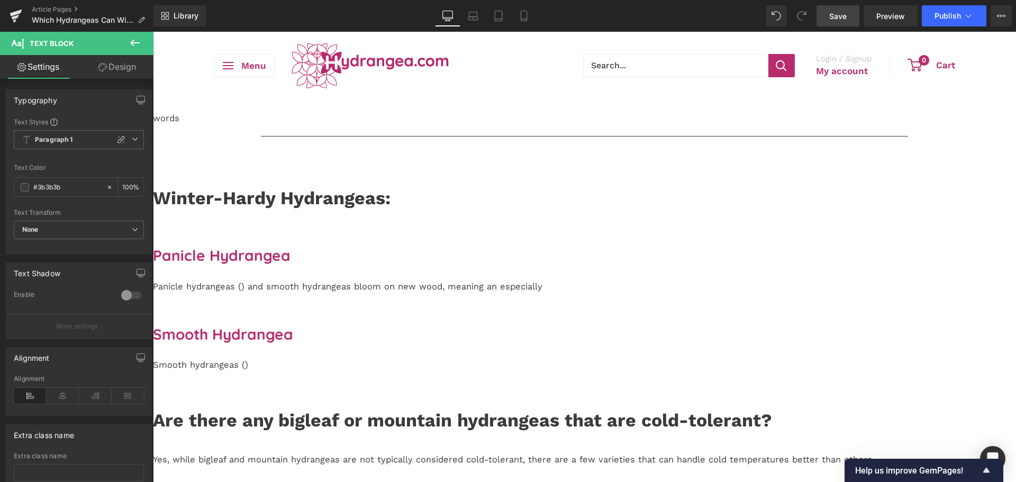
click at [403, 265] on h3 "Panicle Hydrangea" at bounding box center [584, 256] width 863 height 18
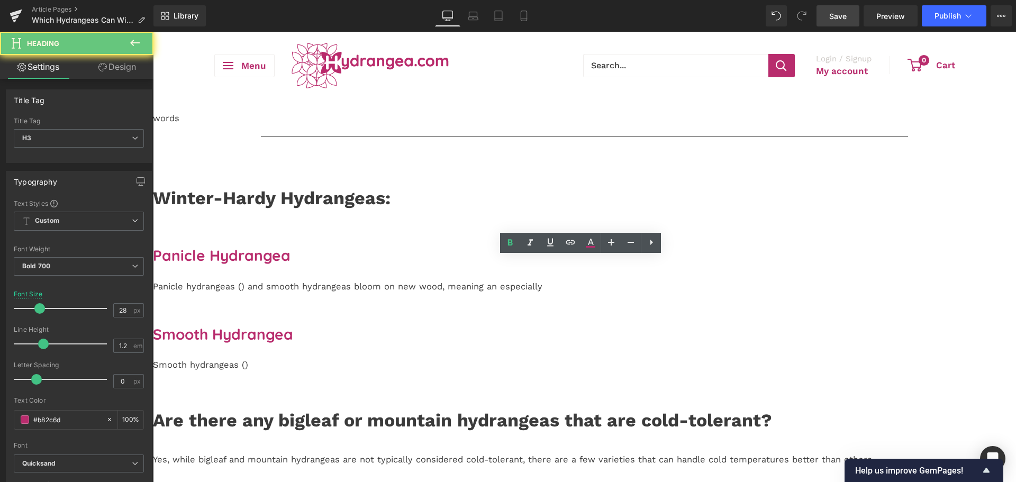
click at [407, 265] on h3 "Panicle Hydrangea" at bounding box center [584, 256] width 863 height 18
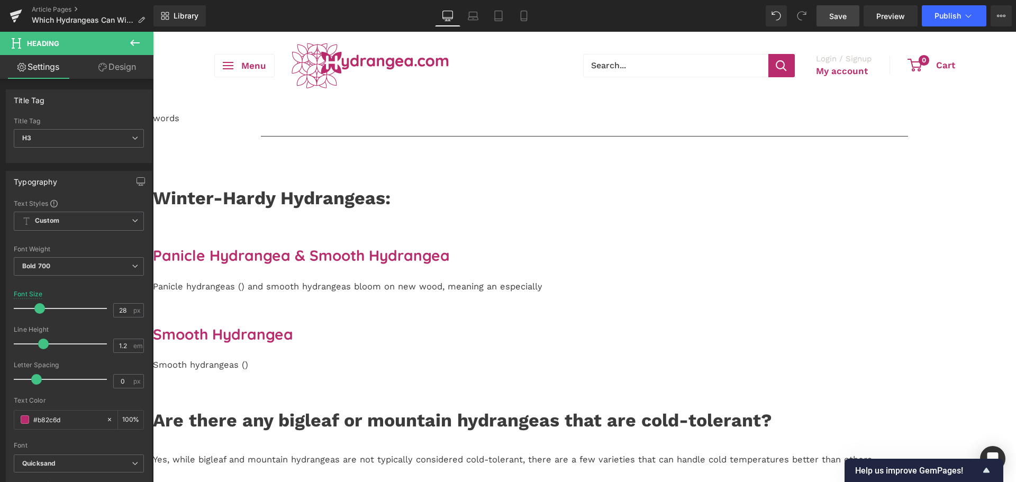
click at [153, 32] on icon at bounding box center [153, 32] width 0 height 0
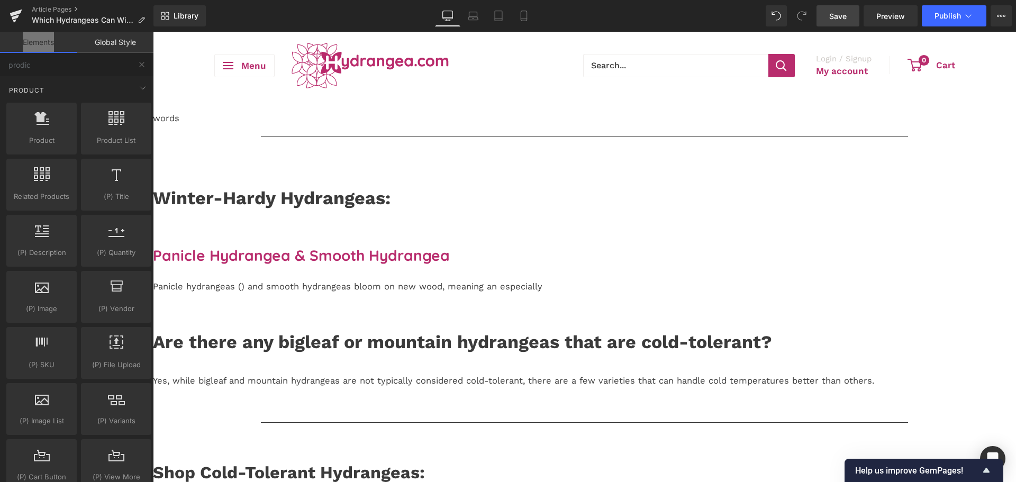
click at [576, 302] on div "Panicle Hydrangea & Smooth Hydrangea Heading Panicle hydrangeas () and smooth h…" at bounding box center [584, 286] width 863 height 78
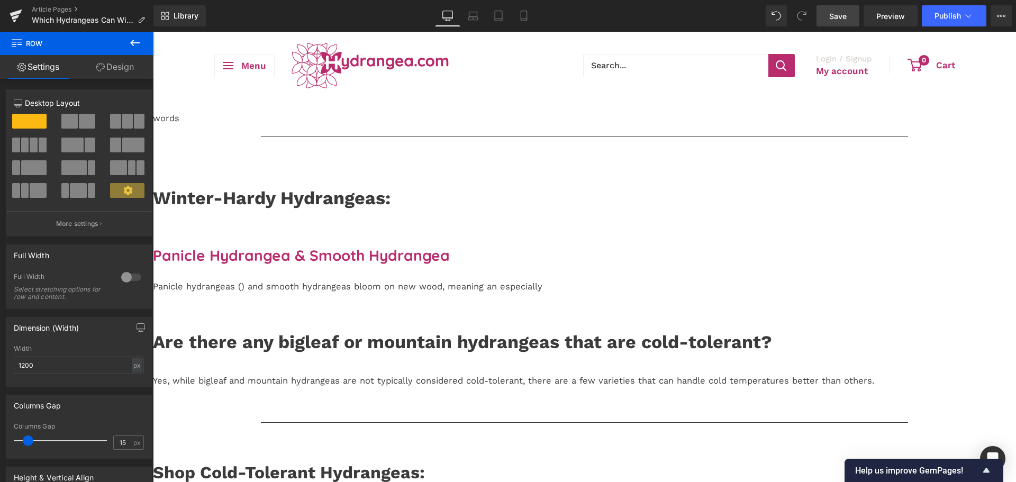
click at [153, 32] on icon at bounding box center [153, 32] width 0 height 0
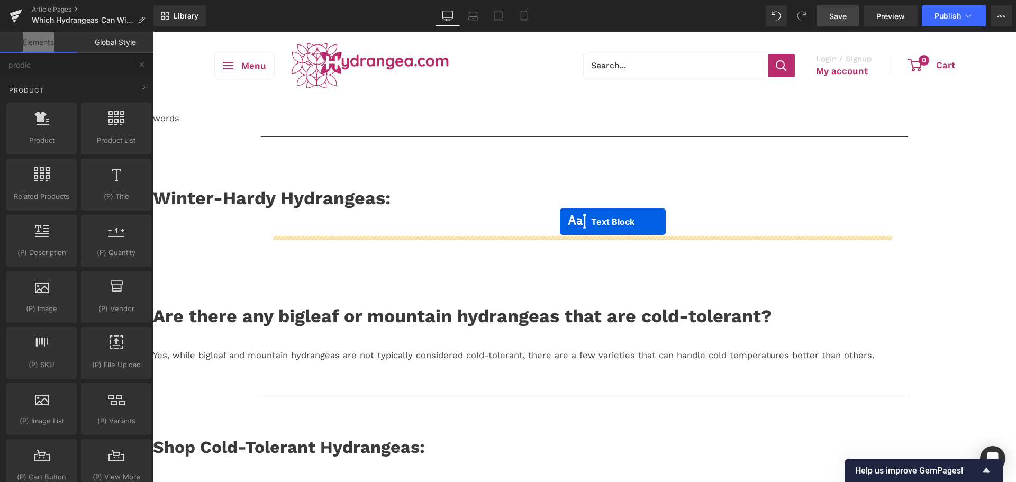
drag, startPoint x: 581, startPoint y: 267, endPoint x: 560, endPoint y: 222, distance: 49.7
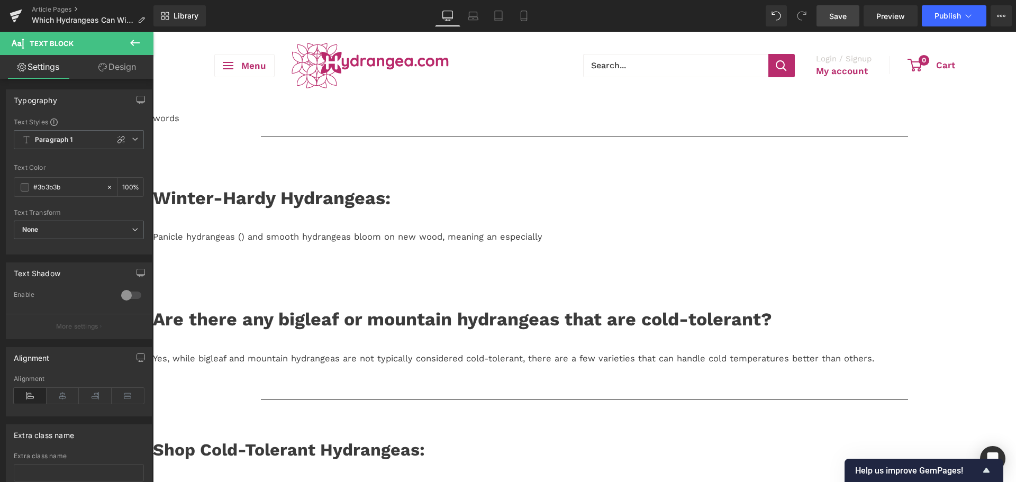
click at [153, 32] on icon at bounding box center [153, 32] width 0 height 0
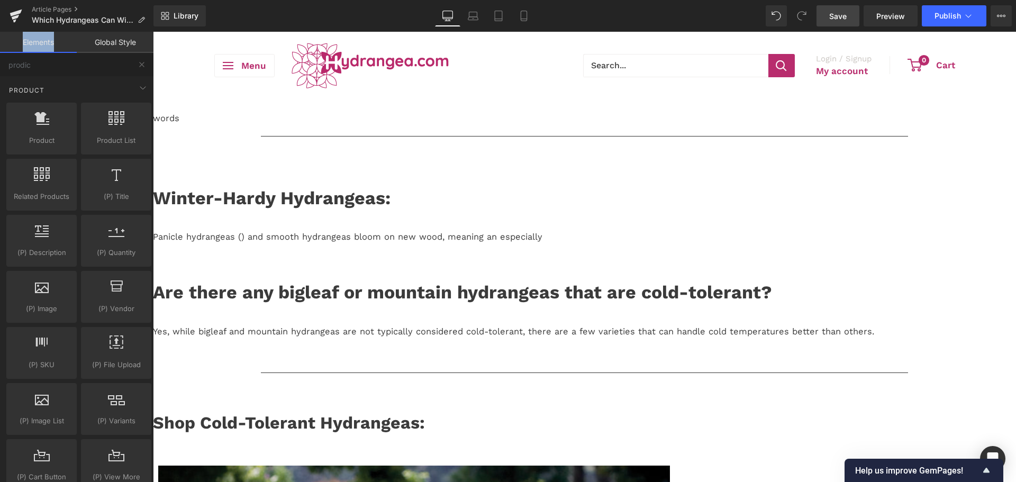
click at [832, 23] on link "Save" at bounding box center [837, 15] width 43 height 21
click at [842, 11] on span "Save" at bounding box center [837, 16] width 17 height 11
click at [827, 22] on link "Save" at bounding box center [837, 15] width 43 height 21
click at [823, 23] on link "Save" at bounding box center [837, 15] width 43 height 21
click at [837, 17] on span "Save" at bounding box center [837, 16] width 17 height 11
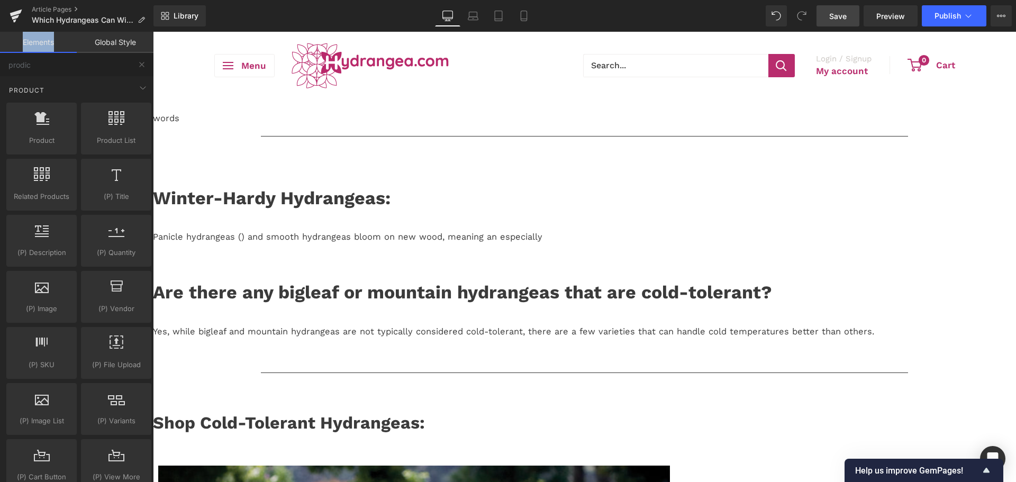
click at [822, 17] on link "Save" at bounding box center [837, 15] width 43 height 21
click at [831, 21] on span "Save" at bounding box center [837, 16] width 17 height 11
drag, startPoint x: 848, startPoint y: 16, endPoint x: 126, endPoint y: 112, distance: 728.1
click at [848, 16] on link "Save" at bounding box center [837, 15] width 43 height 21
drag, startPoint x: 287, startPoint y: 134, endPoint x: 273, endPoint y: 152, distance: 22.2
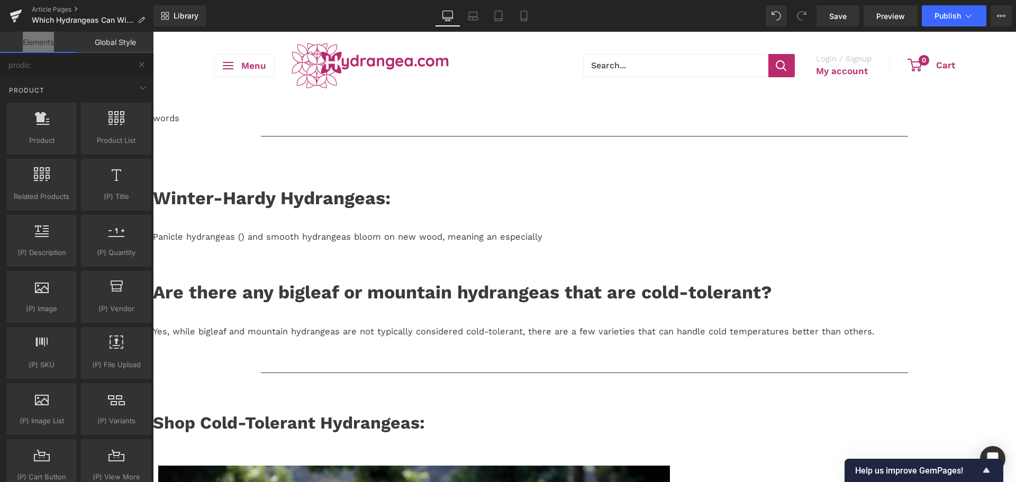
click at [287, 125] on div "words" at bounding box center [584, 114] width 863 height 24
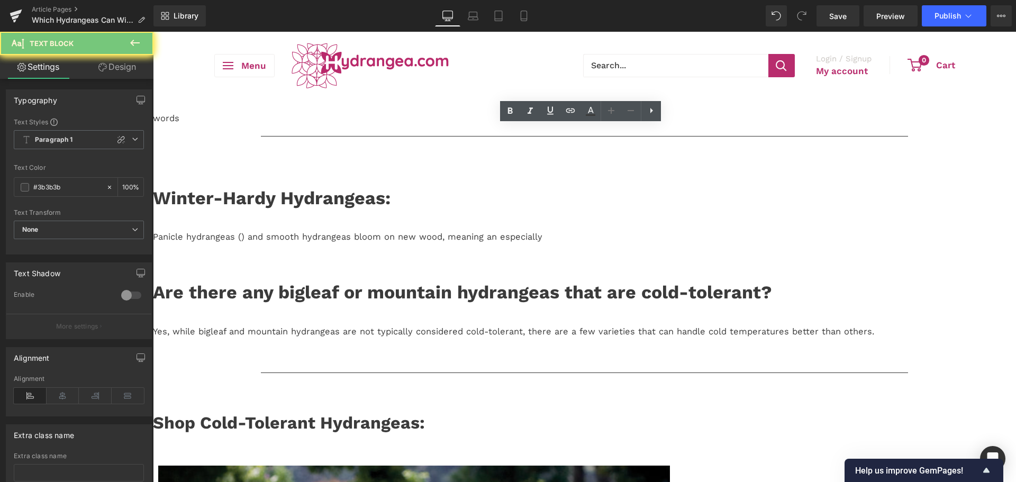
click at [287, 125] on div "words" at bounding box center [584, 114] width 863 height 24
drag, startPoint x: 228, startPoint y: 185, endPoint x: 304, endPoint y: 149, distance: 84.3
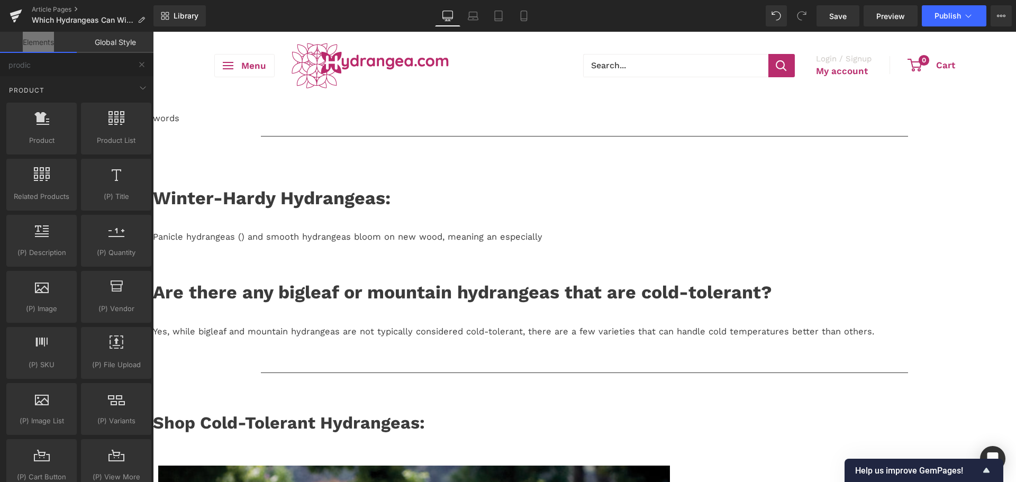
click at [306, 125] on p "words" at bounding box center [584, 118] width 863 height 13
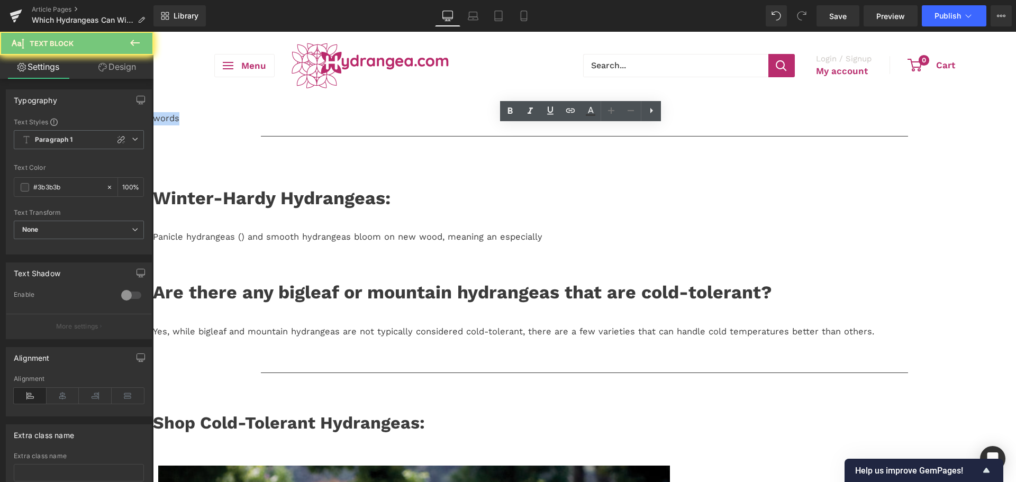
click at [306, 125] on p "words" at bounding box center [584, 118] width 863 height 13
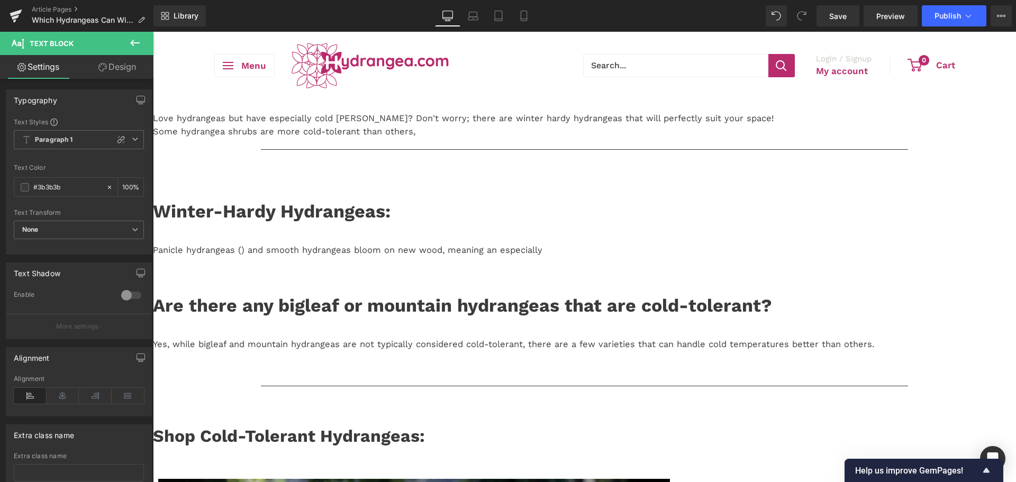
click at [540, 139] on p "Love hydrangeas but have especially cold [PERSON_NAME]? Don't worry; there are …" at bounding box center [584, 125] width 863 height 26
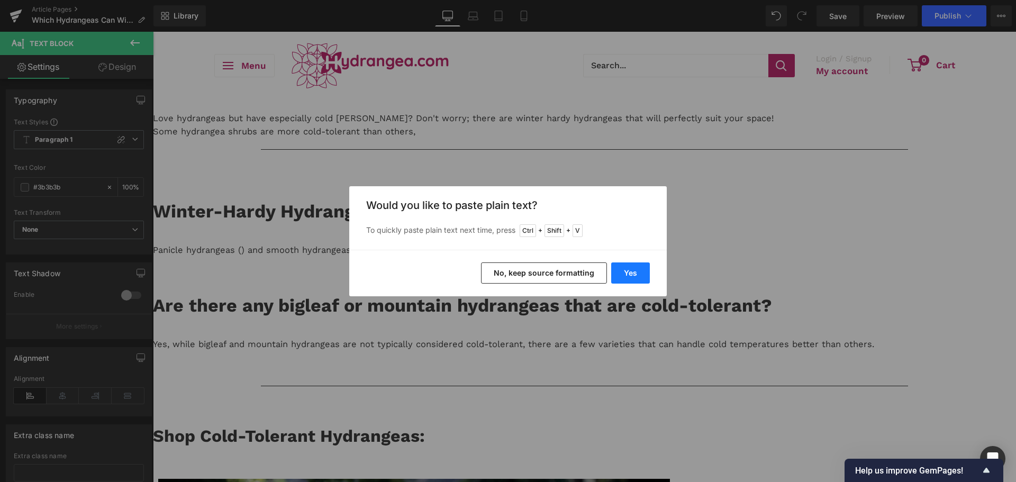
drag, startPoint x: 625, startPoint y: 258, endPoint x: 627, endPoint y: 265, distance: 7.2
click at [626, 264] on div "Yes No, keep source formatting" at bounding box center [507, 273] width 317 height 47
click at [627, 265] on button "Yes" at bounding box center [630, 272] width 39 height 21
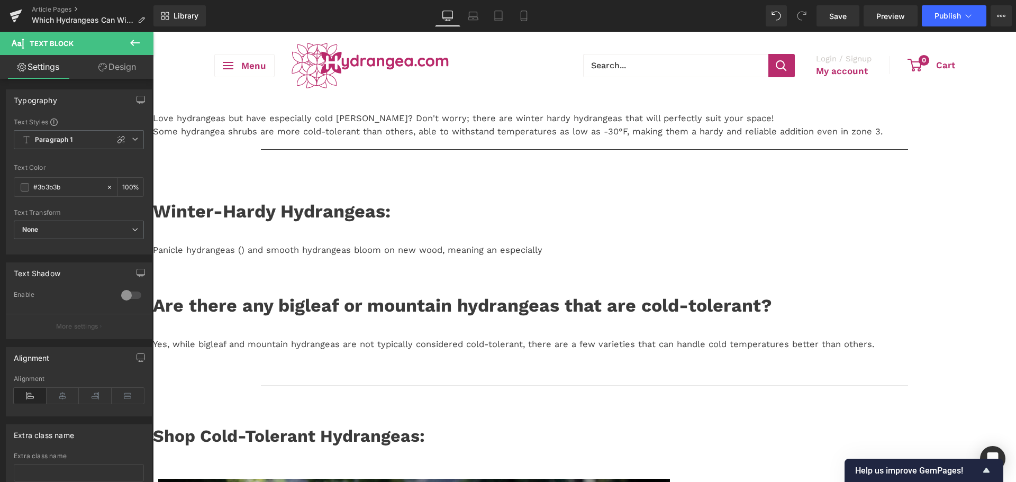
click at [528, 139] on p "Love hydrangeas but have especially cold [PERSON_NAME]? Don't worry; there are …" at bounding box center [584, 125] width 863 height 26
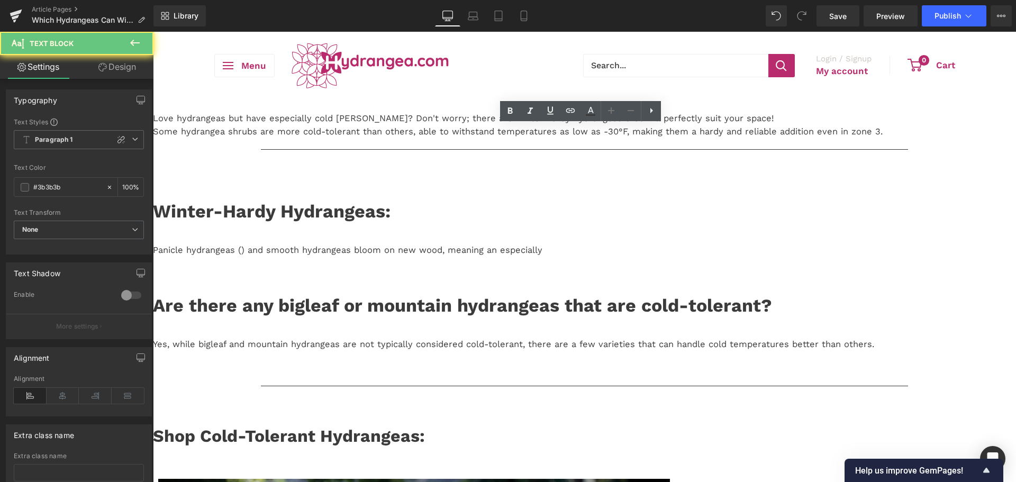
drag, startPoint x: 534, startPoint y: 156, endPoint x: 596, endPoint y: 156, distance: 61.9
click at [534, 139] on p "Love hydrangeas but have especially cold [PERSON_NAME]? Don't worry; there are …" at bounding box center [584, 125] width 863 height 26
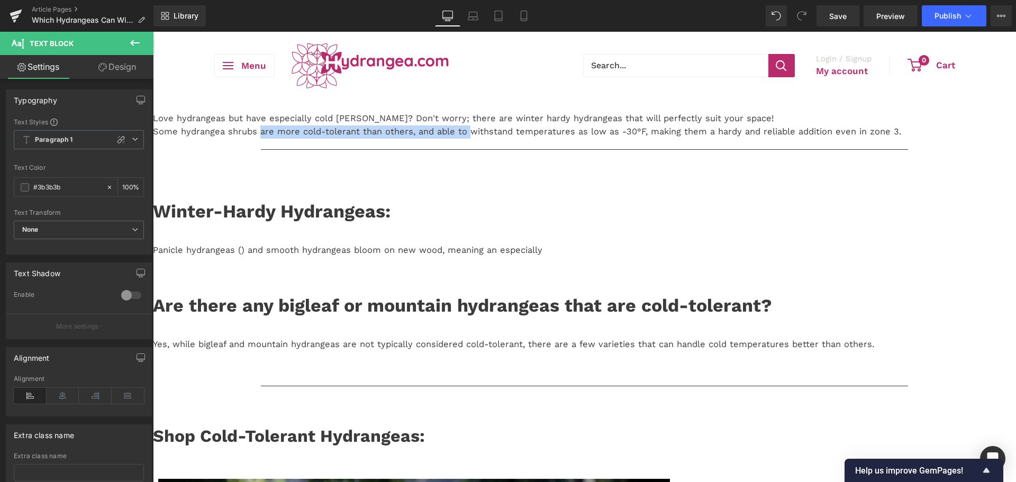
drag, startPoint x: 583, startPoint y: 158, endPoint x: 377, endPoint y: 152, distance: 205.9
click at [377, 139] on p "Love hydrangeas but have especially cold [PERSON_NAME]? Don't worry; there are …" at bounding box center [584, 125] width 863 height 26
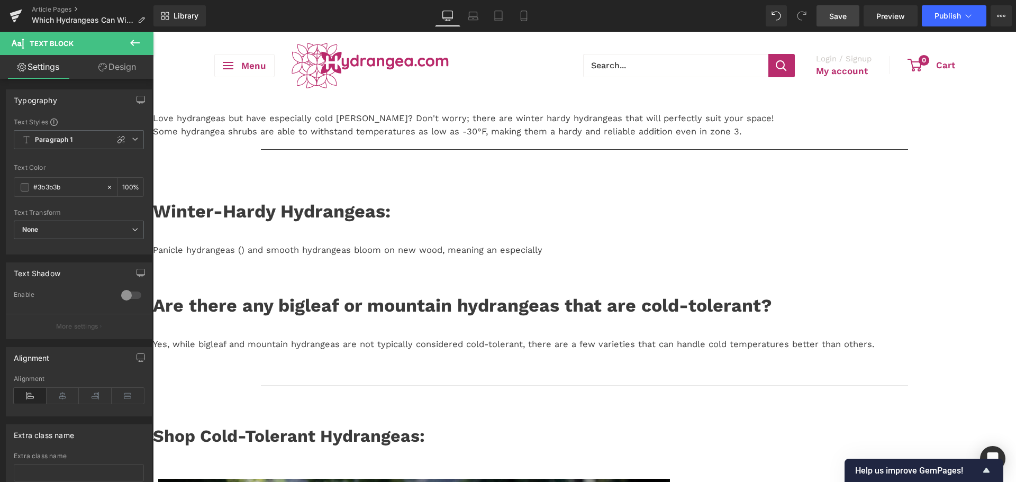
click at [847, 14] on span "Save" at bounding box center [837, 16] width 17 height 11
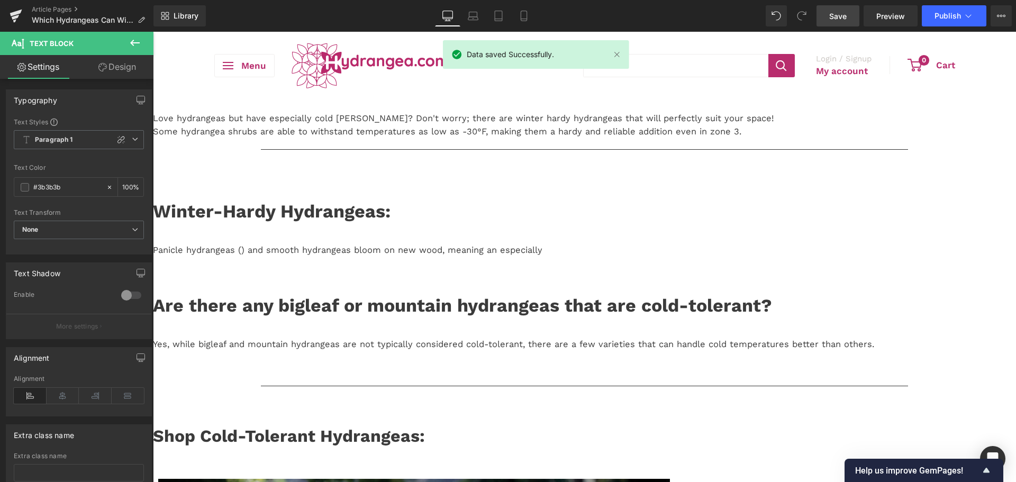
click at [858, 139] on p "Love hydrangeas but have especially cold [PERSON_NAME]? Don't worry; there are …" at bounding box center [584, 125] width 863 height 26
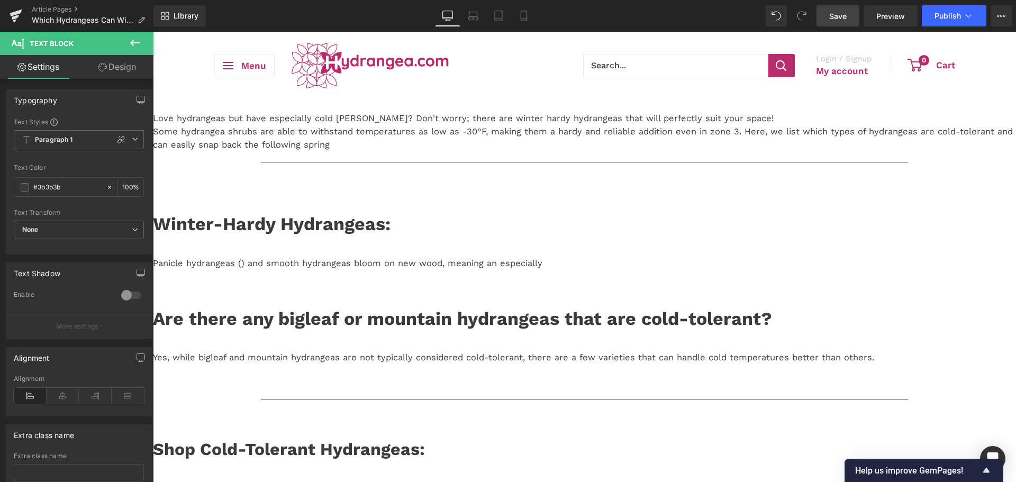
click at [569, 151] on p "Love hydrangeas but have especially cold [PERSON_NAME]? Don't worry; there are …" at bounding box center [584, 131] width 863 height 39
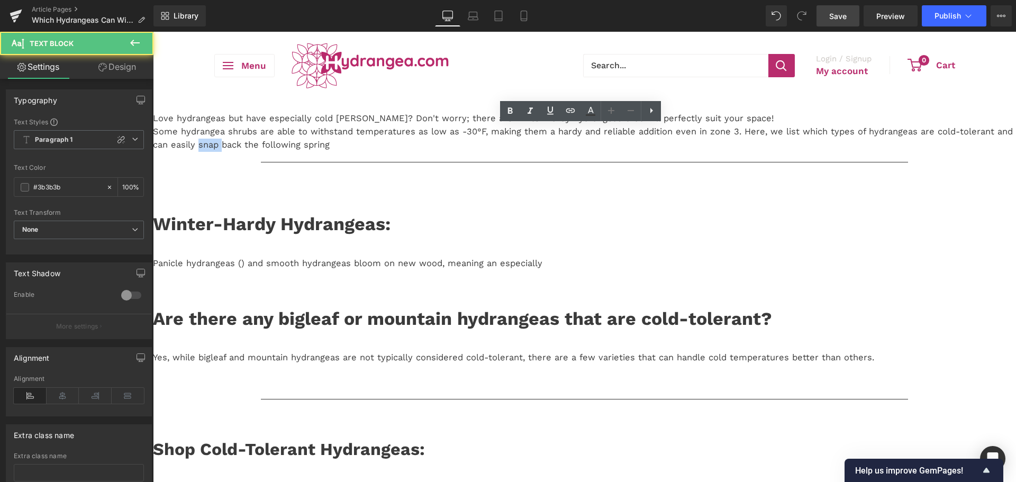
click at [569, 151] on p "Love hydrangeas but have especially cold [PERSON_NAME]? Don't worry; there are …" at bounding box center [584, 131] width 863 height 39
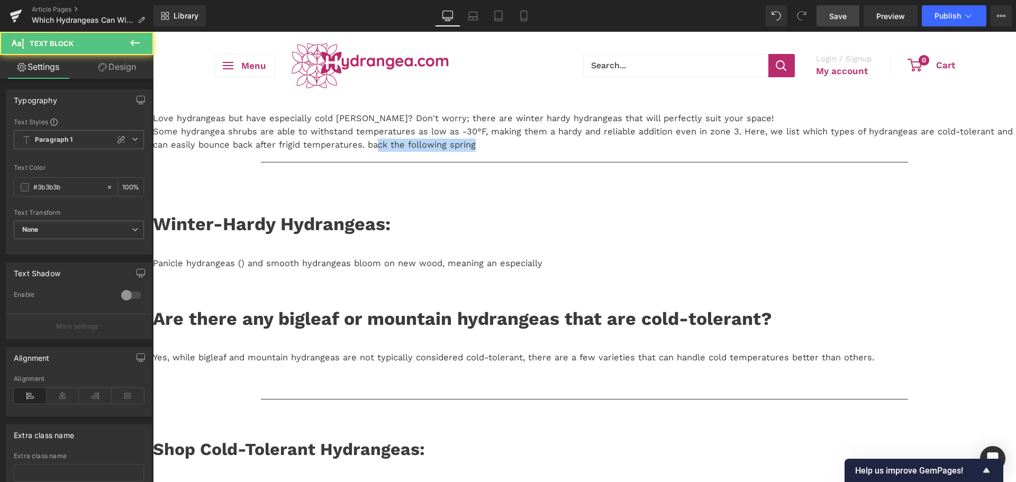
drag, startPoint x: 834, startPoint y: 172, endPoint x: 736, endPoint y: 172, distance: 98.4
click at [736, 151] on p "Love hydrangeas but have especially cold [PERSON_NAME]? Don't worry; there are …" at bounding box center [584, 131] width 863 height 39
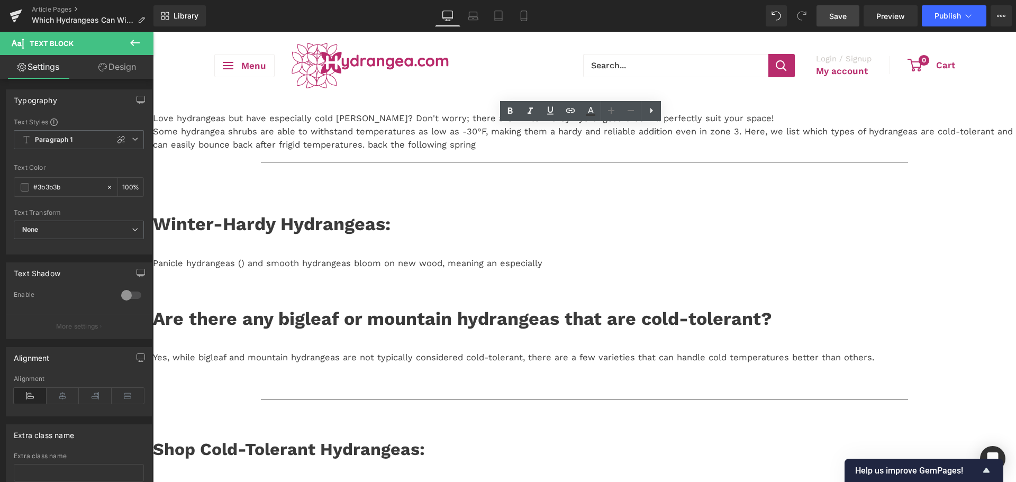
click at [725, 151] on p "Love hydrangeas but have especially cold [PERSON_NAME]? Don't worry; there are …" at bounding box center [584, 131] width 863 height 39
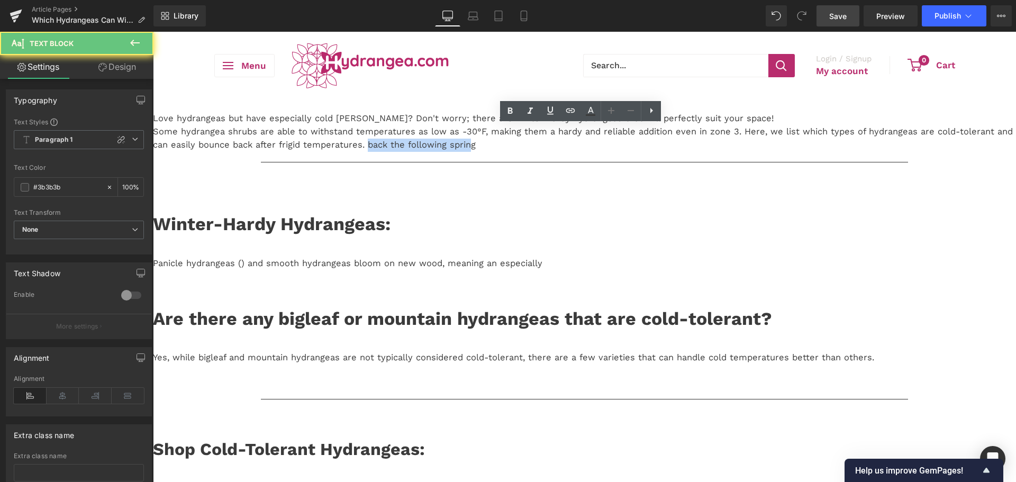
drag, startPoint x: 725, startPoint y: 166, endPoint x: 831, endPoint y: 169, distance: 105.3
click at [830, 151] on p "Love hydrangeas but have especially cold [PERSON_NAME]? Don't worry; there are …" at bounding box center [584, 131] width 863 height 39
click at [836, 151] on p "Love hydrangeas but have especially cold [PERSON_NAME]? Don't worry; there are …" at bounding box center [584, 131] width 863 height 39
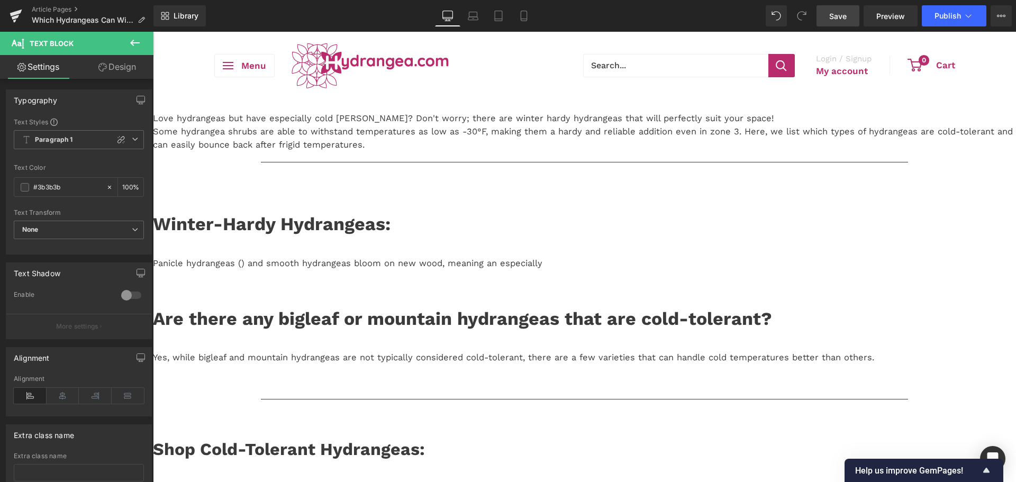
click at [827, 20] on link "Save" at bounding box center [837, 15] width 43 height 21
click at [834, 18] on span "Save" at bounding box center [837, 16] width 17 height 11
drag, startPoint x: 830, startPoint y: 23, endPoint x: 334, endPoint y: 148, distance: 510.8
click at [830, 23] on link "Save" at bounding box center [837, 15] width 43 height 21
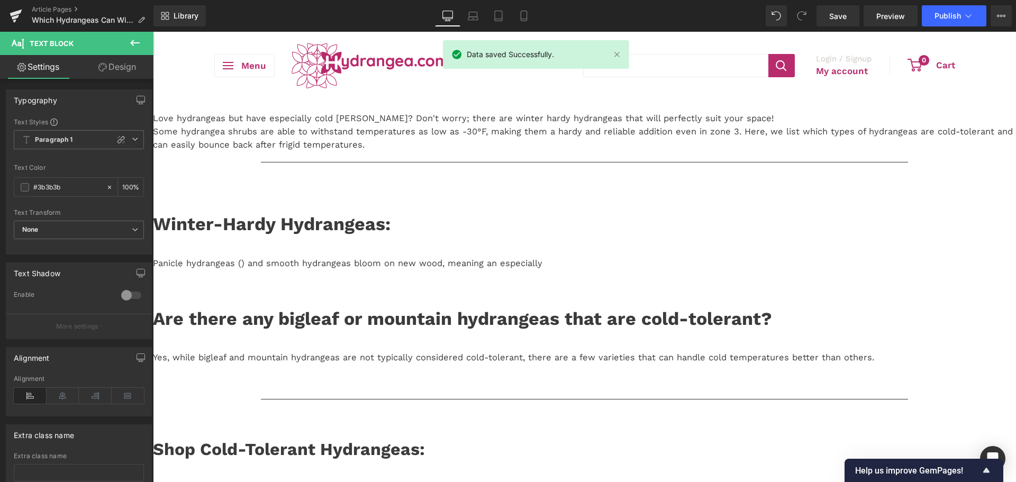
click at [364, 234] on strong "Winter-Hardy Hydrangeas:" at bounding box center [272, 223] width 238 height 21
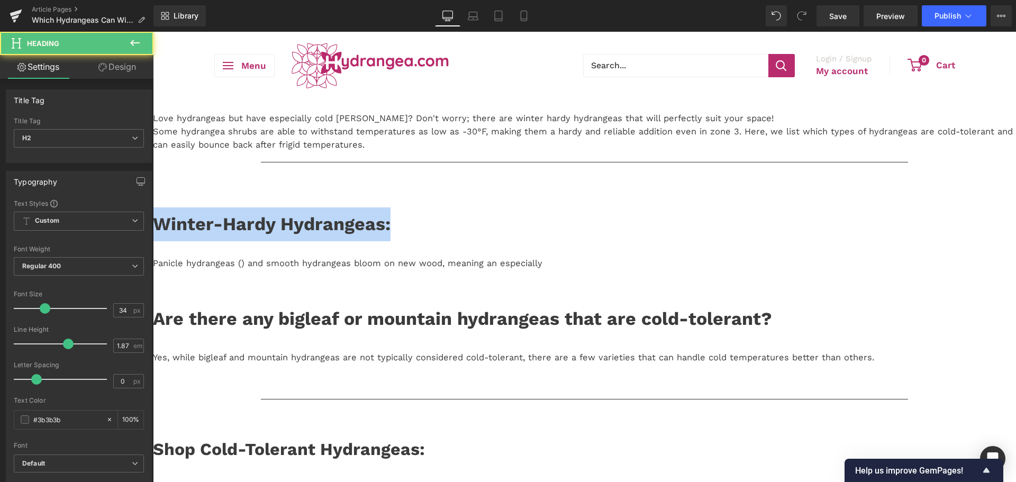
click at [367, 234] on strong "Winter-Hardy Hydrangeas:" at bounding box center [272, 223] width 238 height 21
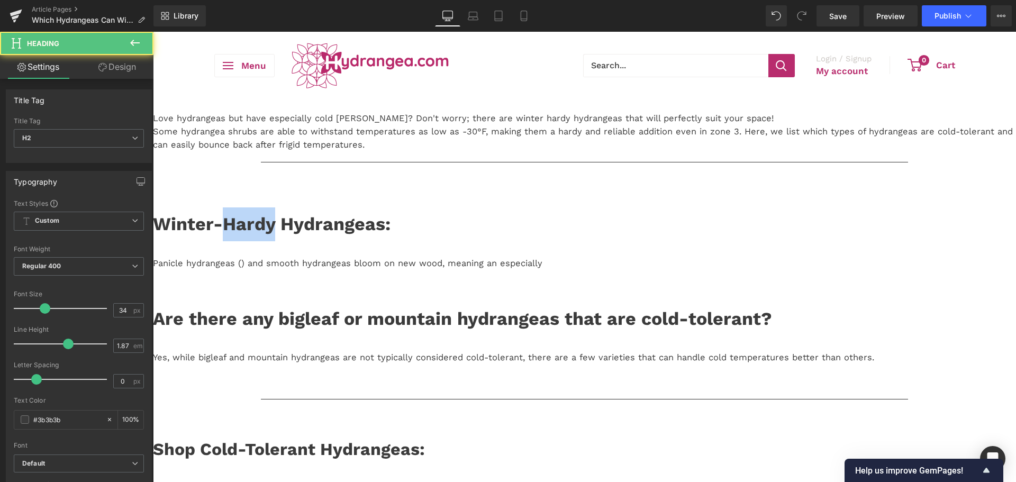
click at [367, 234] on strong "Winter-Hardy Hydrangeas:" at bounding box center [272, 223] width 238 height 21
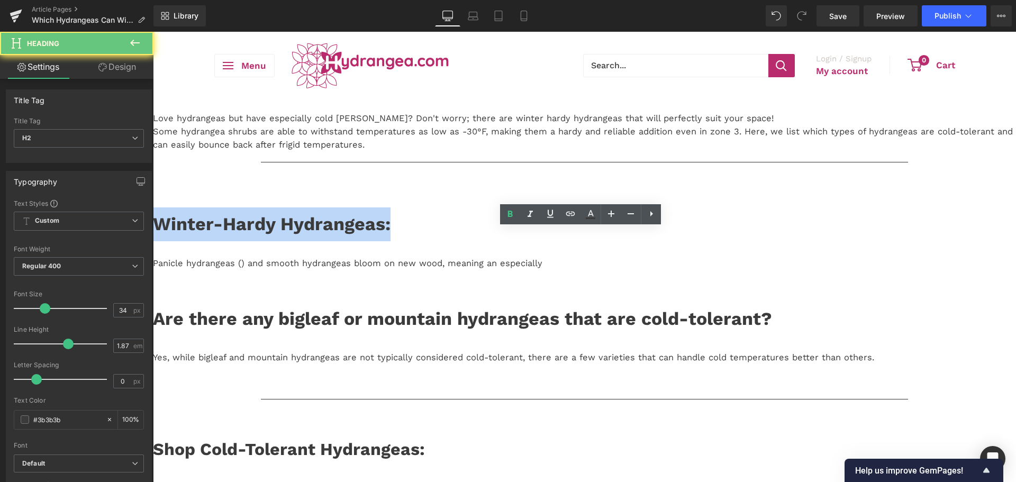
click at [367, 234] on strong "Winter-Hardy Hydrangeas:" at bounding box center [272, 223] width 238 height 21
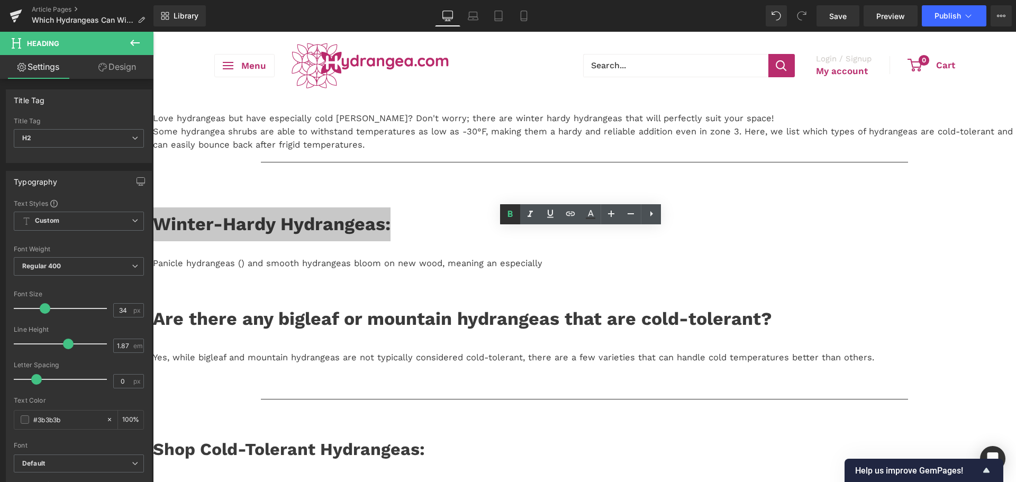
click at [503, 219] on link at bounding box center [510, 214] width 20 height 20
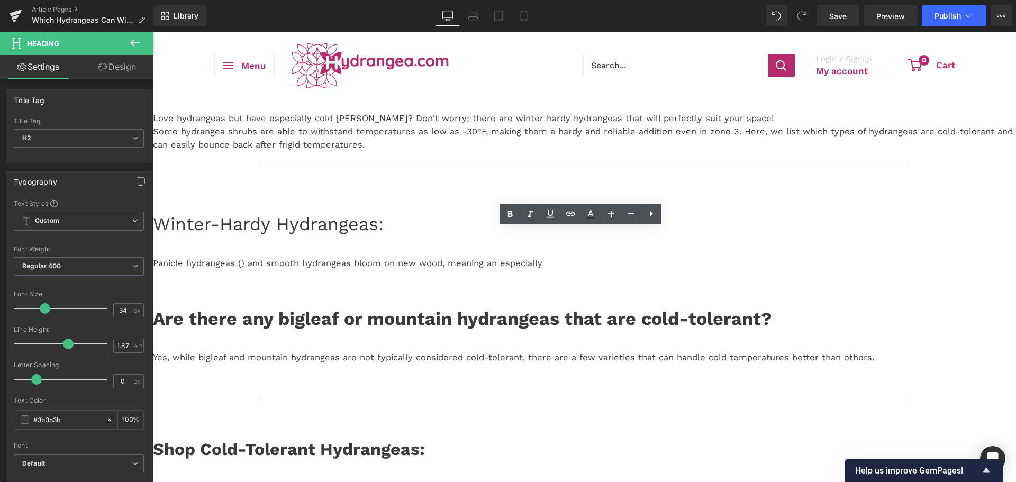
click at [350, 240] on h2 "Winter-Hardy Hydrangeas:" at bounding box center [584, 224] width 863 height 34
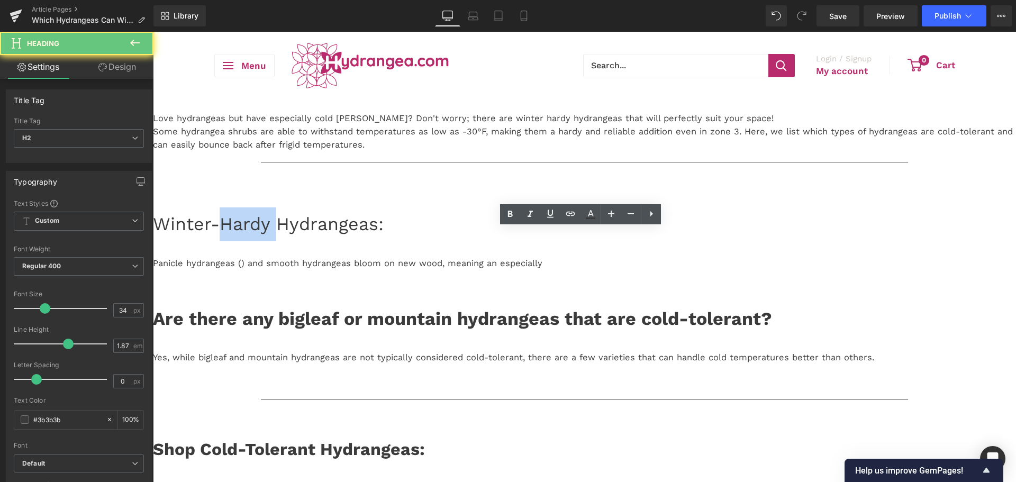
click at [350, 240] on h2 "Winter-Hardy Hydrangeas:" at bounding box center [584, 224] width 863 height 34
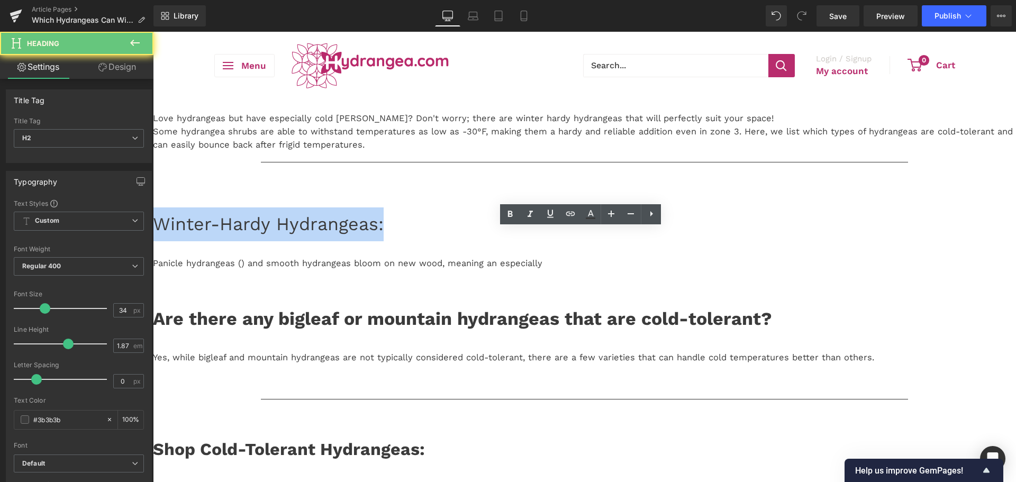
click at [350, 240] on h2 "Winter-Hardy Hydrangeas:" at bounding box center [584, 224] width 863 height 34
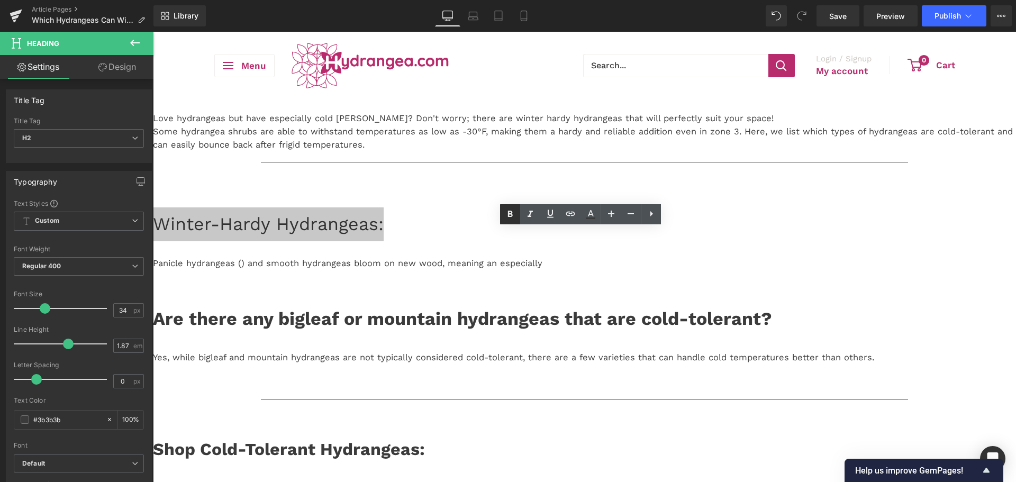
click at [512, 214] on icon at bounding box center [510, 214] width 5 height 6
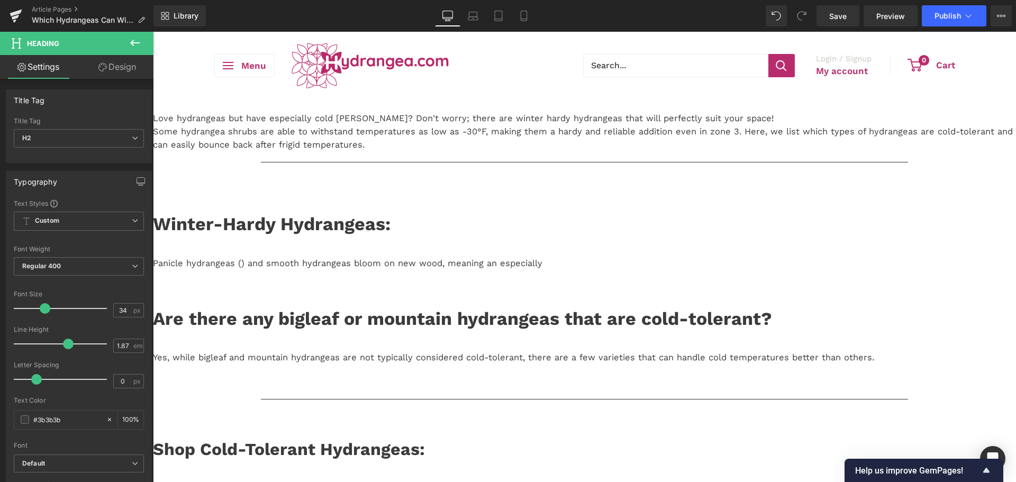
click at [301, 234] on strong "Winter-Hardy Hydrangeas:" at bounding box center [272, 223] width 238 height 21
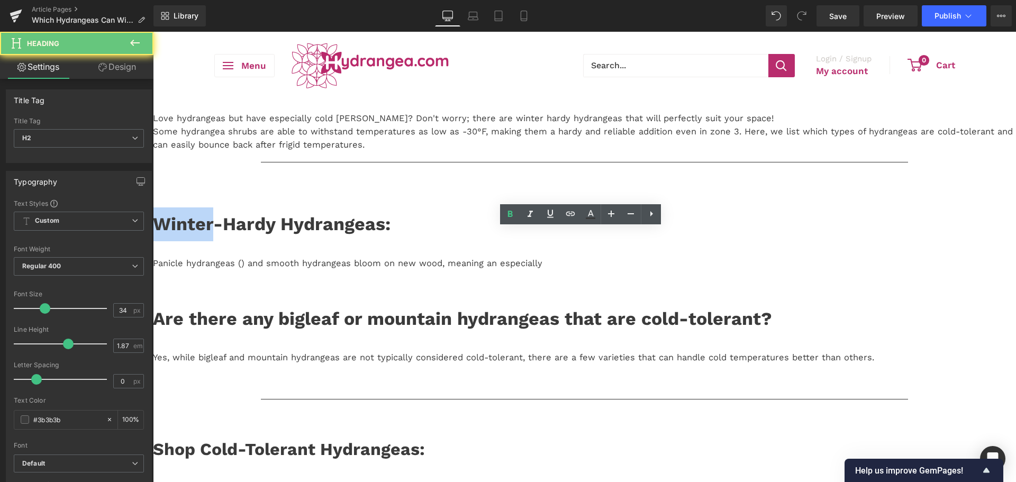
click at [301, 234] on strong "Winter-Hardy Hydrangeas:" at bounding box center [272, 223] width 238 height 21
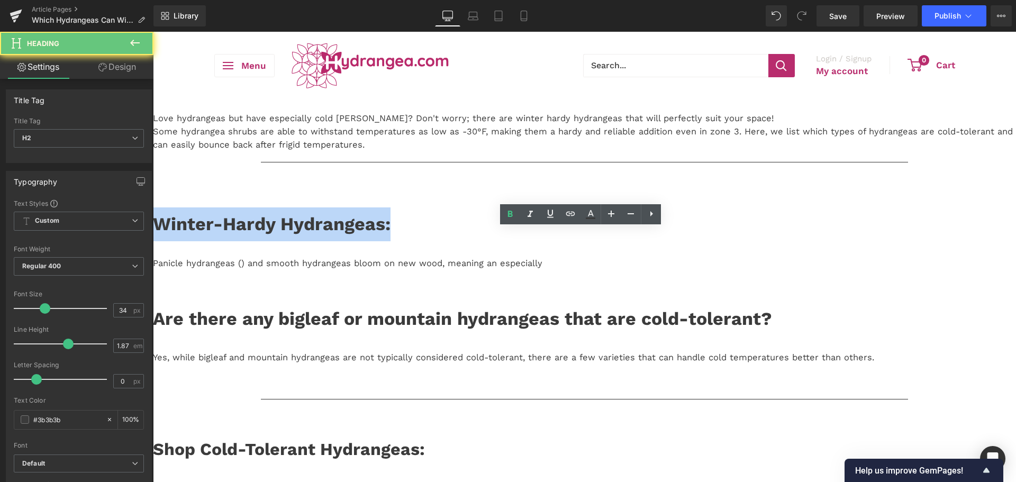
click at [301, 234] on strong "Winter-Hardy Hydrangeas:" at bounding box center [272, 223] width 238 height 21
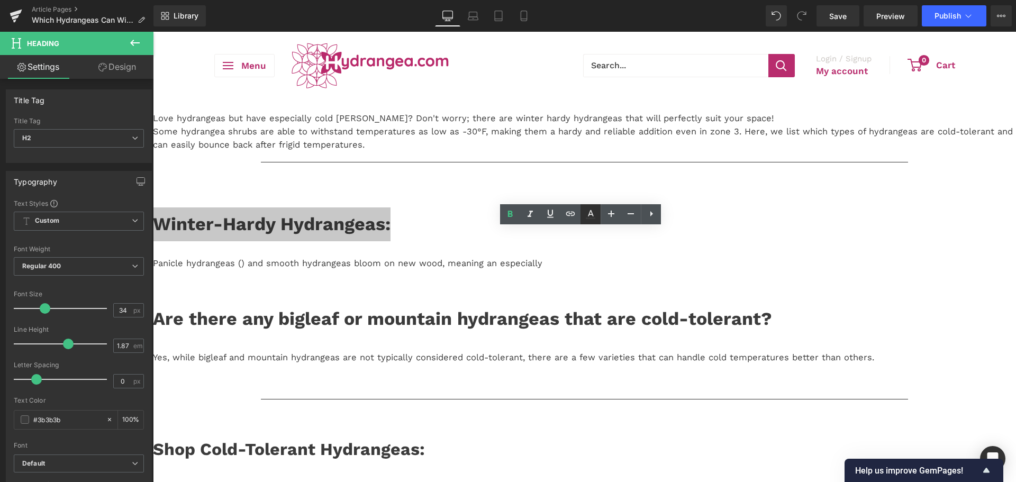
click at [595, 220] on icon at bounding box center [590, 214] width 13 height 13
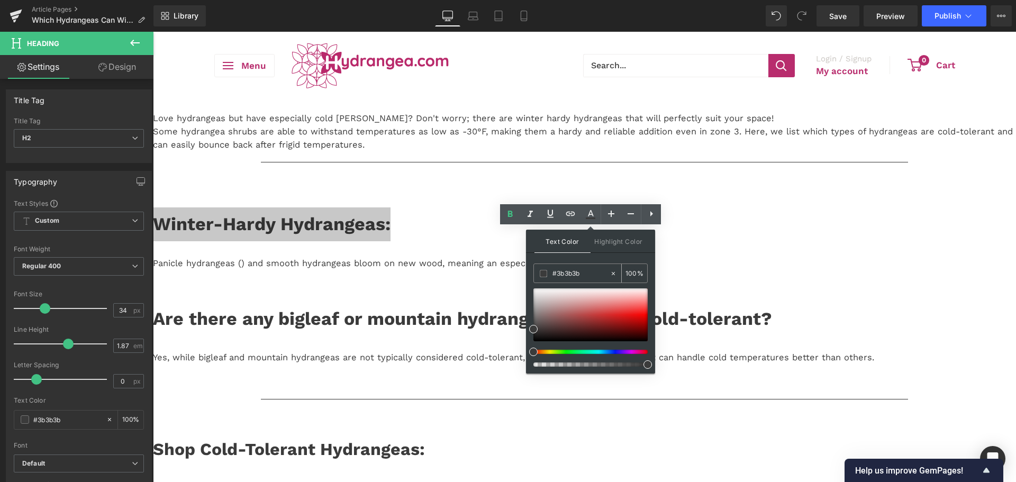
click at [557, 271] on input "#3b3b3b" at bounding box center [580, 274] width 57 height 12
paste input "B82C6D"
click at [603, 318] on span at bounding box center [603, 317] width 8 height 8
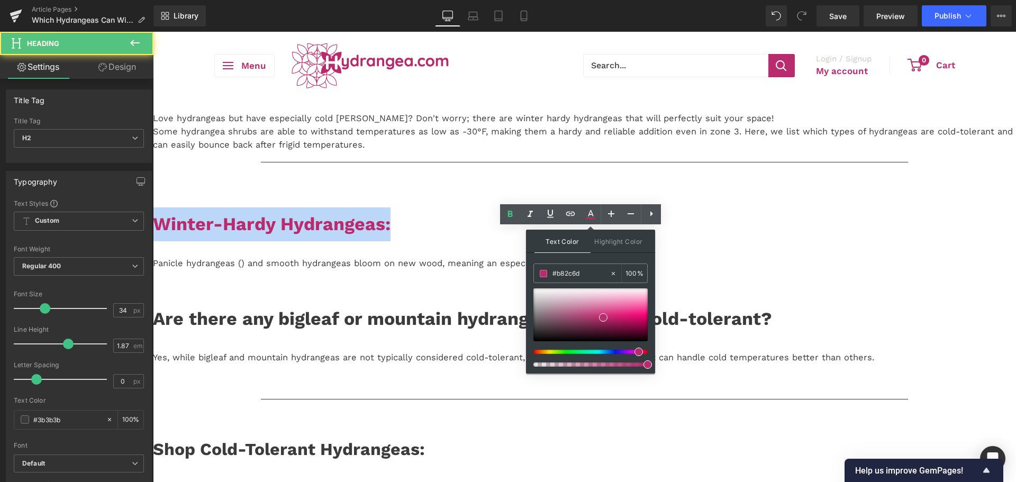
click at [701, 241] on h2 "Winter-Hardy Hydrangeas:" at bounding box center [584, 224] width 863 height 34
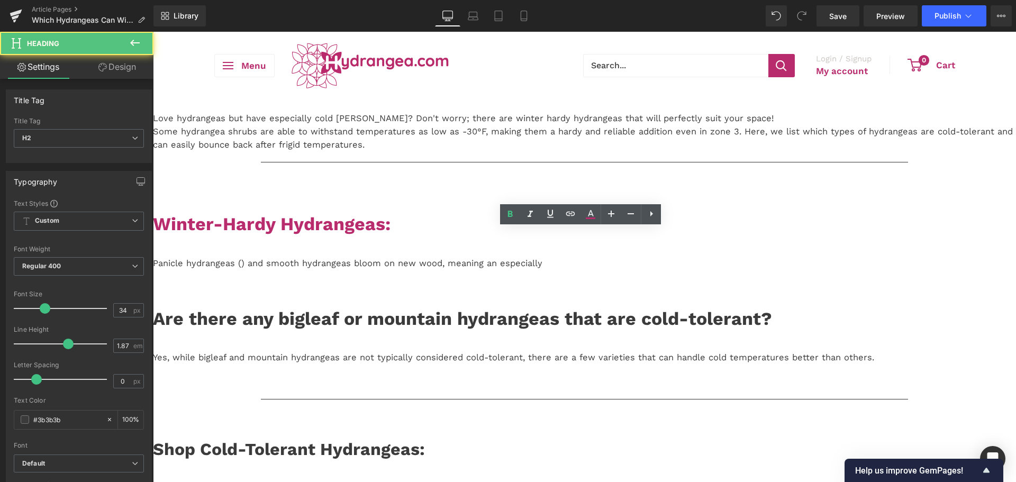
click at [334, 335] on h2 "Are there any bigleaf or mountain hydrangeas that are cold-tolerant?" at bounding box center [584, 319] width 863 height 34
click at [344, 329] on strong "Are there any bigleaf or mountain hydrangeas that are cold-tolerant?" at bounding box center [462, 318] width 619 height 21
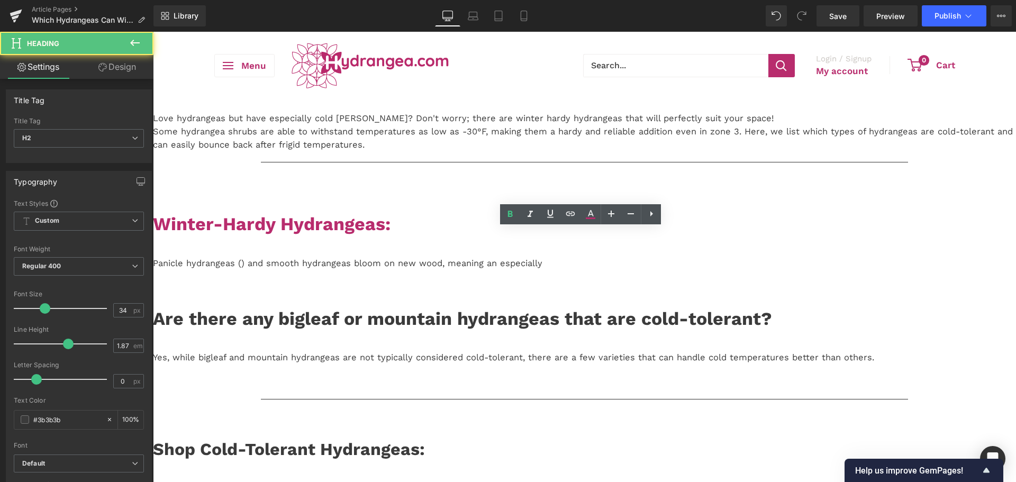
click at [344, 329] on strong "Are there any bigleaf or mountain hydrangeas that are cold-tolerant?" at bounding box center [462, 318] width 619 height 21
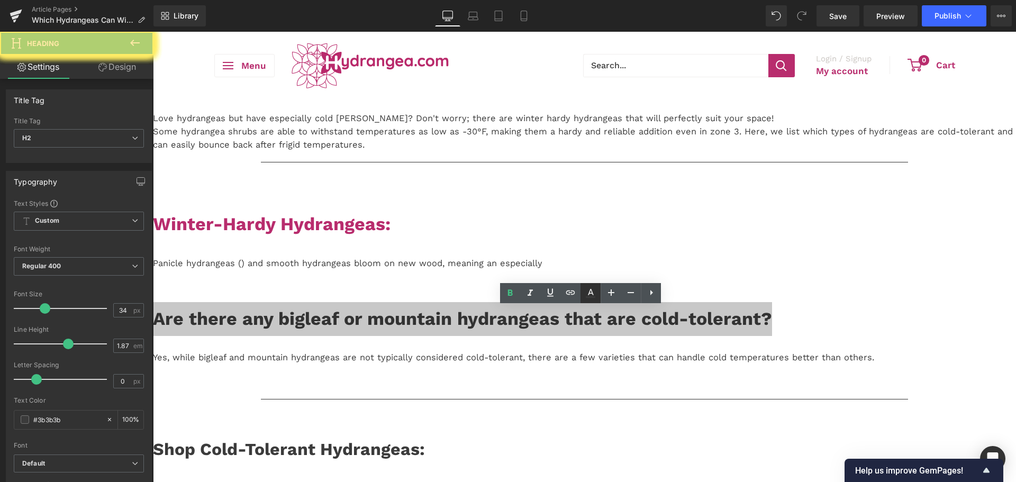
click at [595, 288] on icon at bounding box center [590, 293] width 13 height 13
type input "#3b3b3b"
type input "100"
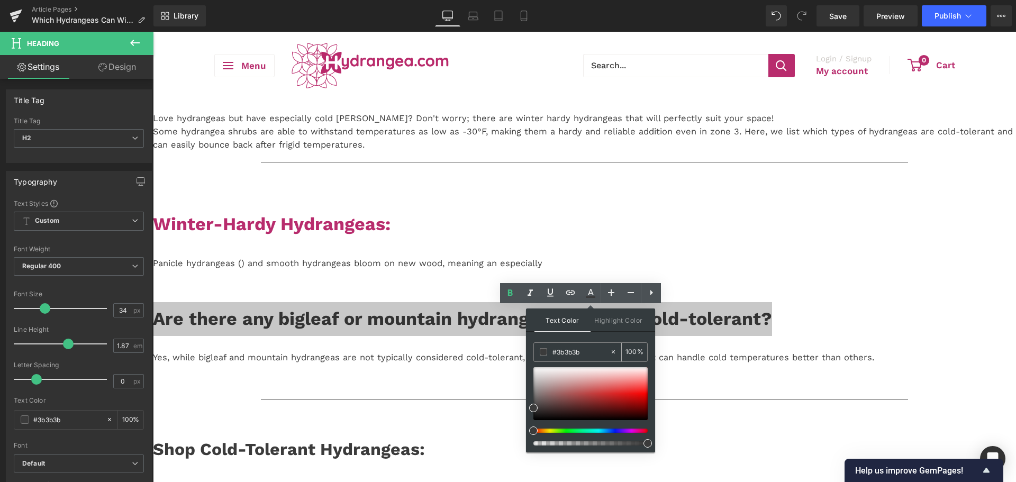
click at [566, 354] on input "#3b3b3b" at bounding box center [580, 352] width 57 height 12
paste input "B82C6D"
type input "#b82c6d"
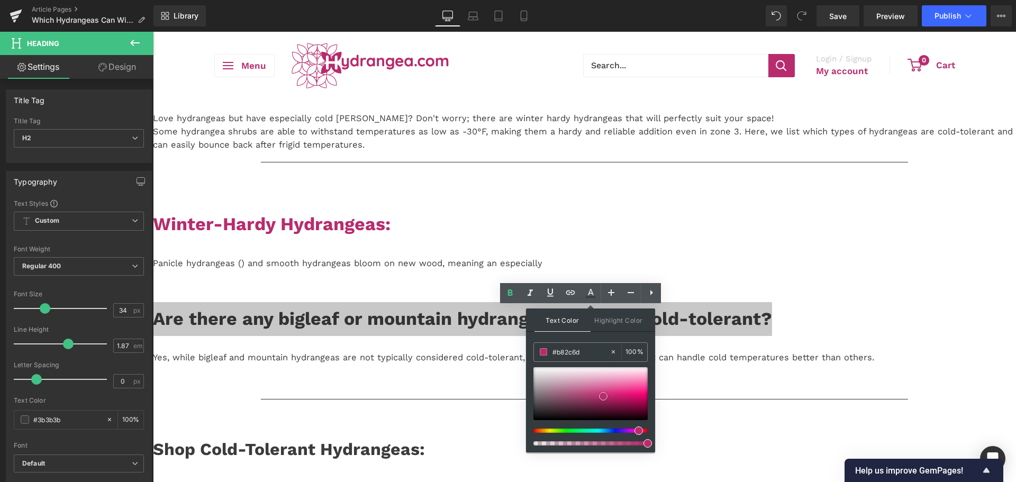
click at [602, 397] on span at bounding box center [603, 396] width 8 height 8
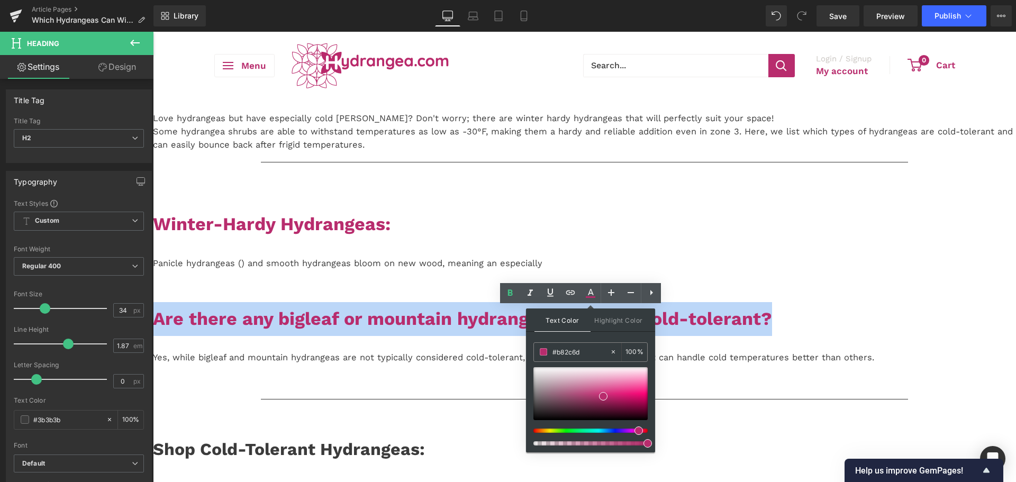
click at [746, 324] on strong "Are there any bigleaf or mountain hydrangeas that are cold-tolerant?" at bounding box center [462, 318] width 619 height 21
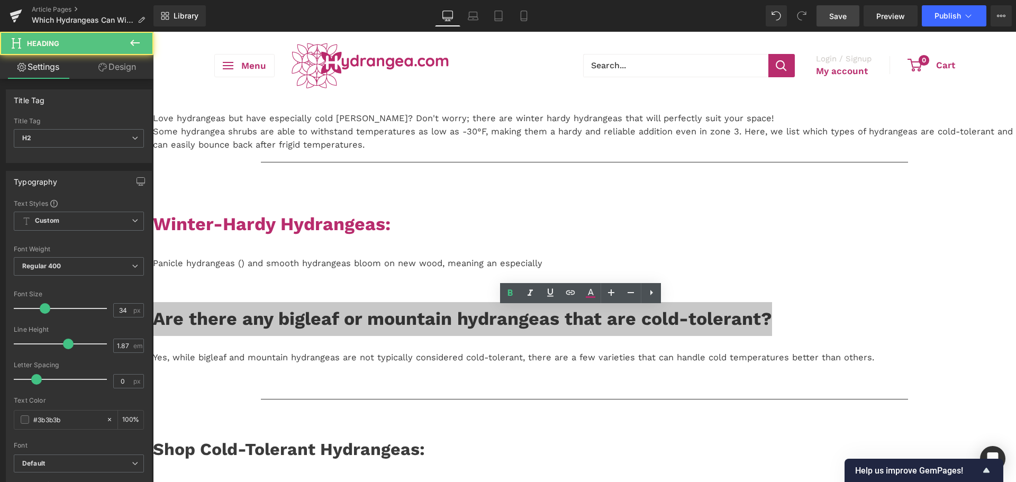
click at [850, 16] on link "Save" at bounding box center [837, 15] width 43 height 21
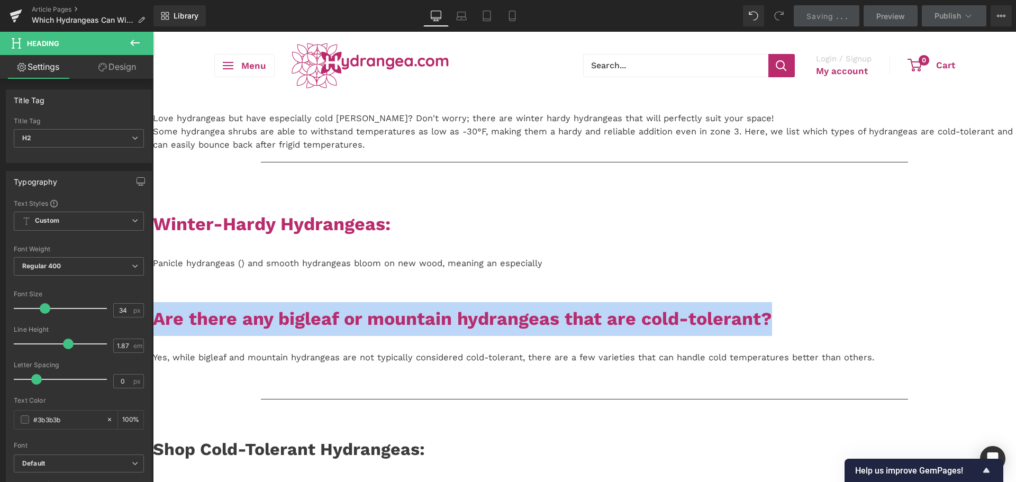
click at [485, 149] on p "Love hydrangeas but have especially cold [PERSON_NAME]? Don't worry; there are …" at bounding box center [584, 131] width 863 height 39
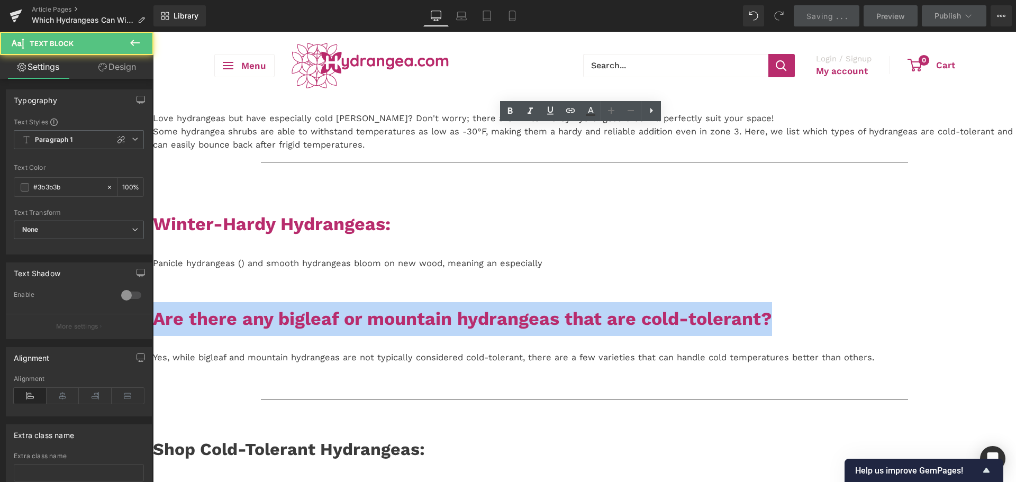
click at [288, 179] on div "Separator Row" at bounding box center [584, 178] width 863 height 32
click at [296, 151] on p "Love hydrangeas but have especially cold [PERSON_NAME]? Don't worry; there are …" at bounding box center [584, 131] width 863 height 39
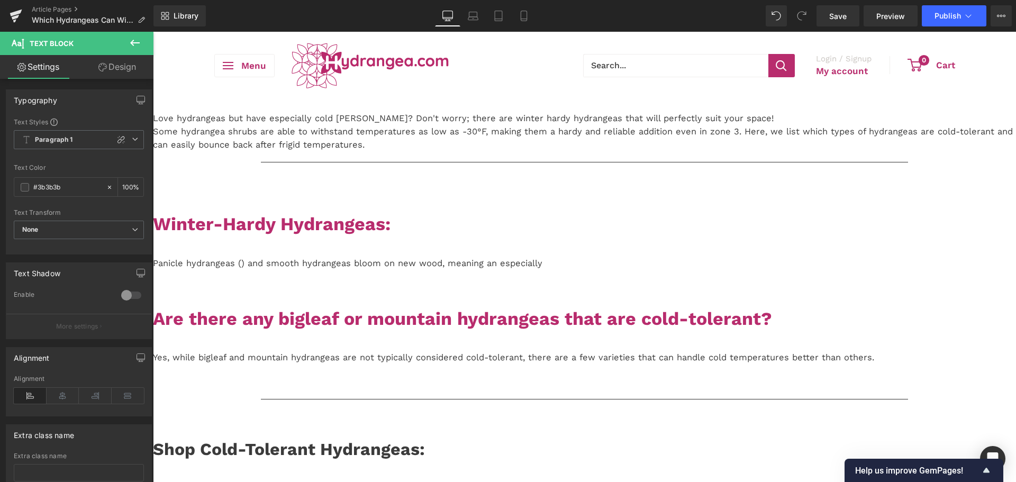
drag, startPoint x: 841, startPoint y: 21, endPoint x: 543, endPoint y: 17, distance: 297.9
click at [841, 21] on span "Save" at bounding box center [837, 16] width 17 height 11
click at [842, 11] on span "Save" at bounding box center [837, 16] width 17 height 11
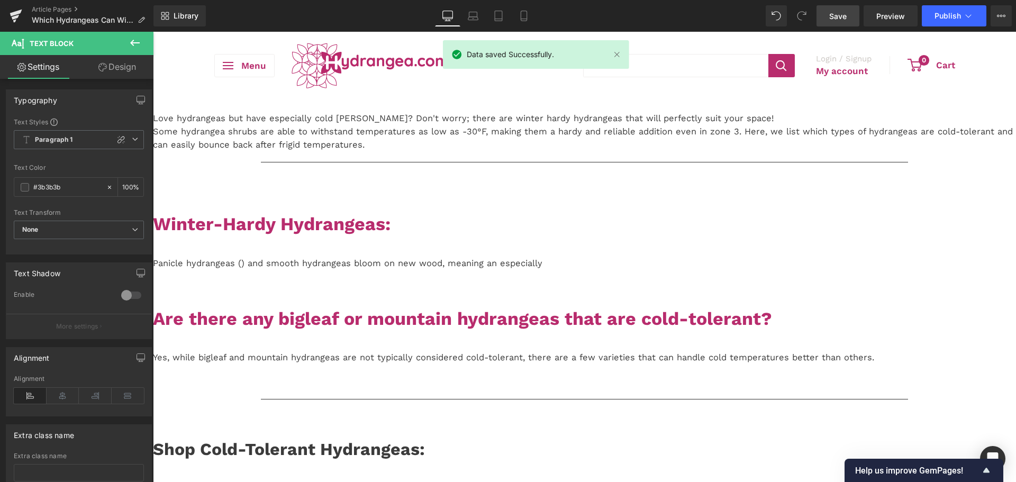
click at [331, 360] on p "Yes, while bigleaf and mountain hydrangeas are not typically considered cold-to…" at bounding box center [584, 357] width 863 height 13
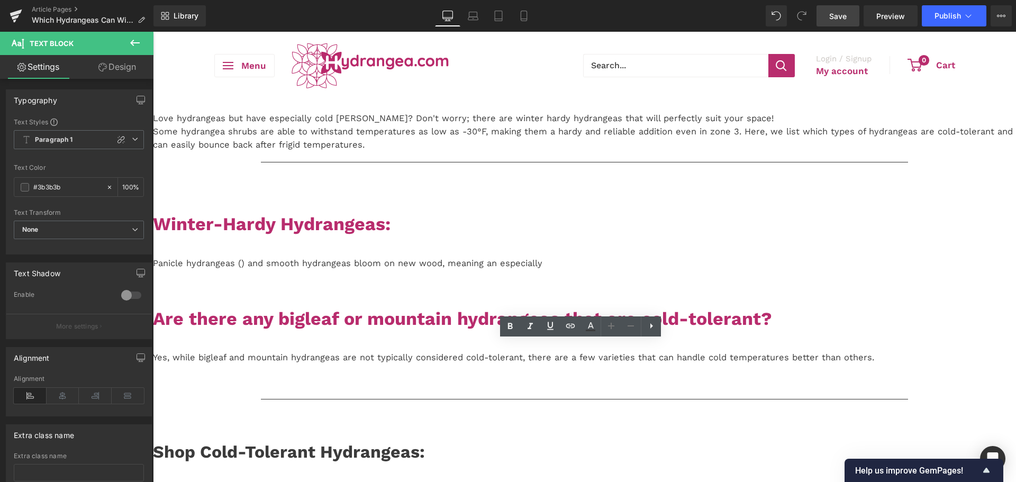
click at [421, 365] on p "Yes, while bigleaf and mountain hydrangeas are not typically considered cold-to…" at bounding box center [584, 357] width 863 height 13
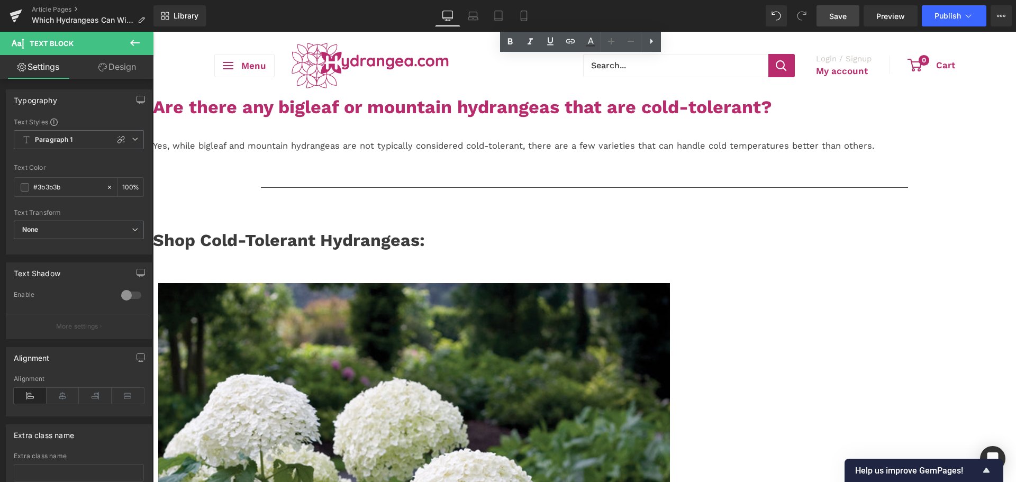
scroll to position [106, 0]
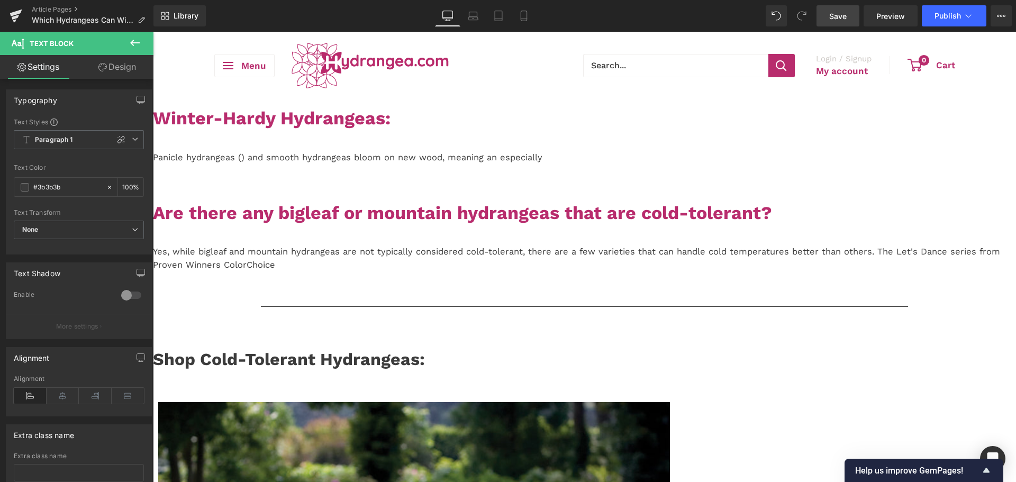
click at [516, 266] on p "Yes, while bigleaf and mountain hydrangeas are not typically considered cold-to…" at bounding box center [584, 259] width 863 height 26
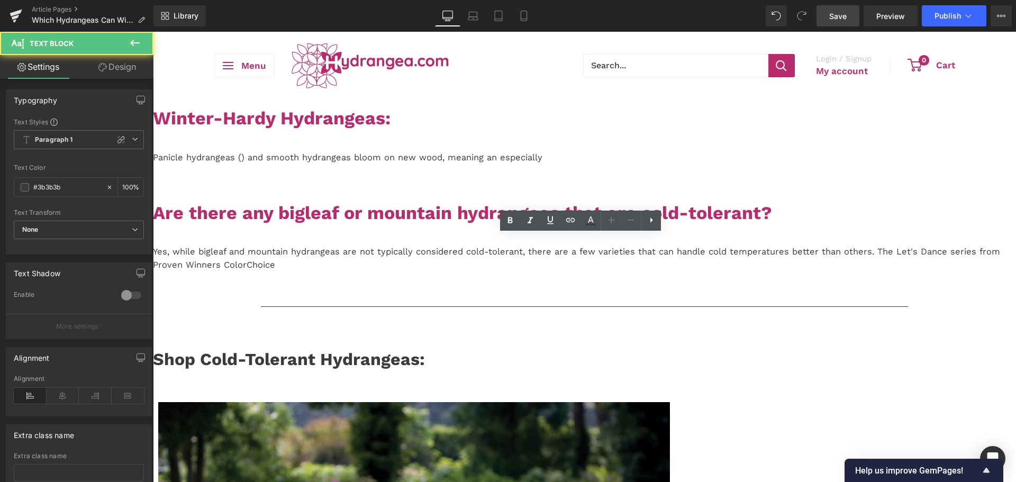
click at [511, 266] on p "Yes, while bigleaf and mountain hydrangeas are not typically considered cold-to…" at bounding box center [584, 259] width 863 height 26
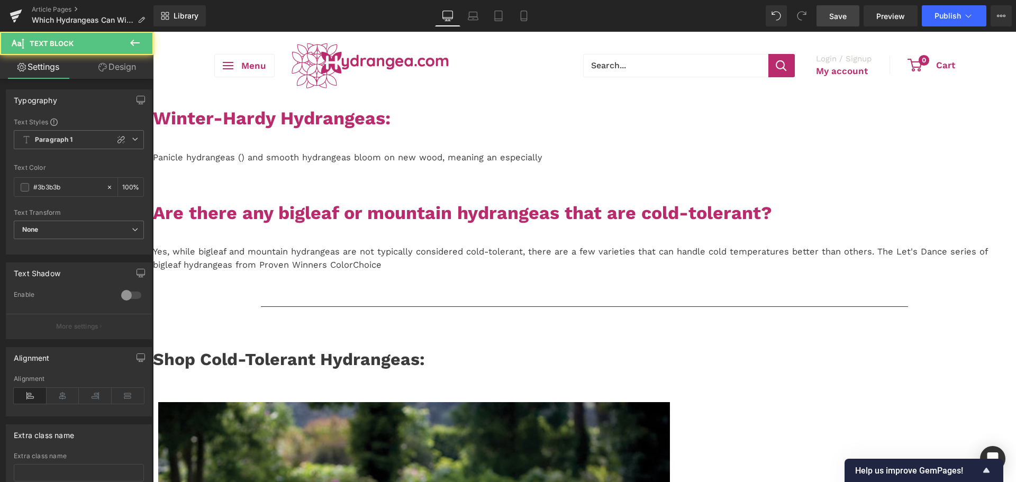
click at [756, 272] on div "Yes, while bigleaf and mountain hydrangeas are not typically considered cold-to…" at bounding box center [584, 253] width 863 height 37
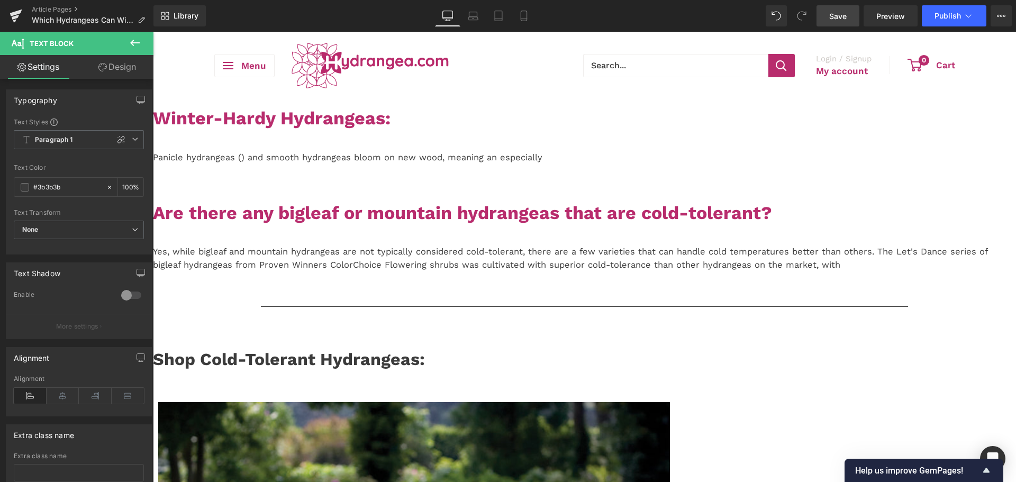
scroll to position [265, 0]
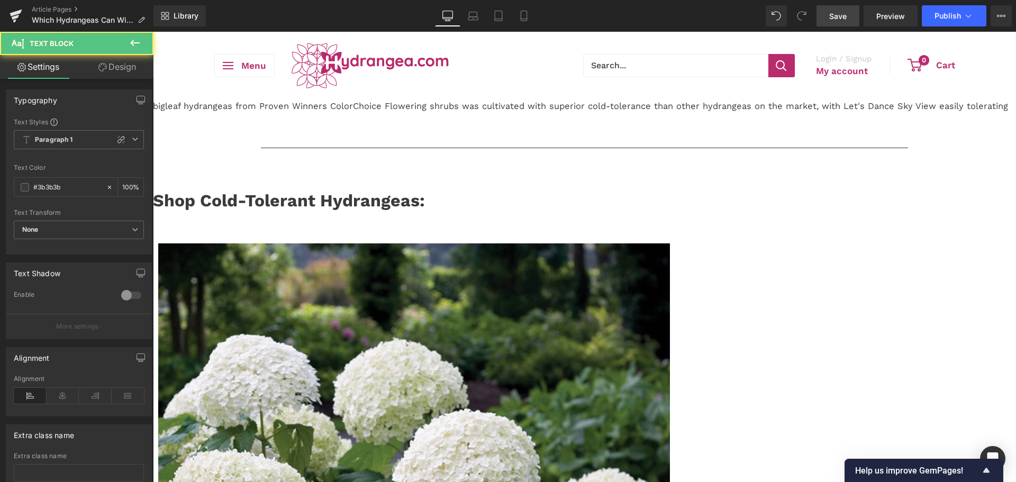
click at [802, 113] on p "Yes, while bigleaf and mountain hydrangeas are not typically considered cold-to…" at bounding box center [584, 100] width 863 height 26
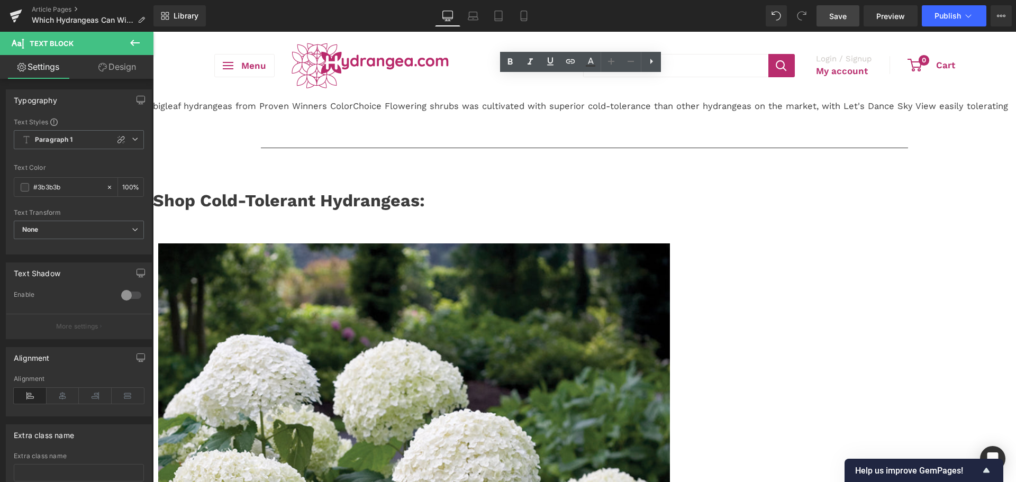
click at [739, 113] on p "Yes, while bigleaf and mountain hydrangeas are not typically considered cold-to…" at bounding box center [584, 100] width 863 height 26
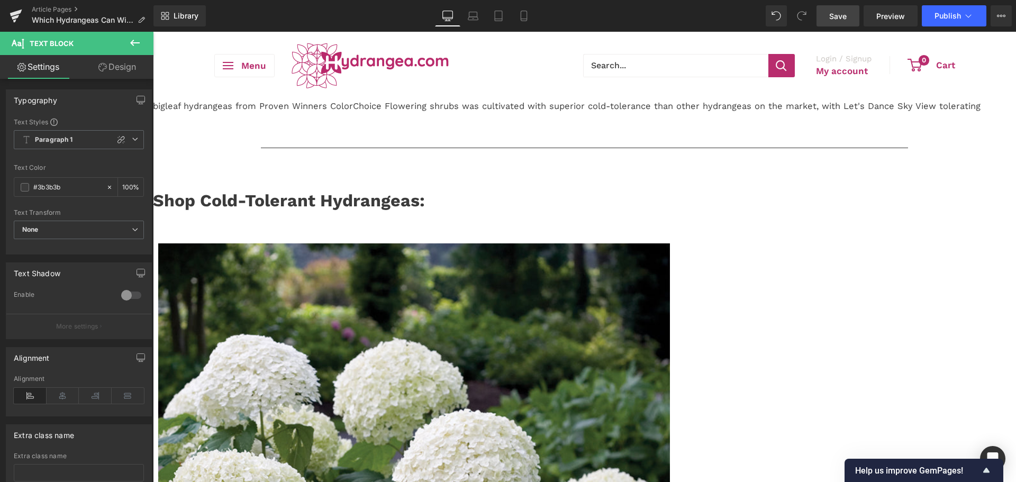
click at [772, 113] on p "Yes, while bigleaf and mountain hydrangeas are not typically considered cold-to…" at bounding box center [584, 100] width 863 height 26
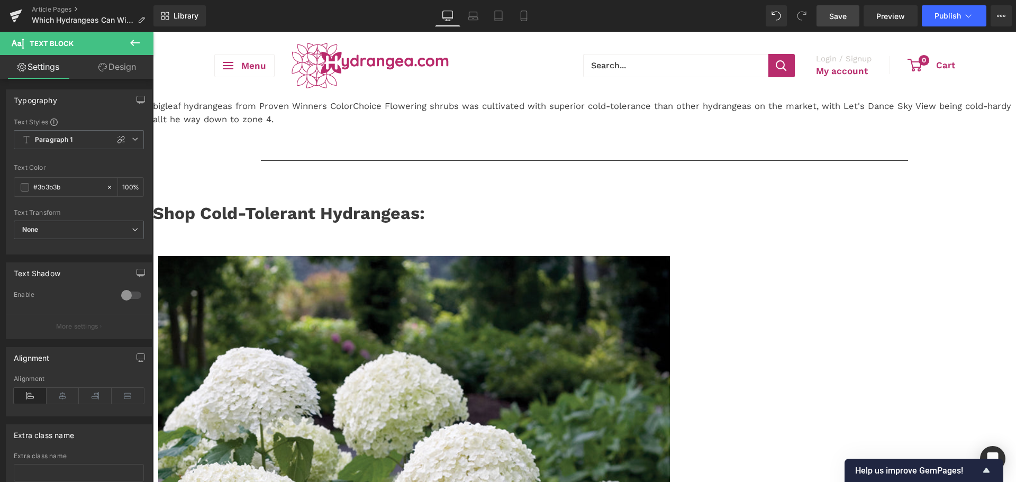
click at [804, 120] on p "Yes, while bigleaf and mountain hydrangeas are not typically considered cold-to…" at bounding box center [584, 106] width 863 height 39
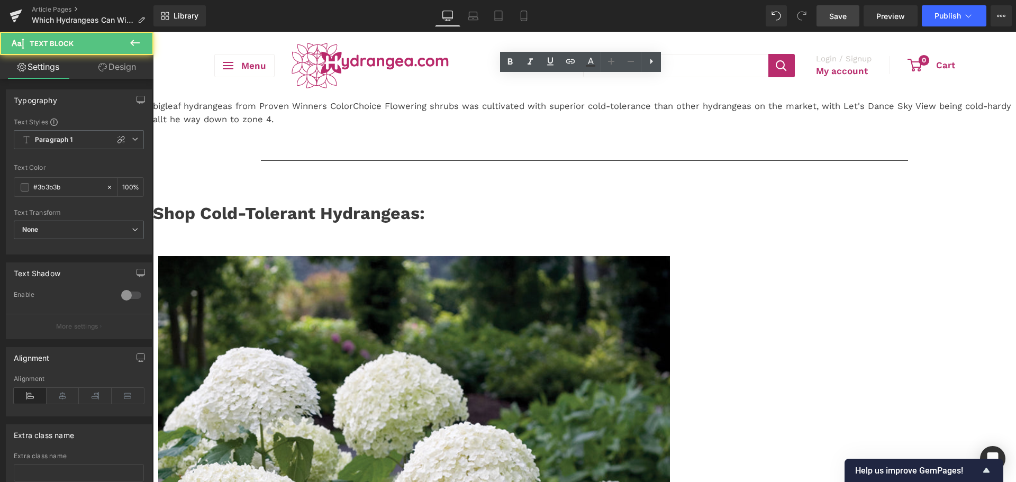
click at [804, 120] on p "Yes, while bigleaf and mountain hydrangeas are not typically considered cold-to…" at bounding box center [584, 106] width 863 height 39
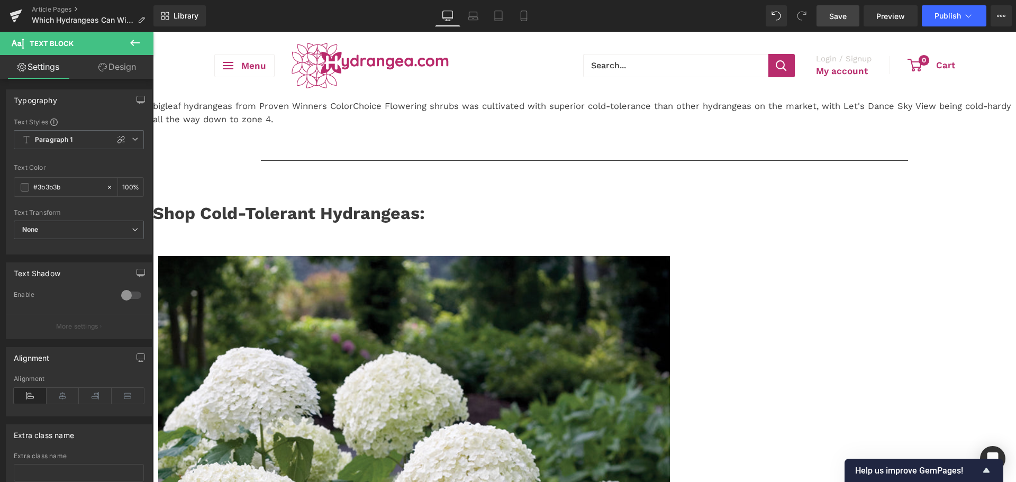
click at [831, 17] on span "Save" at bounding box center [837, 16] width 17 height 11
click at [850, 16] on link "Save" at bounding box center [837, 15] width 43 height 21
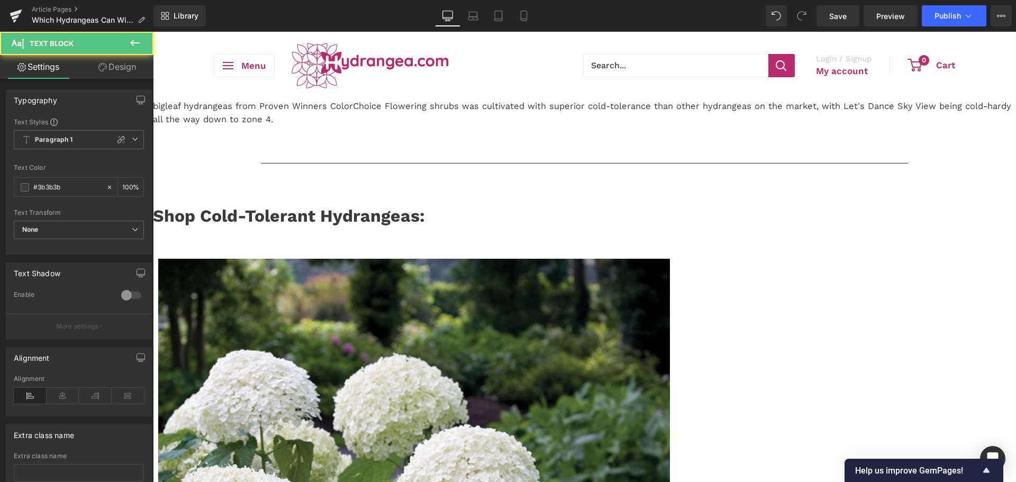
click at [605, 120] on p "Yes, while bigleaf and mountain hydrangeas are not typically considered cold-to…" at bounding box center [584, 106] width 863 height 39
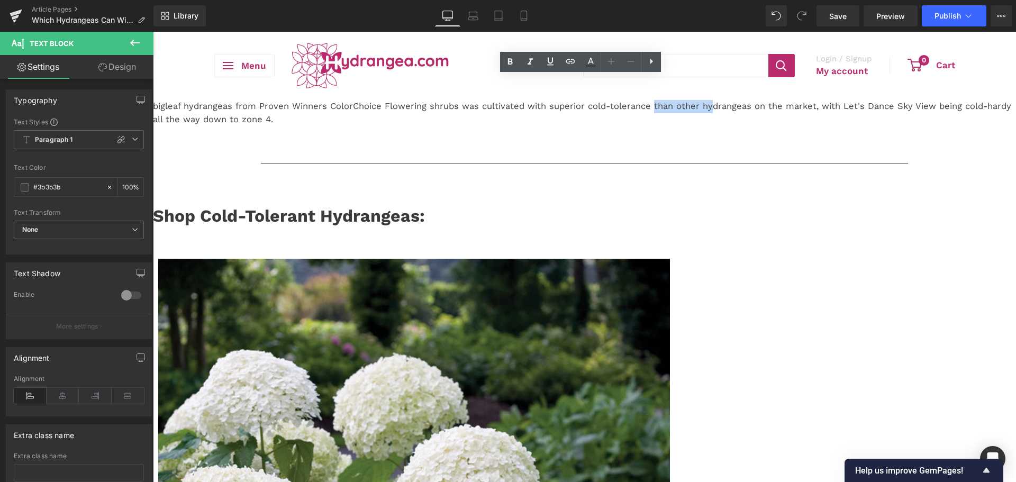
drag, startPoint x: 452, startPoint y: 123, endPoint x: 589, endPoint y: 120, distance: 137.1
click at [534, 122] on p "Yes, while bigleaf and mountain hydrangeas are not typically considered cold-to…" at bounding box center [584, 106] width 863 height 39
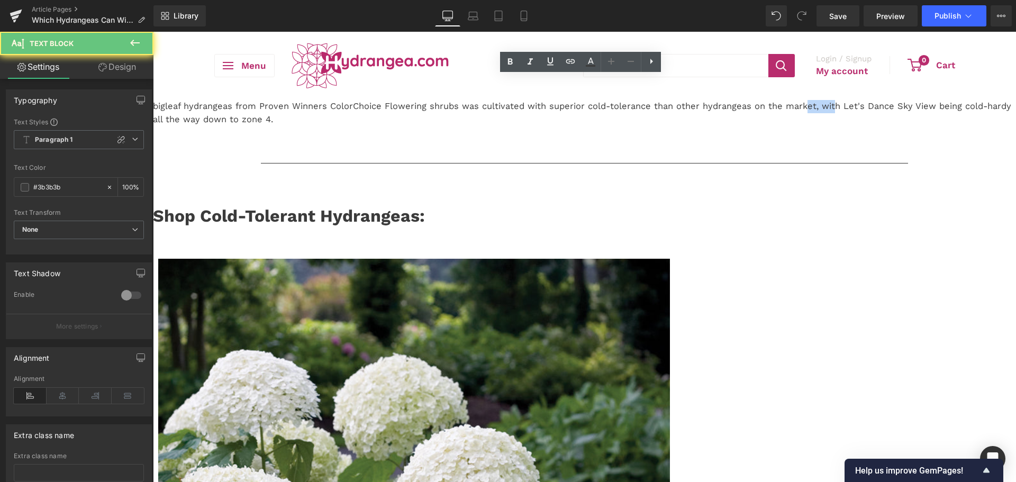
drag, startPoint x: 595, startPoint y: 120, endPoint x: 622, endPoint y: 119, distance: 26.5
click at [621, 119] on p "Yes, while bigleaf and mountain hydrangeas are not typically considered cold-to…" at bounding box center [584, 106] width 863 height 39
click at [622, 119] on p "Yes, while bigleaf and mountain hydrangeas are not typically considered cold-to…" at bounding box center [584, 106] width 863 height 39
click at [622, 120] on p "Yes, while bigleaf and mountain hydrangeas are not typically considered cold-to…" at bounding box center [584, 106] width 863 height 39
click at [622, 121] on p "Yes, while bigleaf and mountain hydrangeas are not typically considered cold-to…" at bounding box center [584, 106] width 863 height 39
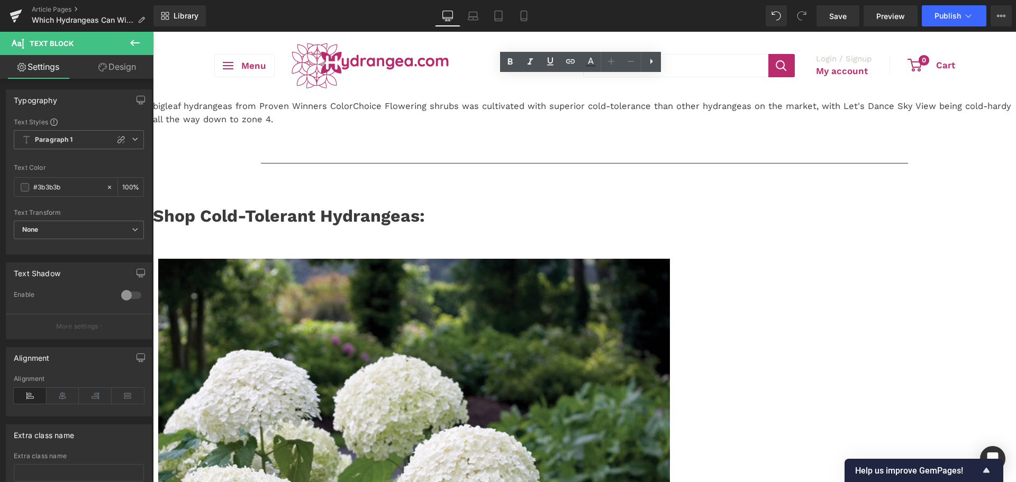
click at [442, 120] on p "Yes, while bigleaf and mountain hydrangeas are not typically considered cold-to…" at bounding box center [584, 106] width 863 height 39
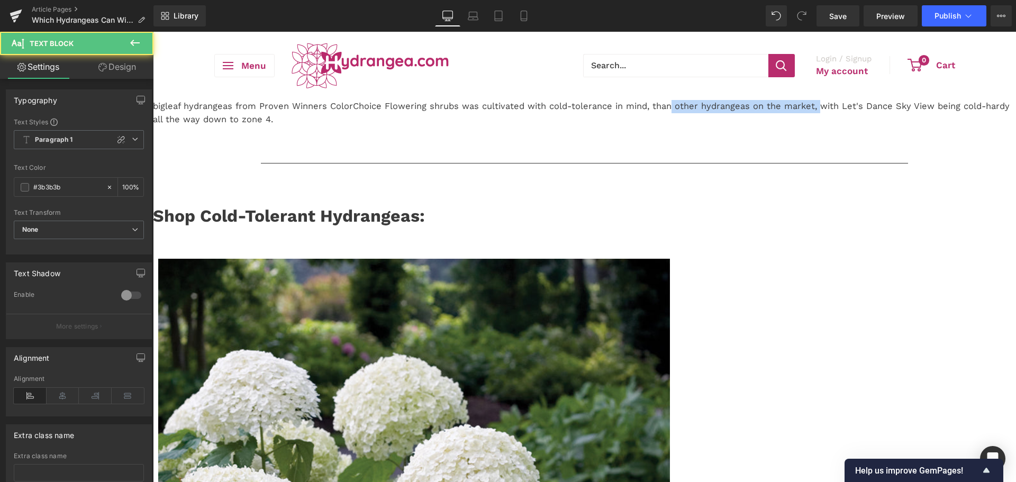
drag, startPoint x: 604, startPoint y: 124, endPoint x: 475, endPoint y: 119, distance: 129.2
click at [457, 124] on p "Yes, while bigleaf and mountain hydrangeas are not typically considered cold-to…" at bounding box center [584, 106] width 863 height 39
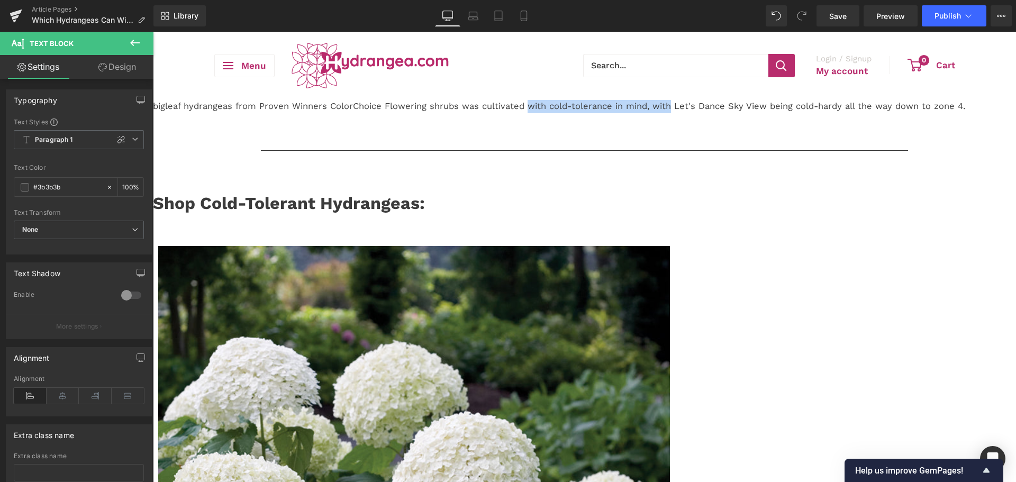
drag, startPoint x: 315, startPoint y: 117, endPoint x: 460, endPoint y: 120, distance: 145.6
click at [460, 113] on p "Yes, while bigleaf and mountain hydrangeas are not typically considered cold-to…" at bounding box center [584, 100] width 863 height 26
click at [833, 12] on span "Save" at bounding box center [837, 16] width 17 height 11
click at [829, 108] on p "Yes, while bigleaf and mountain hydrangeas are not typically considered cold-to…" at bounding box center [584, 100] width 863 height 26
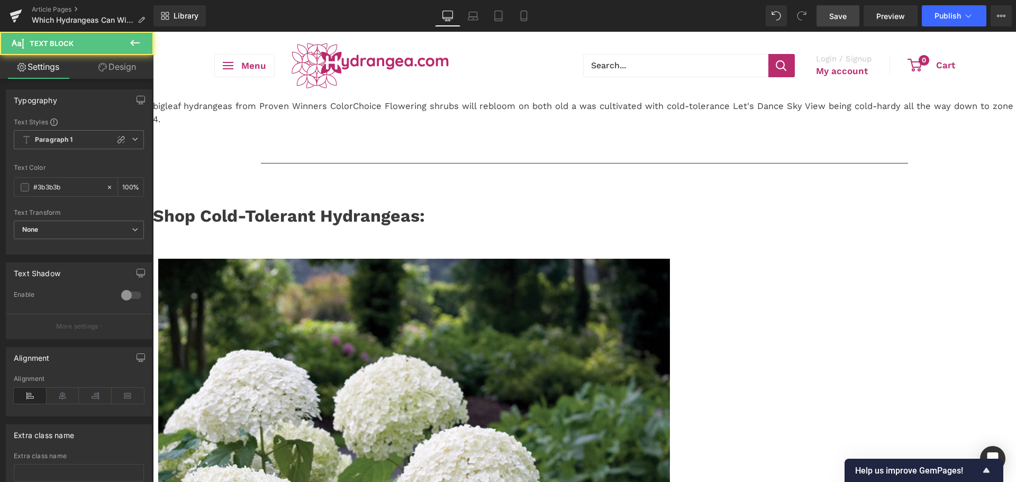
drag, startPoint x: 792, startPoint y: 117, endPoint x: 359, endPoint y: 125, distance: 432.9
click at [401, 125] on p "Yes, while bigleaf and mountain hydrangeas are not typically considered cold-to…" at bounding box center [584, 106] width 863 height 39
click at [322, 125] on p "Yes, while bigleaf and mountain hydrangeas are not typically considered cold-to…" at bounding box center [584, 106] width 863 height 39
click at [379, 115] on p "Yes, while bigleaf and mountain hydrangeas are not typically considered cold-to…" at bounding box center [584, 106] width 863 height 39
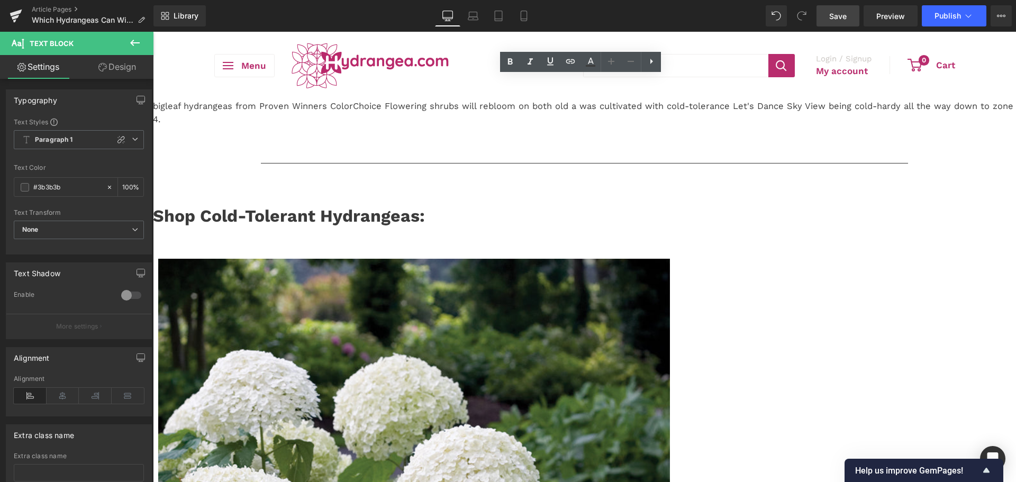
drag, startPoint x: 691, startPoint y: 117, endPoint x: 560, endPoint y: 117, distance: 130.7
click at [615, 117] on p "Yes, while bigleaf and mountain hydrangeas are not typically considered cold-to…" at bounding box center [584, 106] width 863 height 39
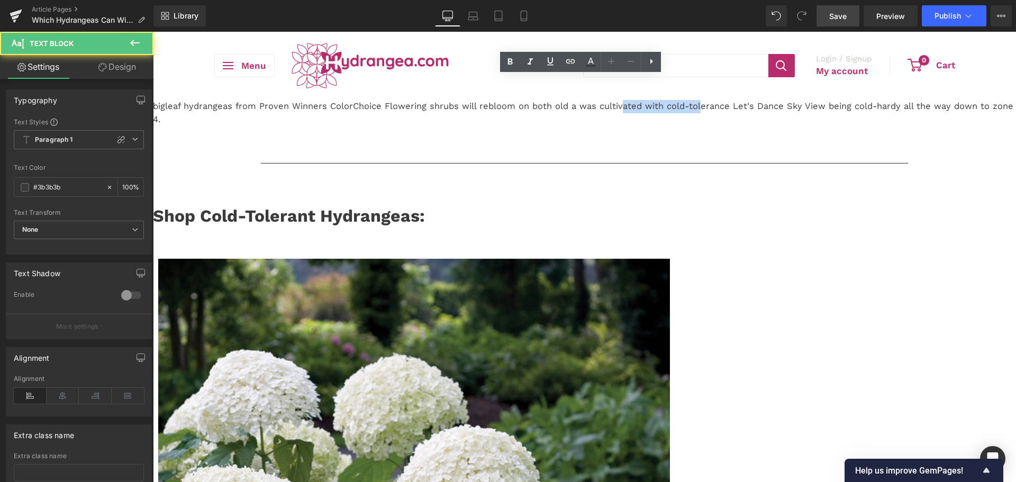
drag, startPoint x: 435, startPoint y: 117, endPoint x: 340, endPoint y: 117, distance: 95.2
click at [348, 117] on p "Yes, while bigleaf and mountain hydrangeas are not typically considered cold-to…" at bounding box center [584, 106] width 863 height 39
click at [333, 117] on p "Yes, while bigleaf and mountain hydrangeas are not typically considered cold-to…" at bounding box center [584, 106] width 863 height 39
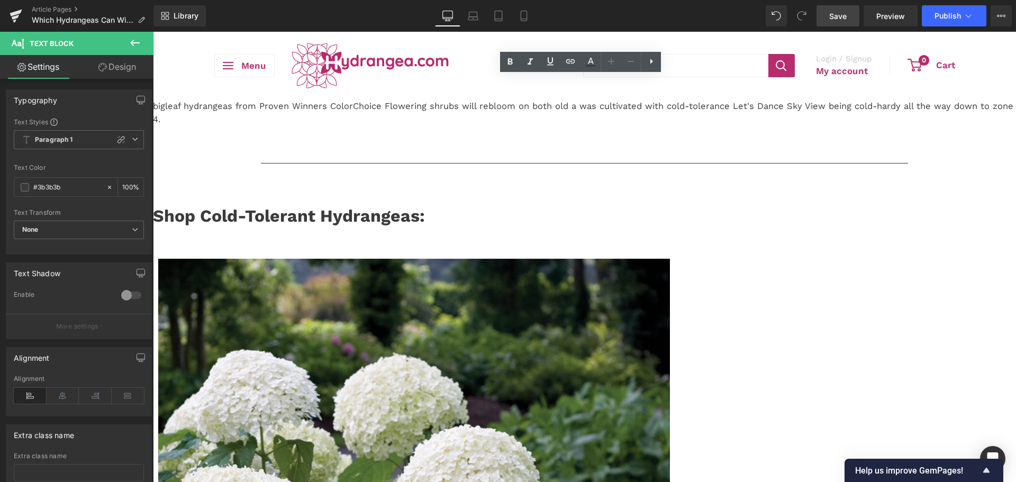
drag, startPoint x: 307, startPoint y: 120, endPoint x: 785, endPoint y: 131, distance: 477.4
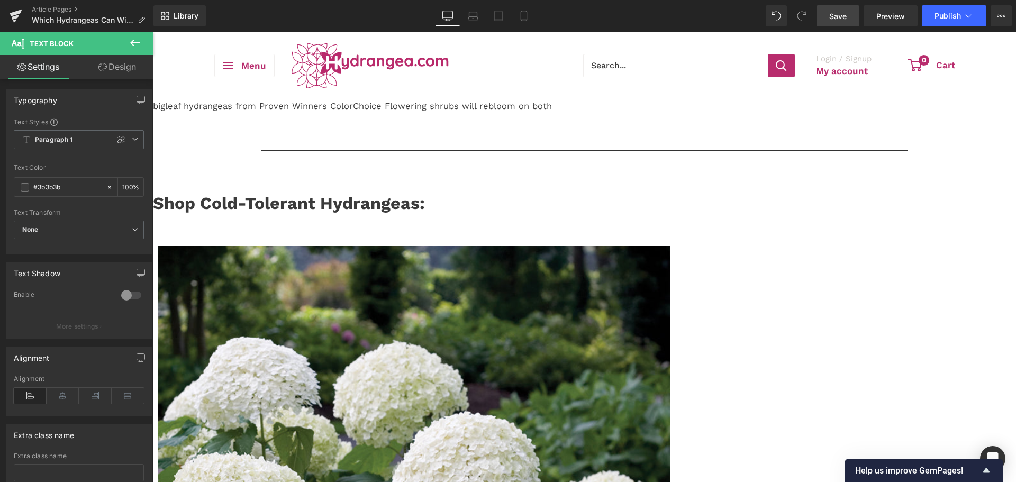
click at [832, 13] on span "Save" at bounding box center [837, 16] width 17 height 11
click at [311, 113] on p "Yes, while bigleaf and mountain hydrangeas are not typically considered cold-to…" at bounding box center [584, 100] width 863 height 26
drag, startPoint x: 832, startPoint y: 16, endPoint x: 385, endPoint y: 5, distance: 446.8
click at [832, 16] on span "Save" at bounding box center [837, 16] width 17 height 11
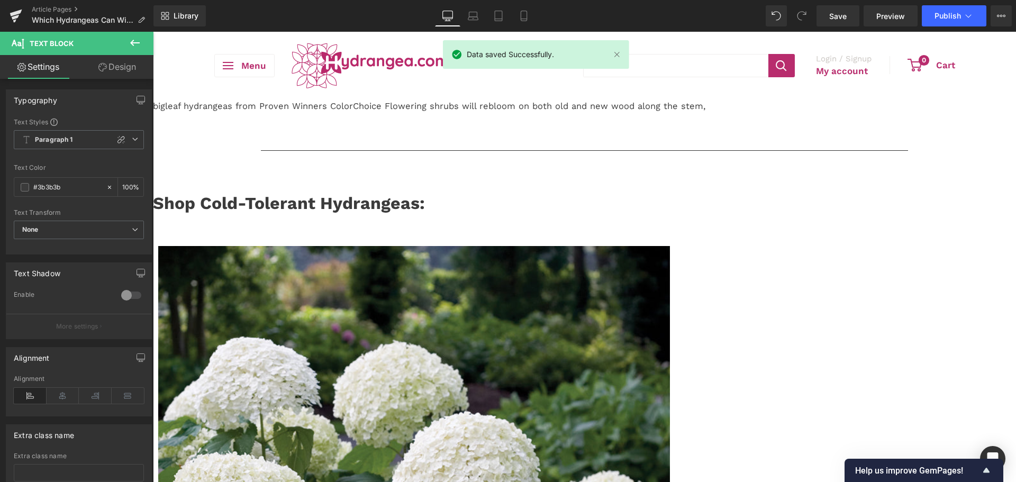
click at [516, 113] on p "Yes, while bigleaf and mountain hydrangeas are not typically considered cold-to…" at bounding box center [584, 100] width 863 height 26
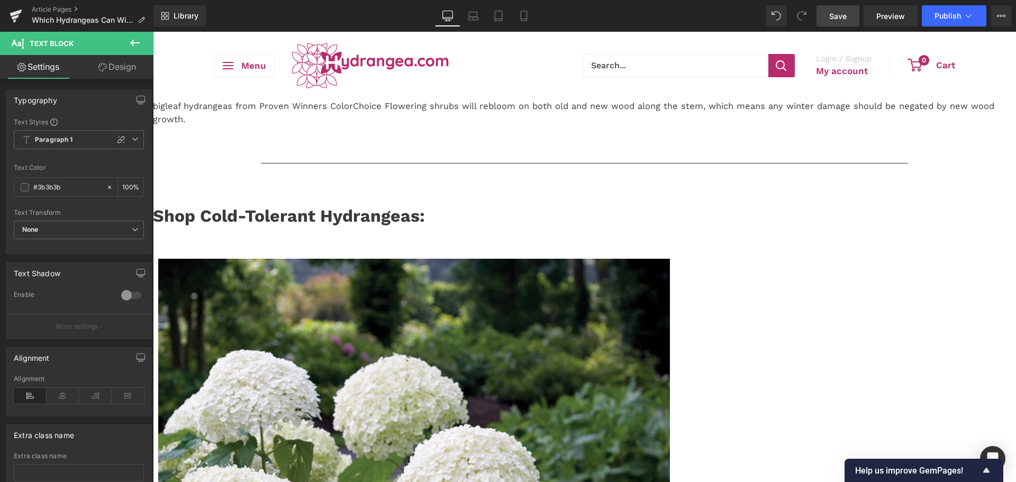
drag, startPoint x: 842, startPoint y: 23, endPoint x: 24, endPoint y: 198, distance: 836.6
click at [842, 23] on link "Save" at bounding box center [837, 15] width 43 height 21
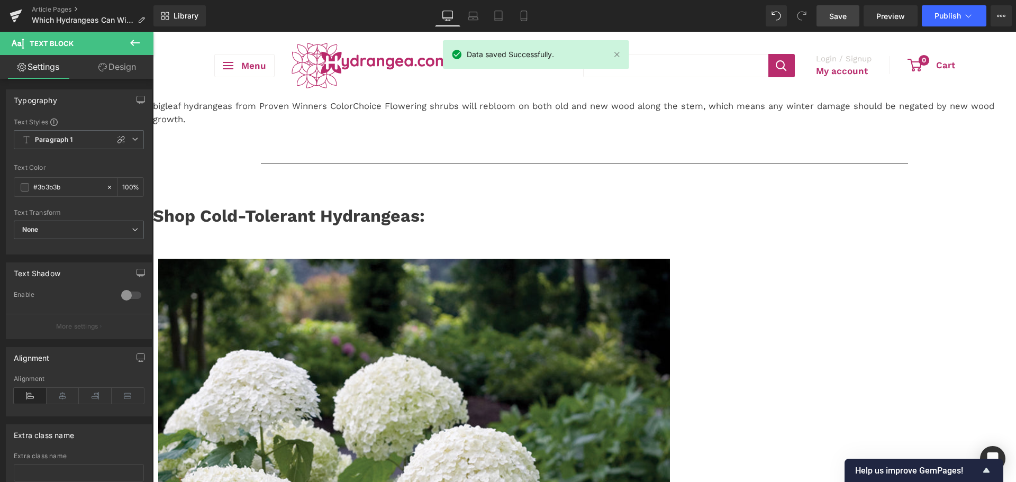
click at [848, 22] on link "Save" at bounding box center [837, 15] width 43 height 21
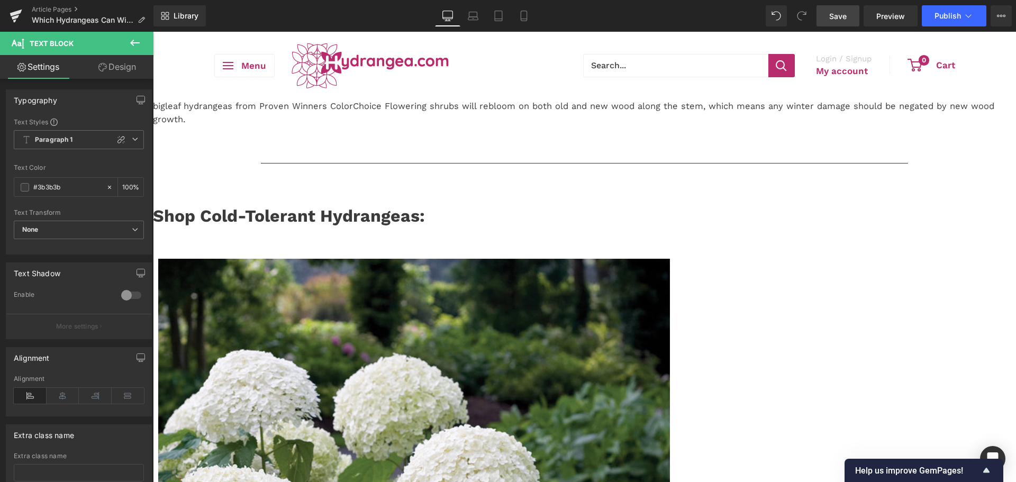
click at [849, 22] on link "Save" at bounding box center [837, 15] width 43 height 21
click at [824, 25] on link "Save" at bounding box center [837, 15] width 43 height 21
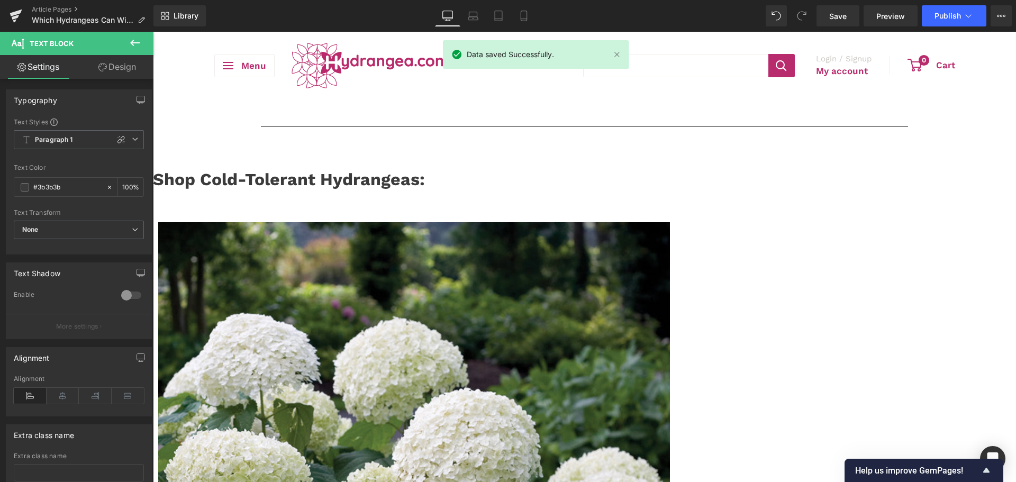
scroll to position [0, 0]
